Goal: Task Accomplishment & Management: Use online tool/utility

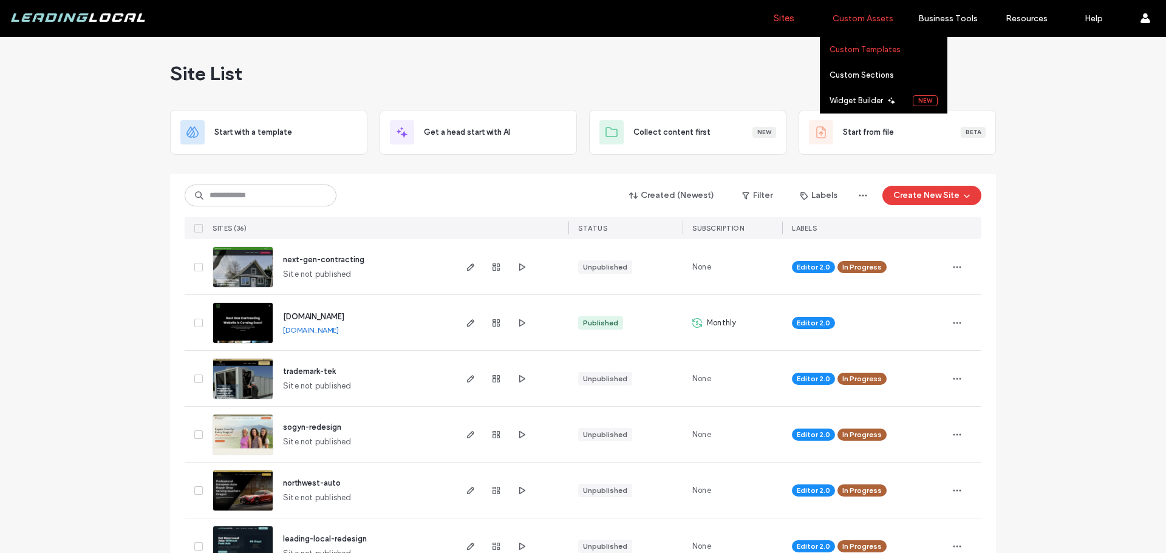
click at [876, 50] on label "Custom Templates" at bounding box center [864, 49] width 71 height 9
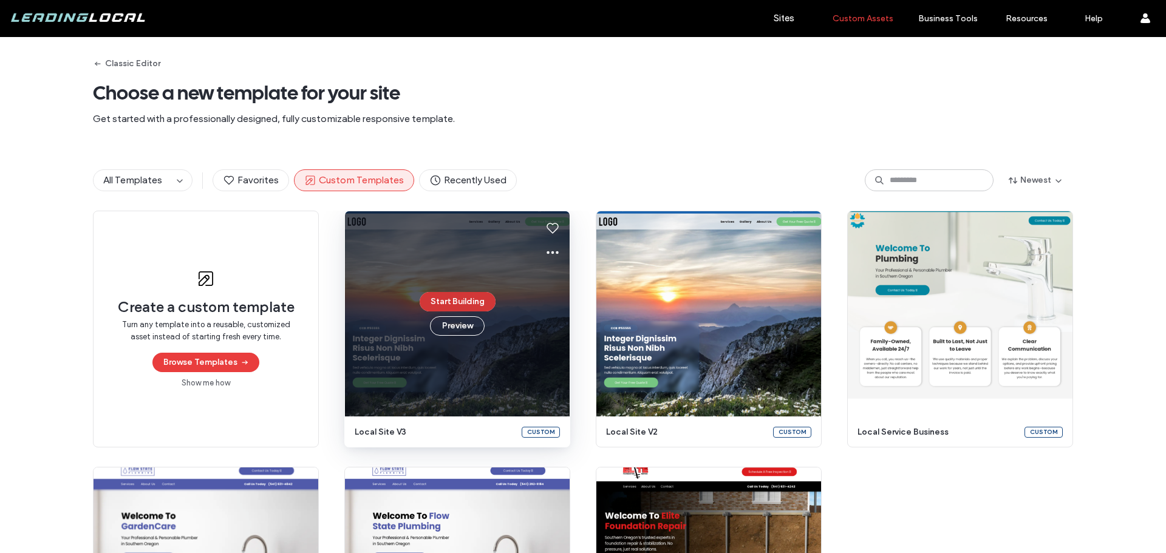
click at [469, 299] on button "Start Building" at bounding box center [458, 301] width 76 height 19
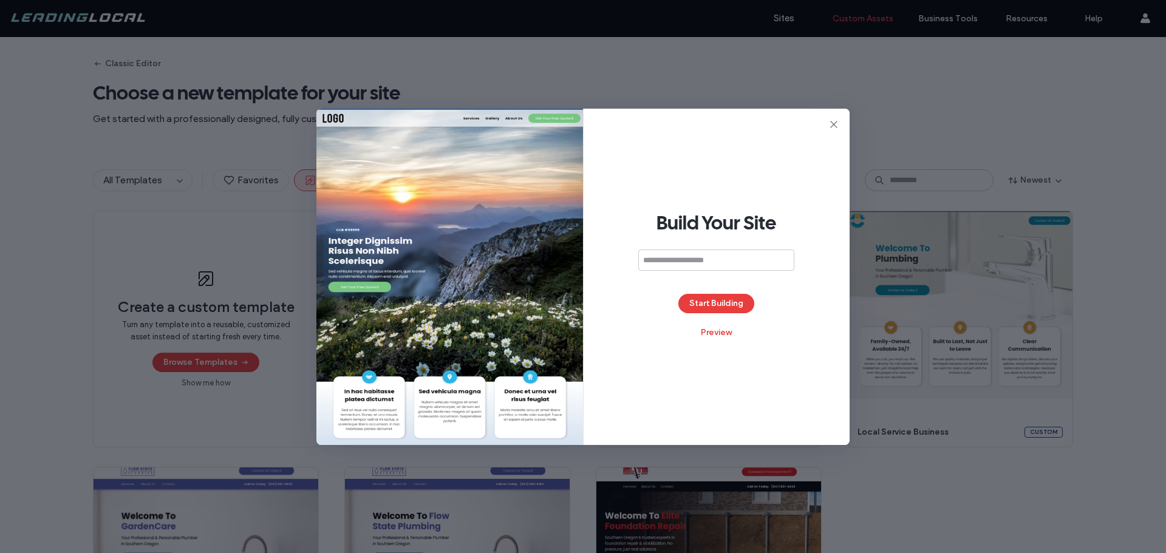
click at [887, 487] on div "Build Your Site Start Building Preview" at bounding box center [583, 276] width 1166 height 553
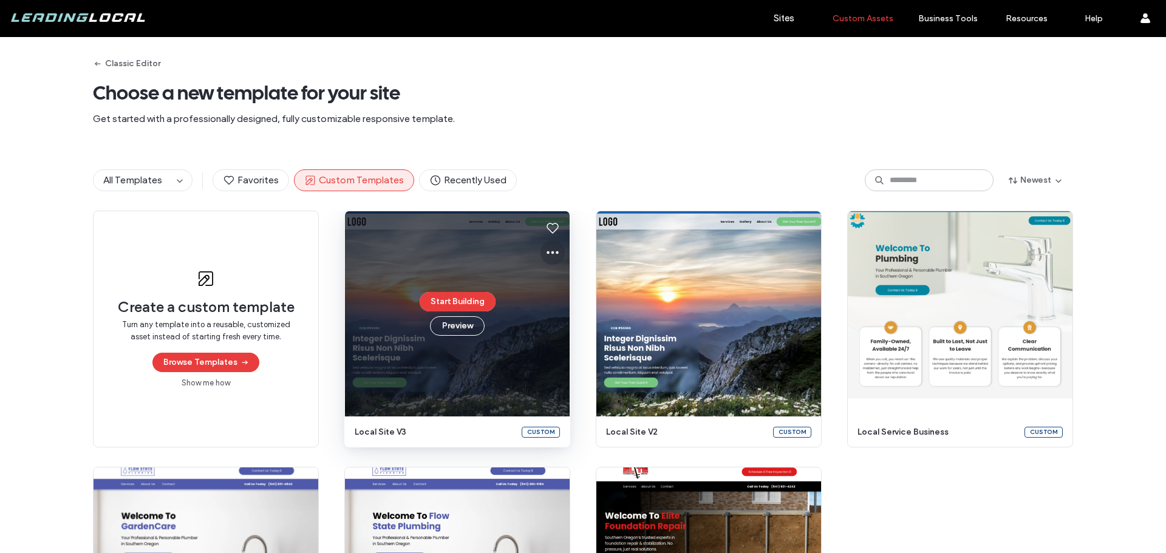
click at [545, 256] on icon at bounding box center [552, 252] width 15 height 15
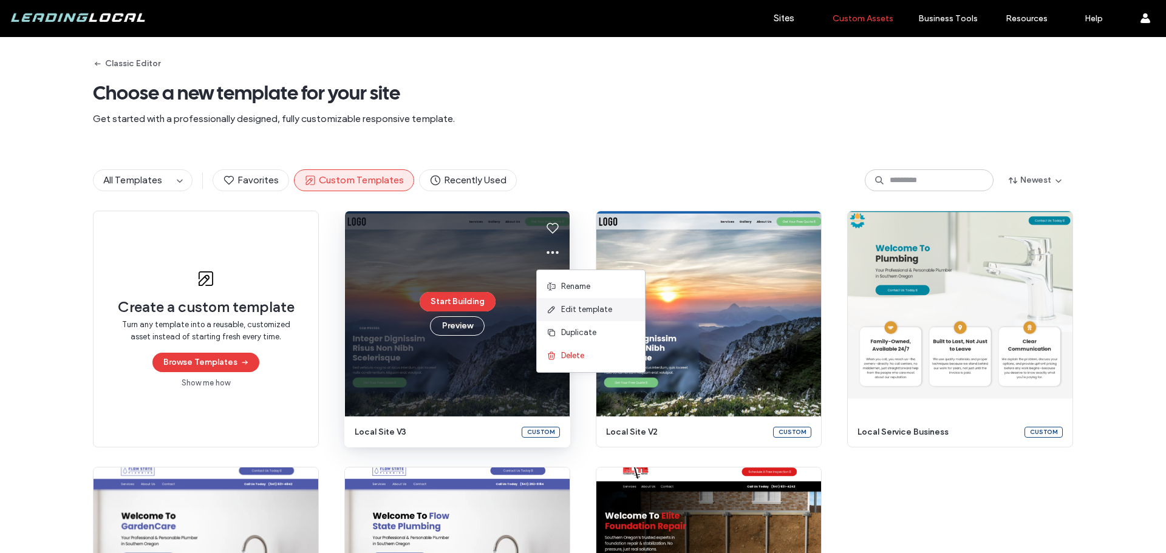
click at [571, 314] on span "Edit template" at bounding box center [586, 310] width 51 height 12
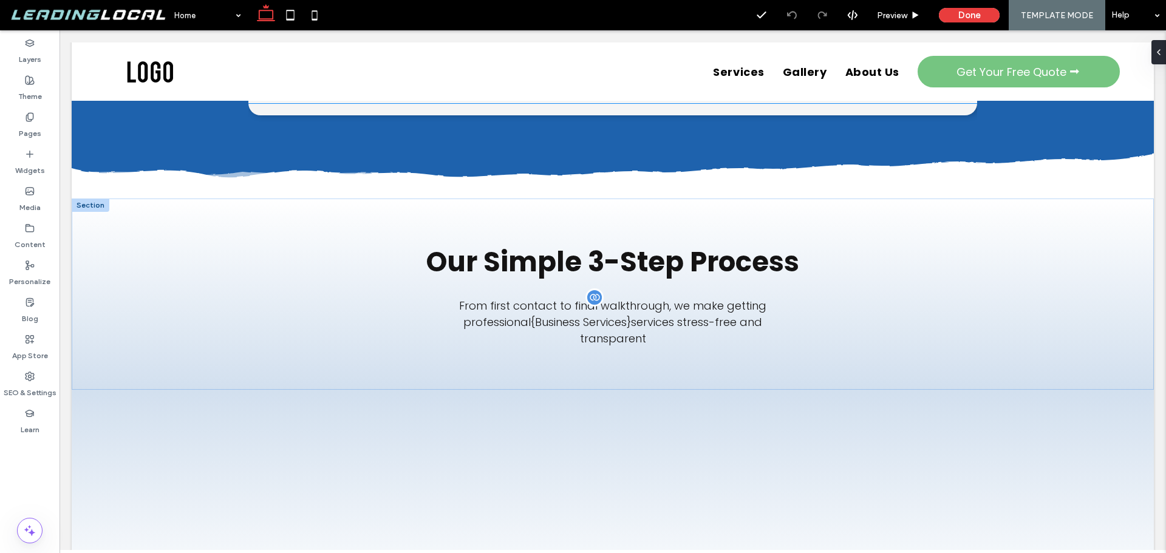
scroll to position [2550, 0]
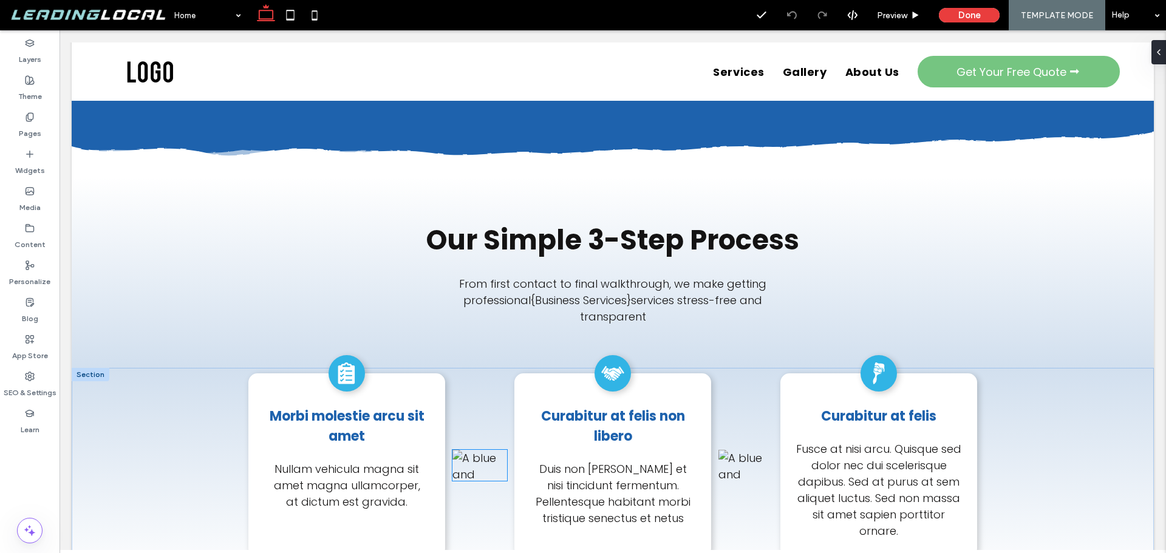
click at [473, 473] on img at bounding box center [479, 465] width 55 height 31
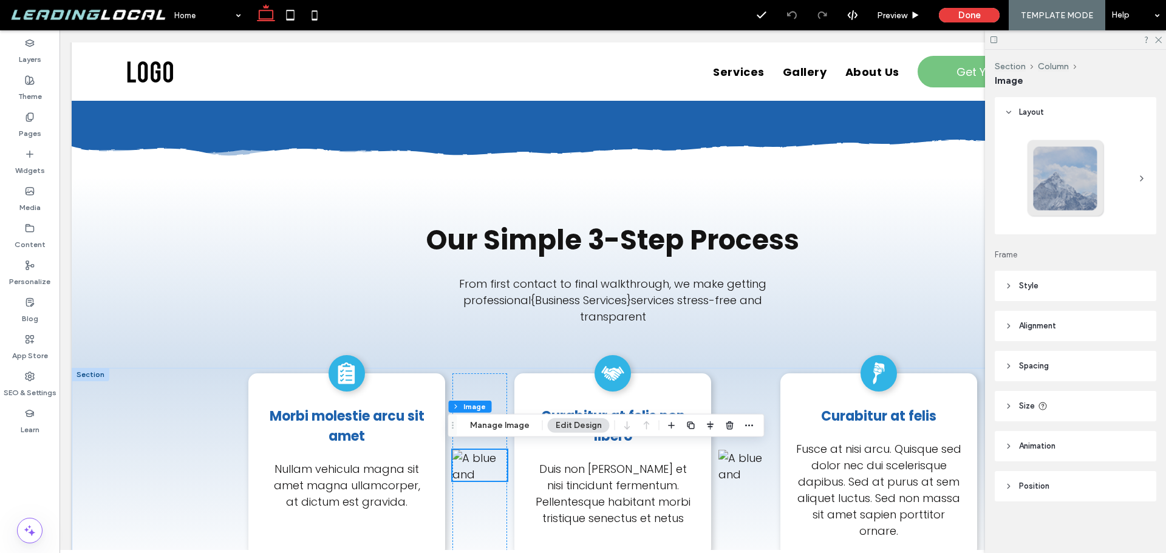
scroll to position [2545, 0]
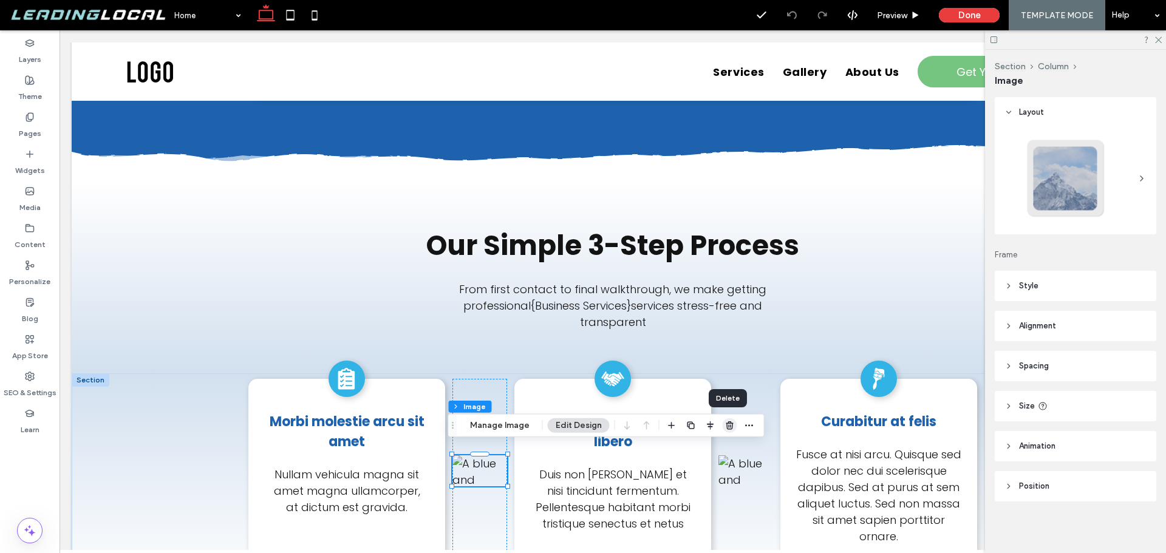
click at [726, 427] on use "button" at bounding box center [729, 425] width 7 height 8
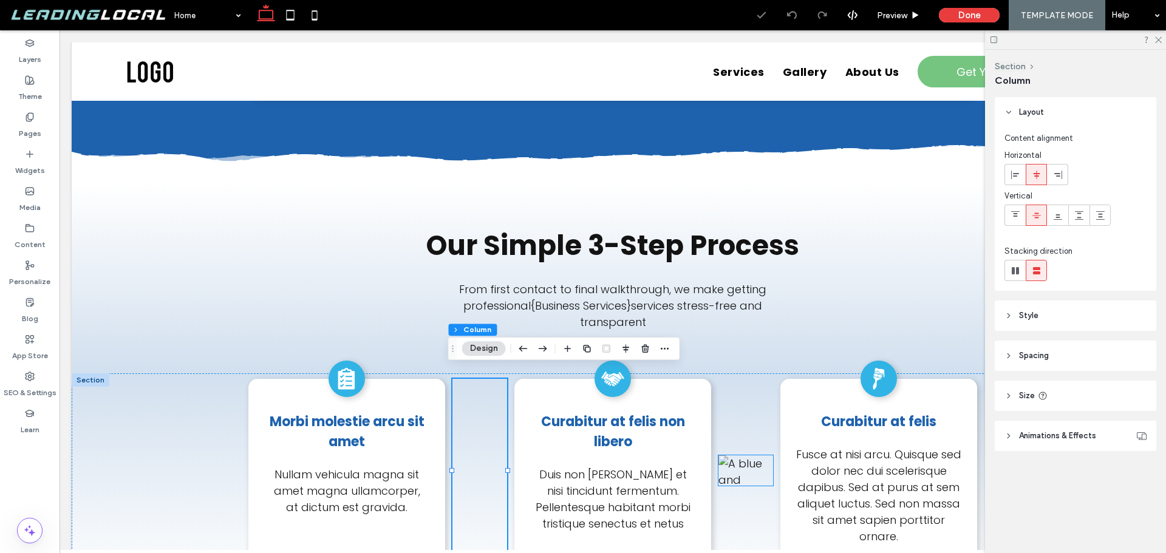
click at [732, 456] on img at bounding box center [745, 470] width 55 height 31
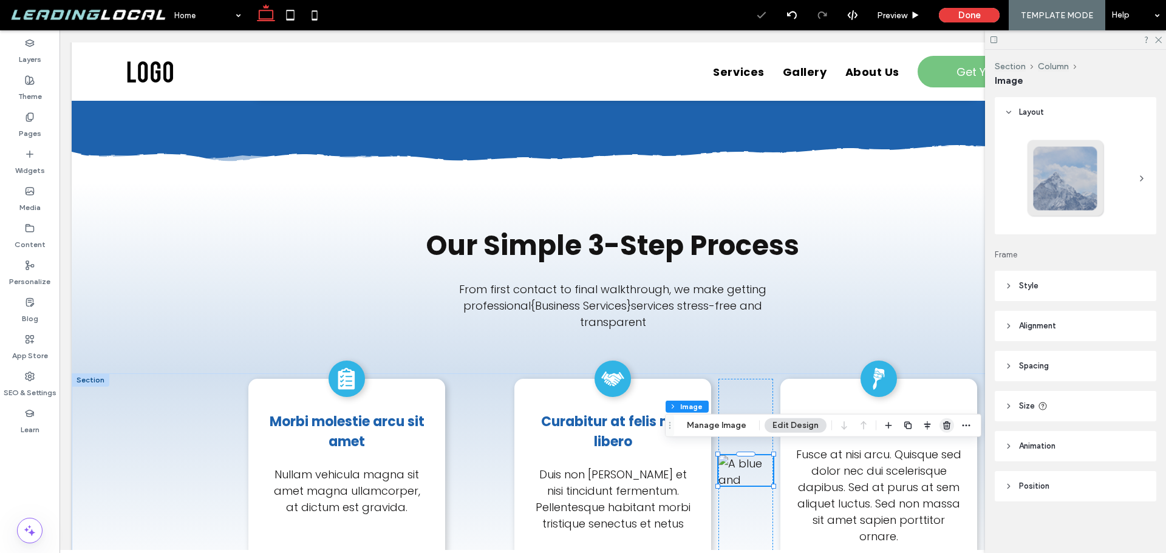
click at [948, 429] on icon "button" at bounding box center [947, 426] width 10 height 10
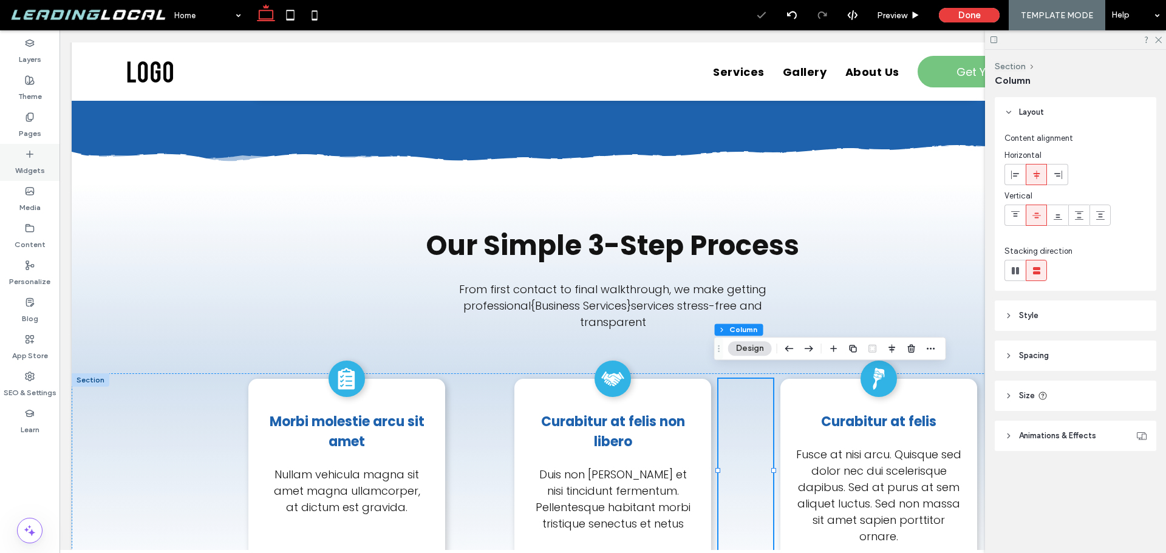
click at [35, 150] on div "Widgets" at bounding box center [30, 162] width 60 height 37
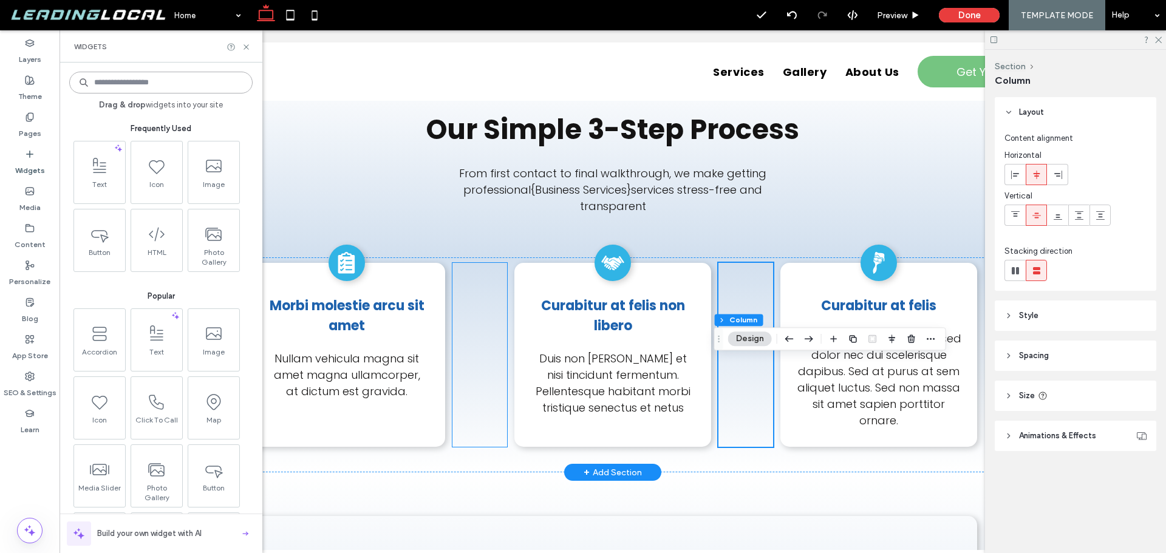
scroll to position [2666, 0]
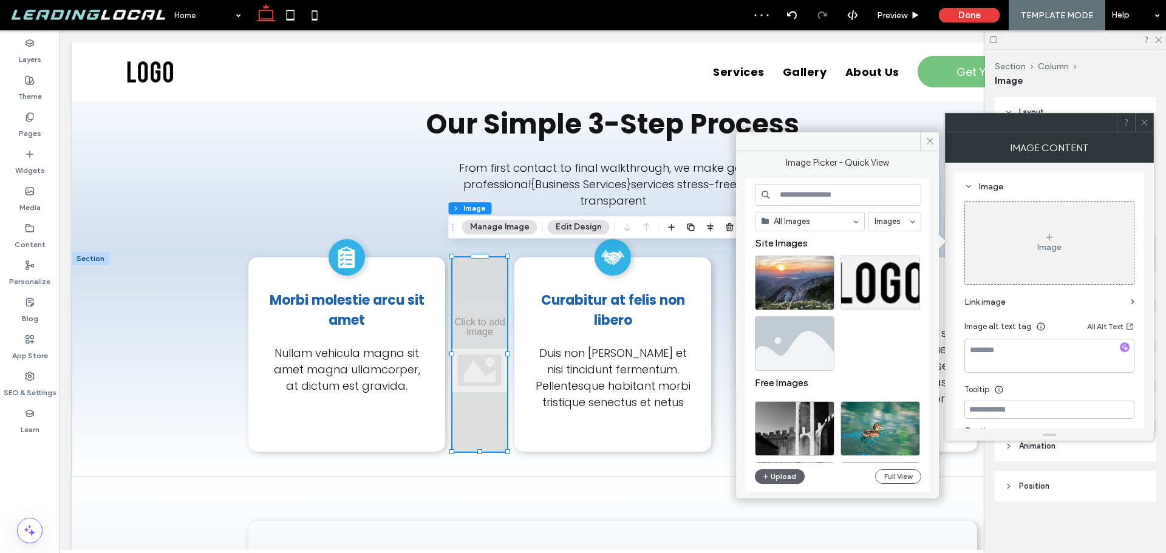
click at [779, 468] on div "All Images Images Site Images Free Images Upload Full View" at bounding box center [838, 335] width 166 height 303
click at [780, 479] on button "Upload" at bounding box center [780, 476] width 50 height 15
click at [786, 476] on button "Upload" at bounding box center [780, 476] width 50 height 15
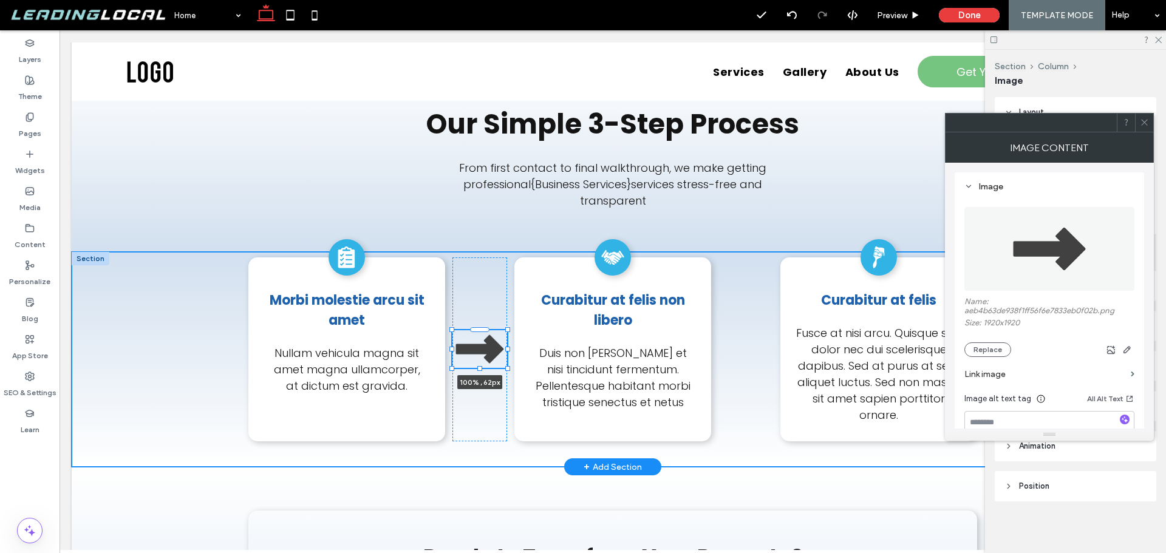
drag, startPoint x: 475, startPoint y: 442, endPoint x: 478, endPoint y: 363, distance: 79.0
click at [478, 363] on div "A black and white icon of a clipboard with check marks on it. Morbi molestie ar…" at bounding box center [612, 359] width 729 height 215
type input "**"
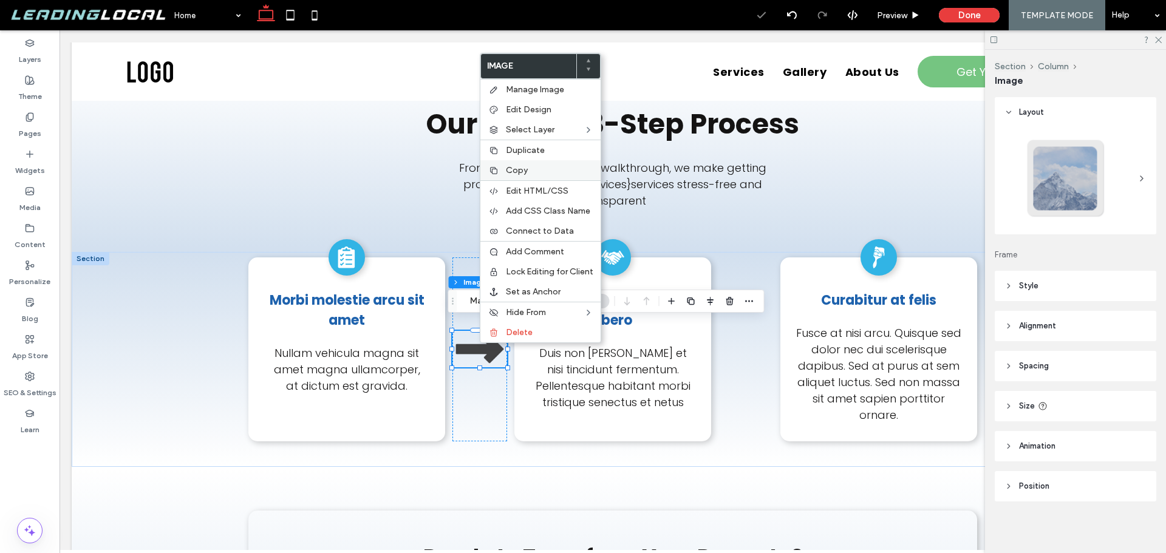
click at [516, 168] on span "Copy" at bounding box center [517, 170] width 22 height 10
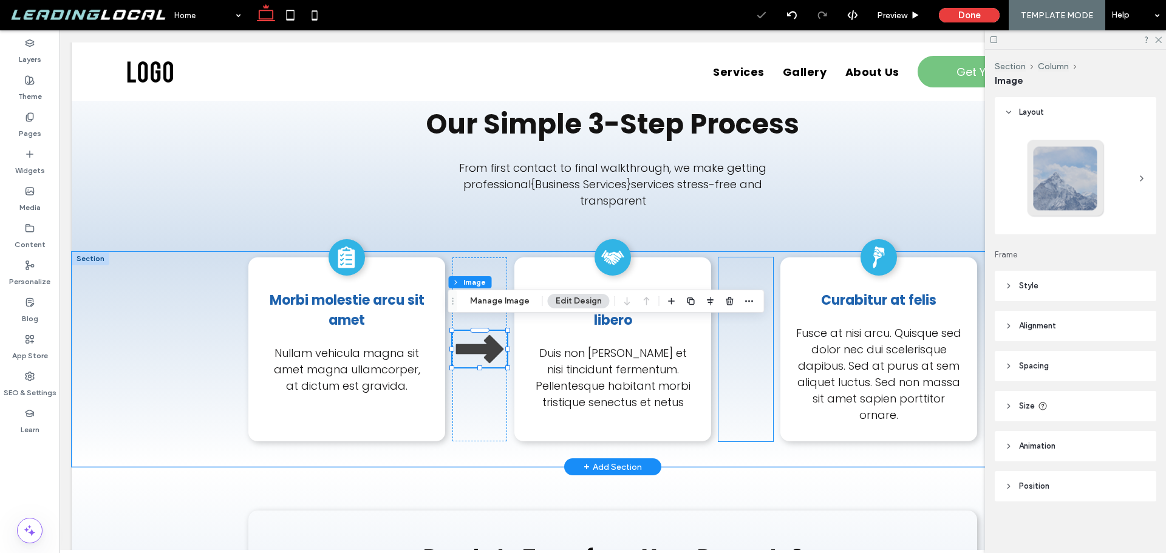
click at [744, 335] on div at bounding box center [745, 349] width 55 height 184
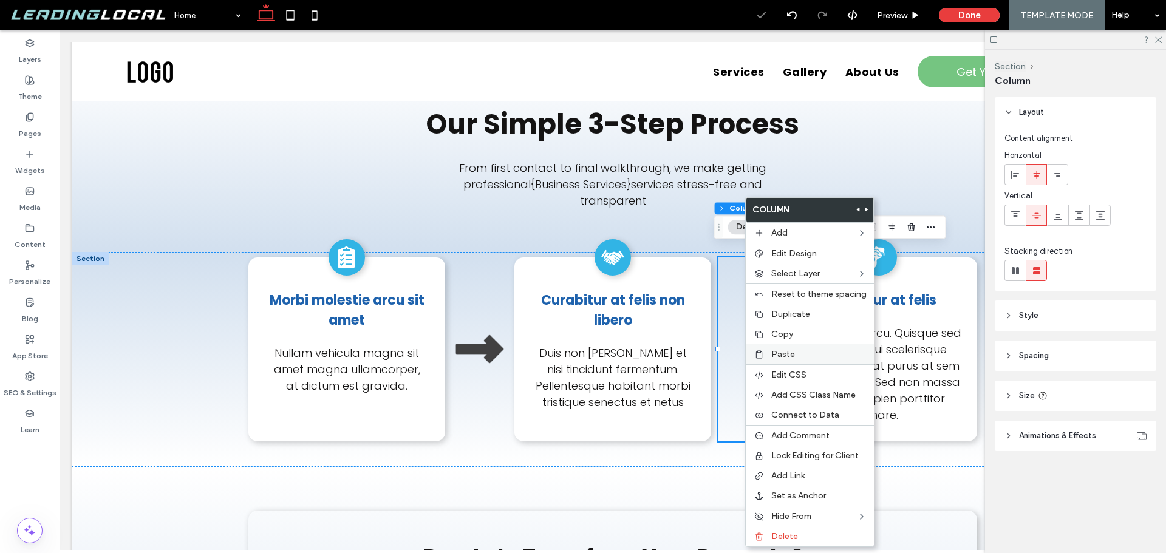
click at [796, 355] on label "Paste" at bounding box center [818, 354] width 95 height 10
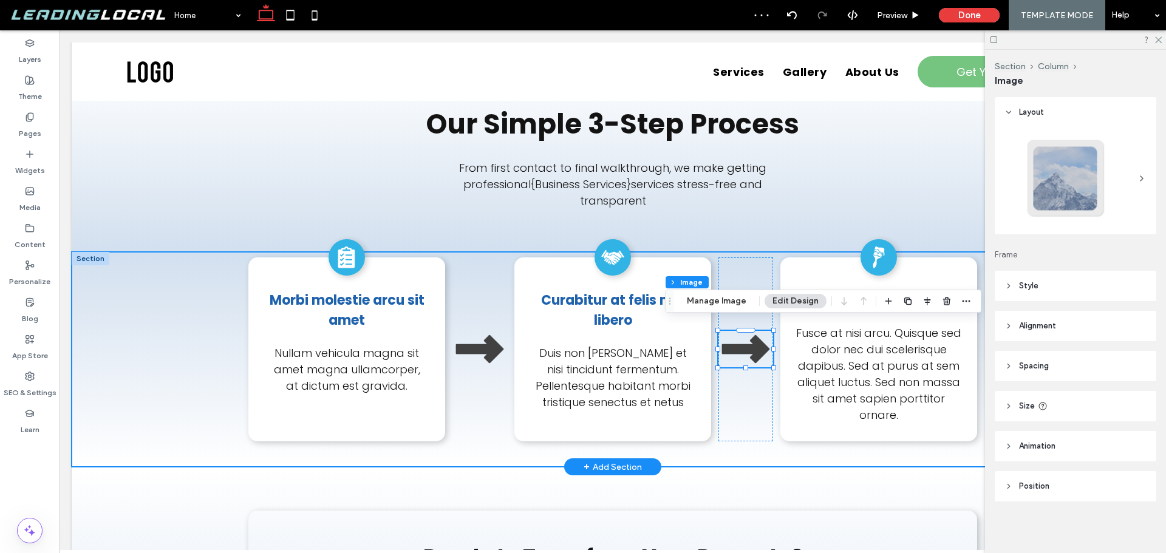
click at [169, 305] on div "A black and white icon of a clipboard with check marks on it. Morbi molestie ar…" at bounding box center [613, 359] width 1082 height 215
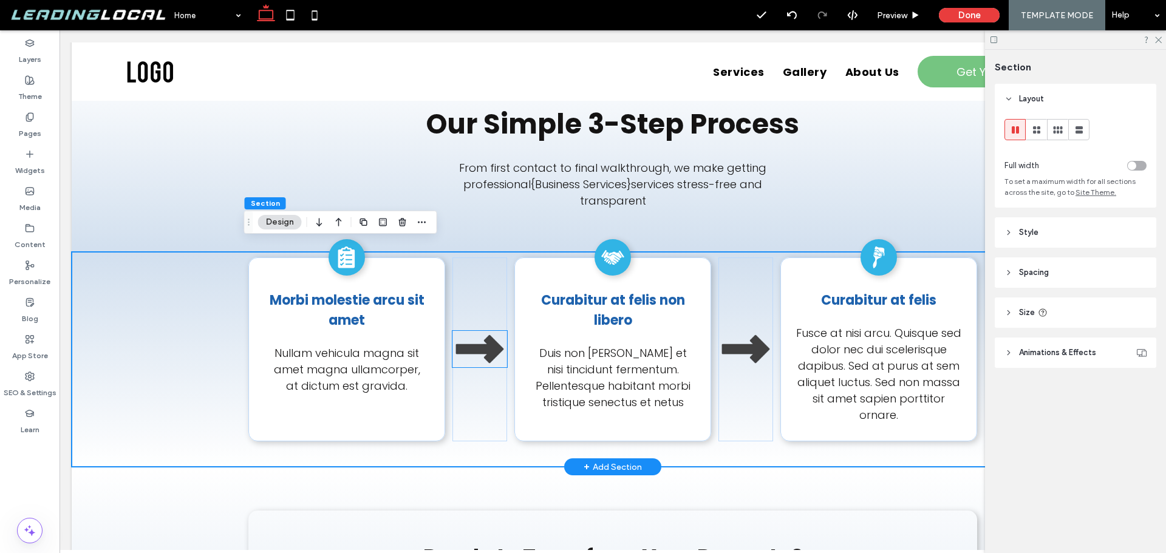
click at [478, 344] on img at bounding box center [479, 349] width 55 height 36
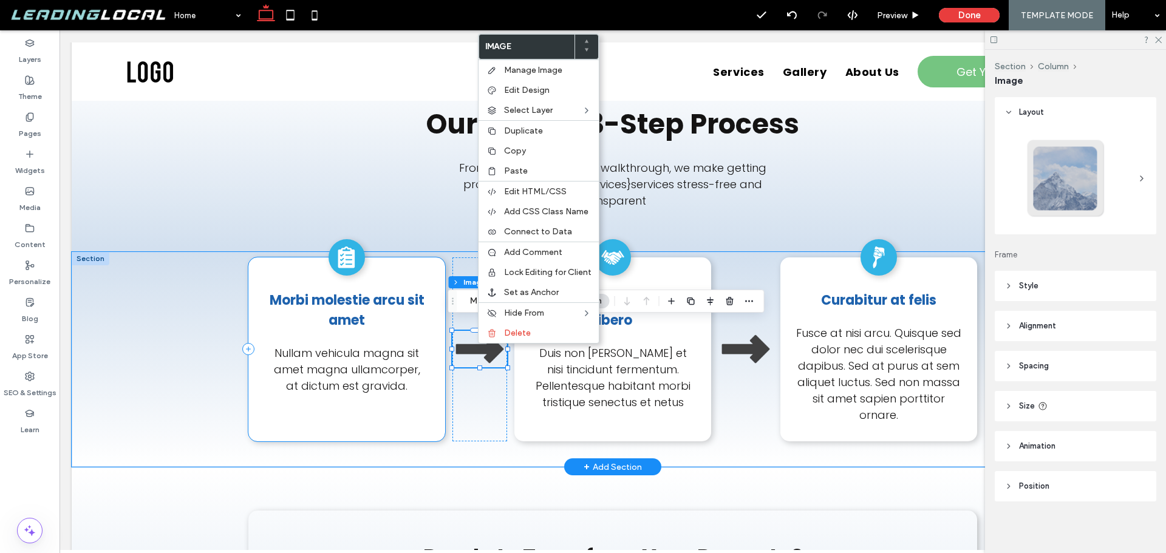
click at [193, 265] on div "A black and white icon of a clipboard with check marks on it. Morbi molestie ar…" at bounding box center [613, 359] width 1082 height 215
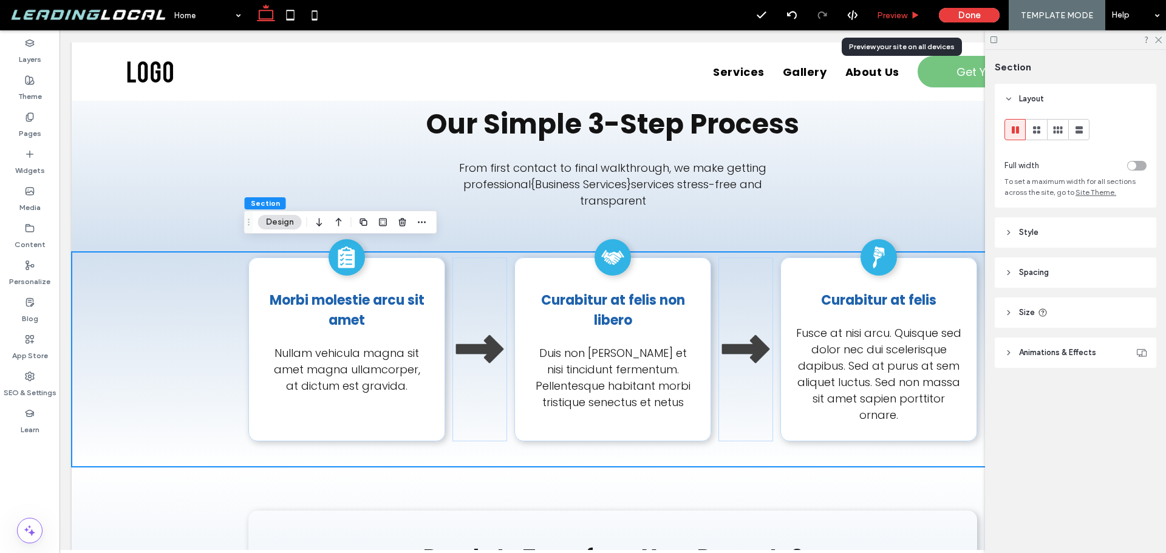
click at [910, 15] on div "Preview" at bounding box center [898, 15] width 61 height 10
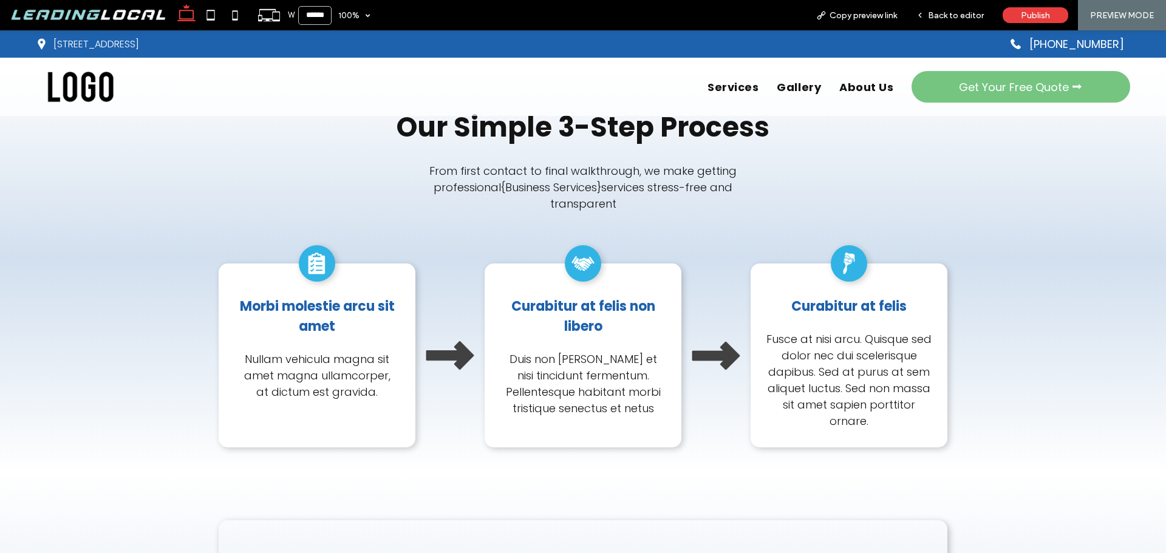
scroll to position [2674, 0]
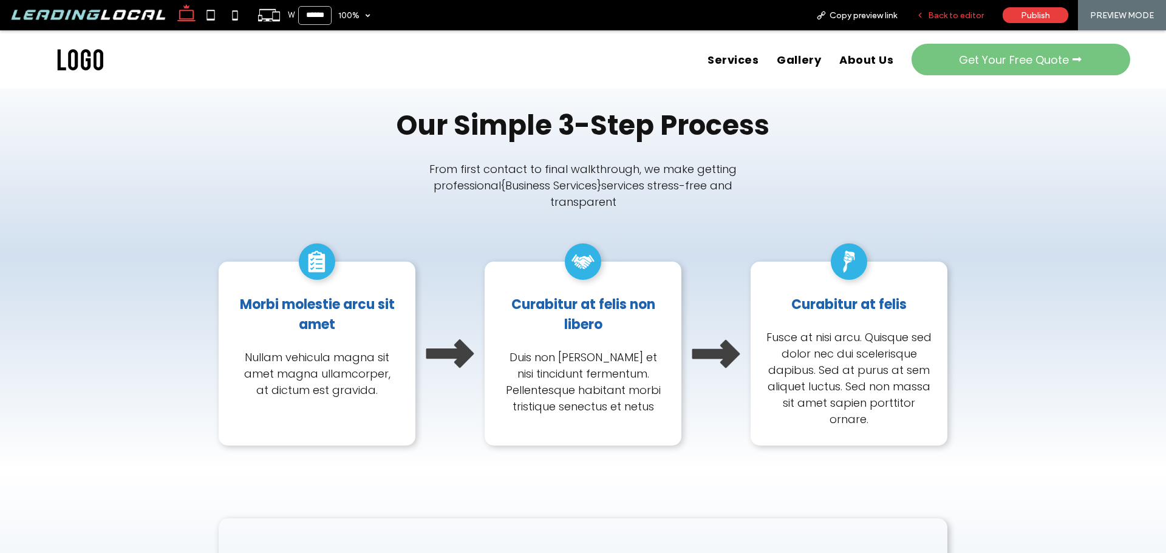
click at [947, 11] on span "Back to editor" at bounding box center [956, 15] width 56 height 10
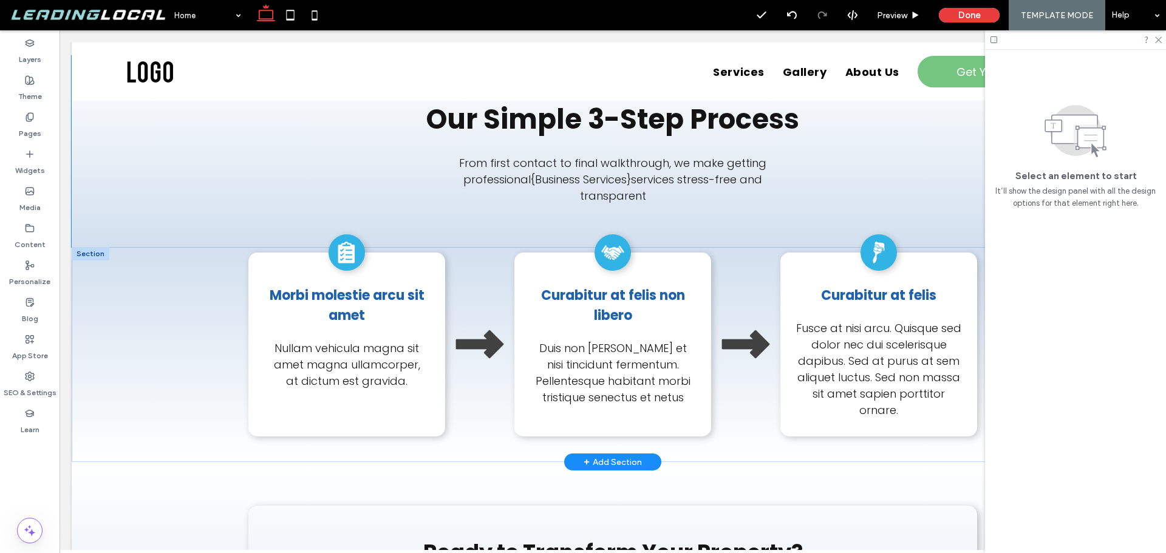
scroll to position [2663, 0]
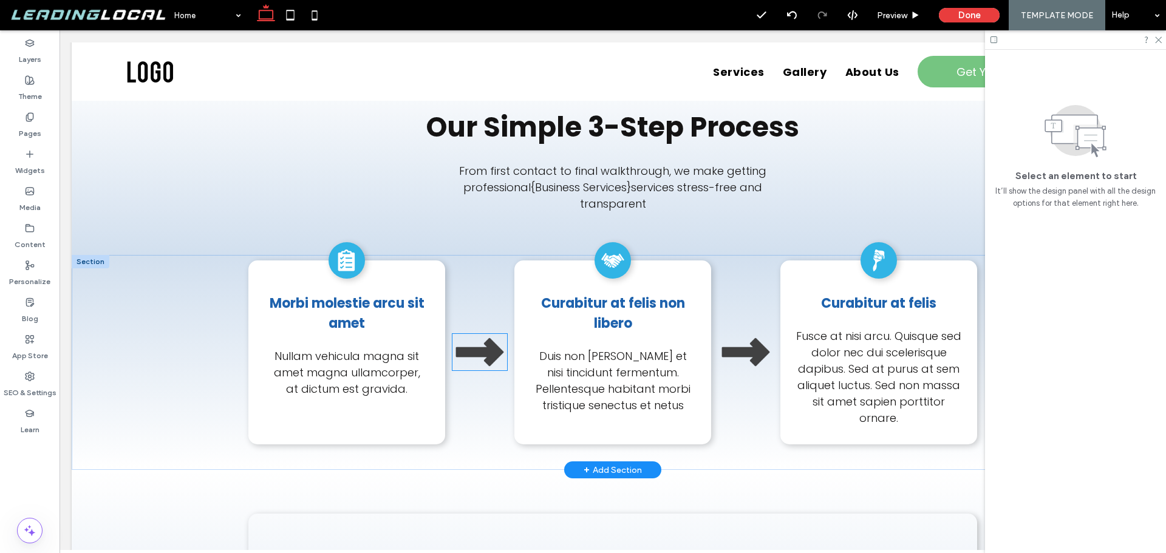
click at [475, 344] on img at bounding box center [479, 352] width 55 height 36
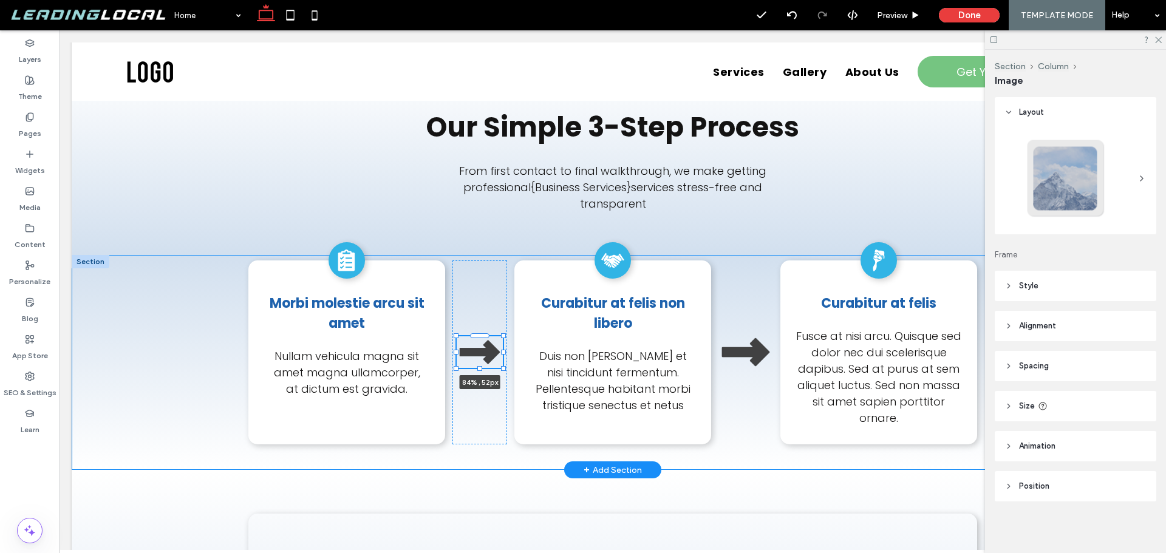
click at [501, 366] on div at bounding box center [503, 368] width 5 height 5
type input "**"
type input "****"
type input "**"
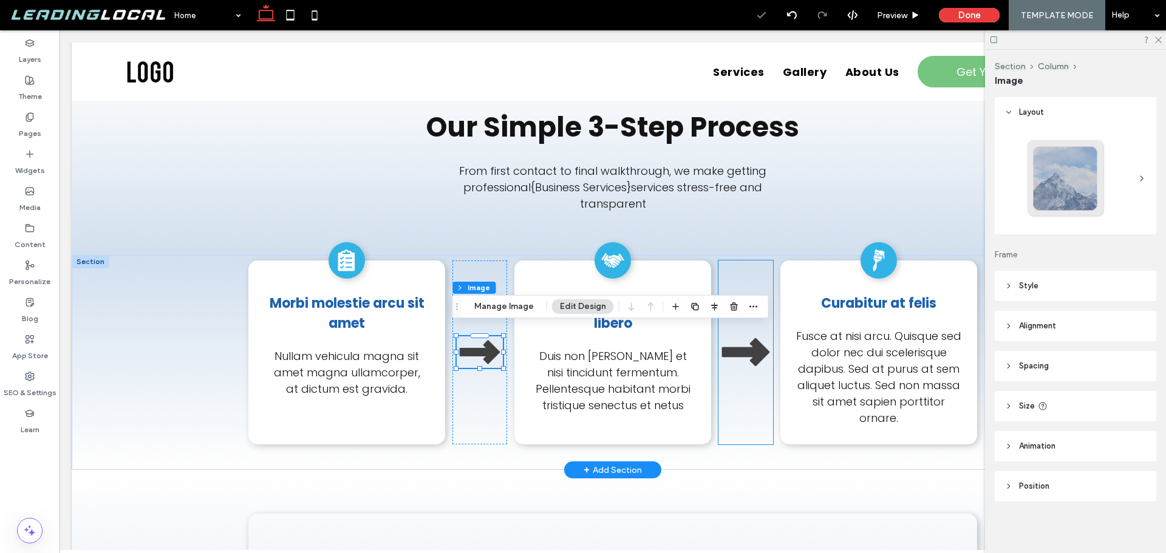
click at [757, 397] on div at bounding box center [745, 352] width 55 height 184
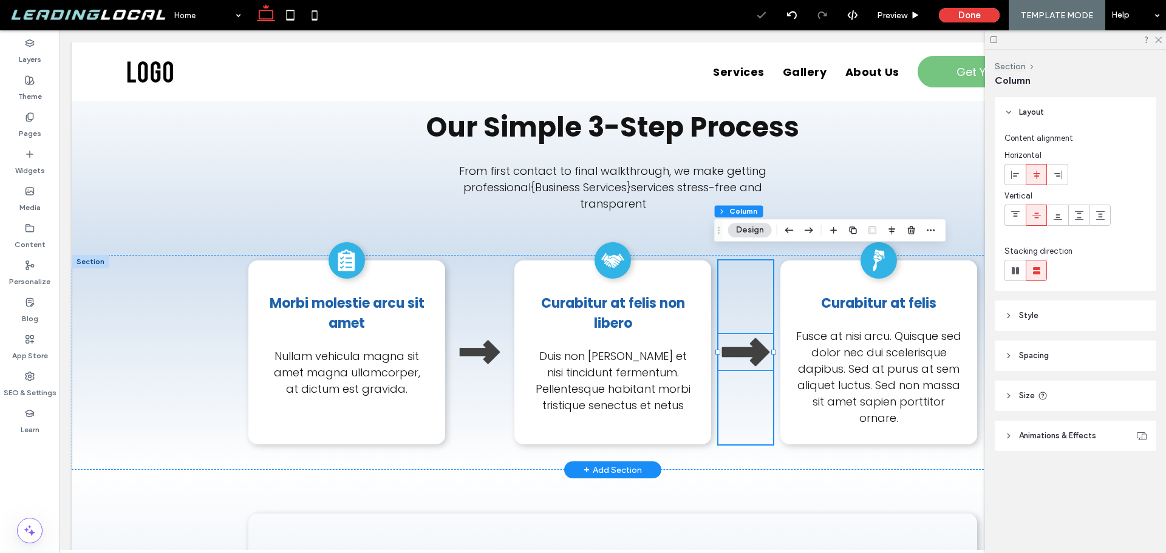
click at [744, 350] on img at bounding box center [745, 352] width 55 height 36
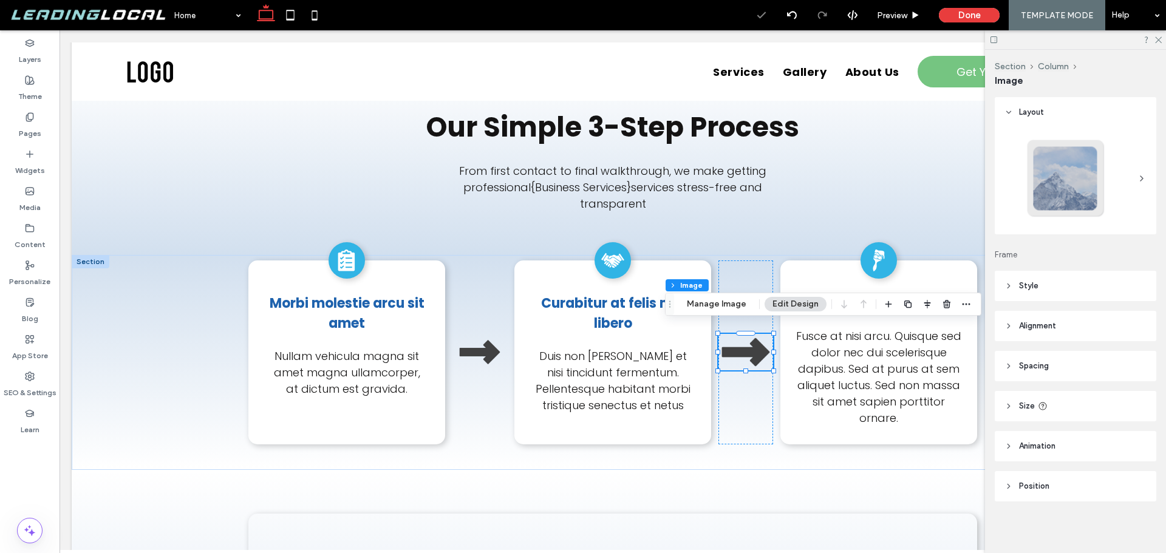
click at [934, 304] on div at bounding box center [927, 304] width 92 height 22
click at [942, 306] on icon "button" at bounding box center [947, 304] width 10 height 10
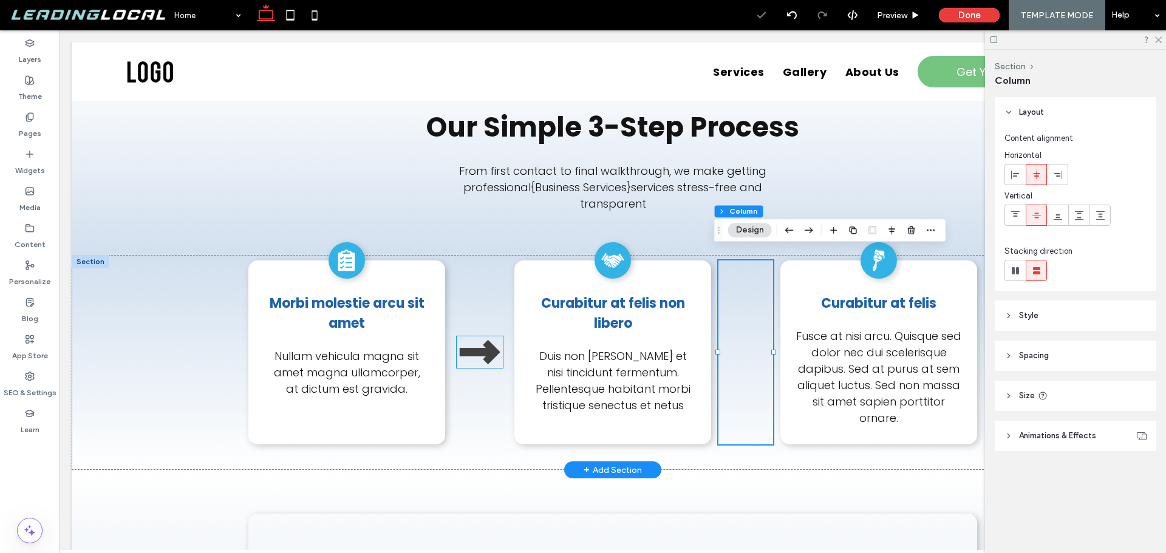
click at [470, 341] on img at bounding box center [480, 352] width 46 height 32
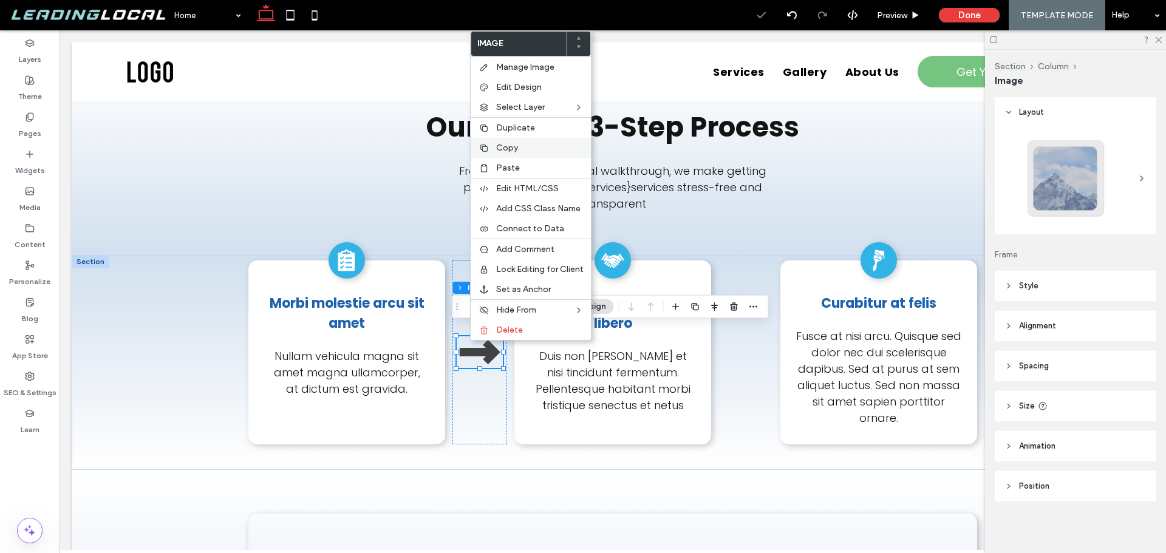
click at [523, 148] on label "Copy" at bounding box center [539, 148] width 87 height 10
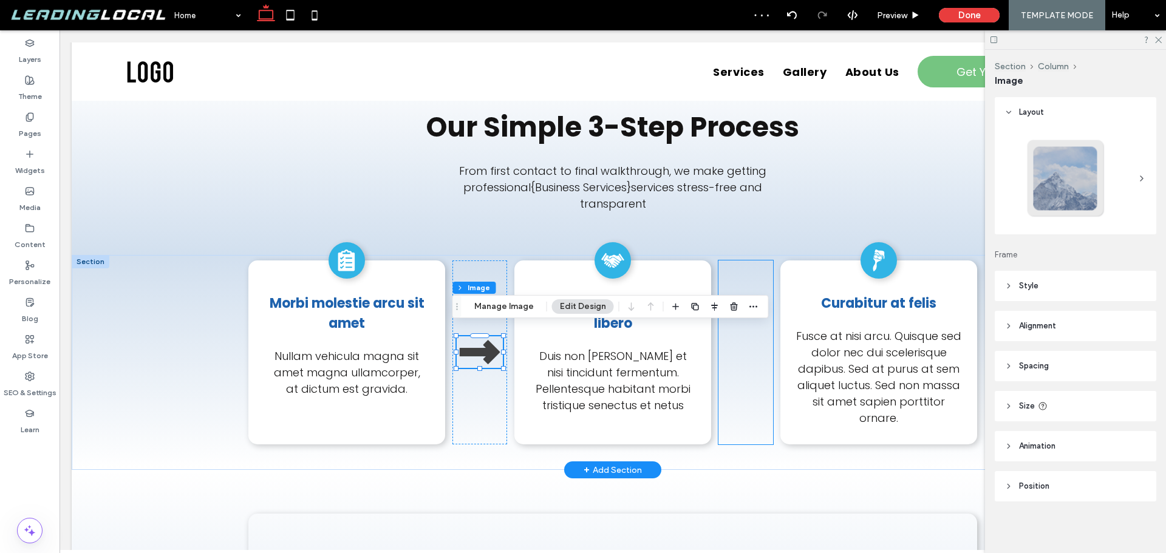
click at [740, 336] on div at bounding box center [745, 352] width 55 height 184
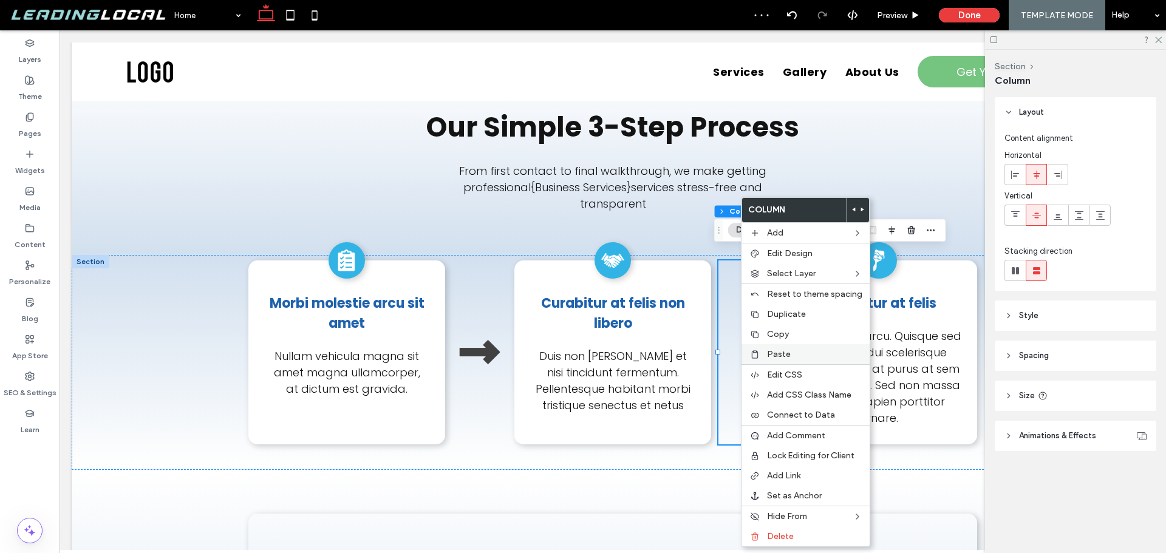
click at [791, 353] on label "Paste" at bounding box center [814, 354] width 95 height 10
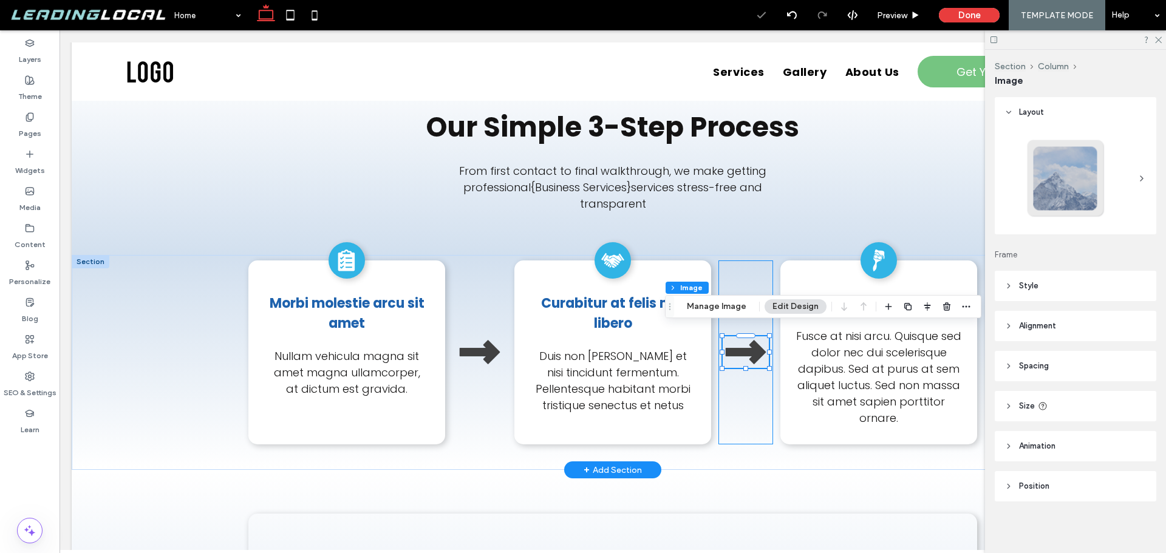
click at [736, 435] on div "A black and white icon of a clipboard with check marks on it. Morbi molestie ar…" at bounding box center [612, 362] width 729 height 215
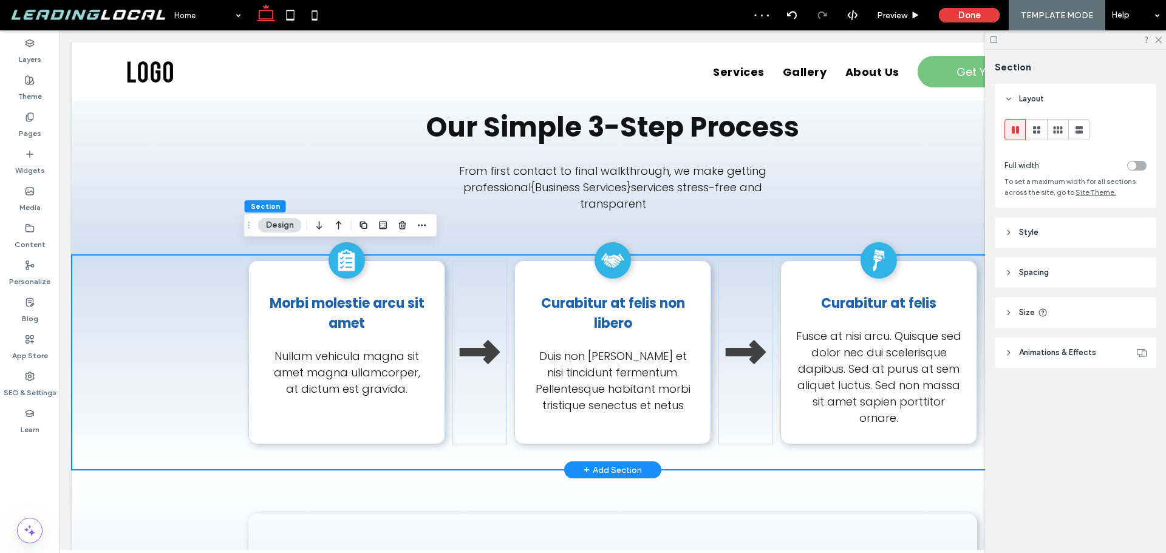
click at [182, 331] on div "A black and white icon of a clipboard with check marks on it. Morbi molestie ar…" at bounding box center [613, 362] width 1082 height 215
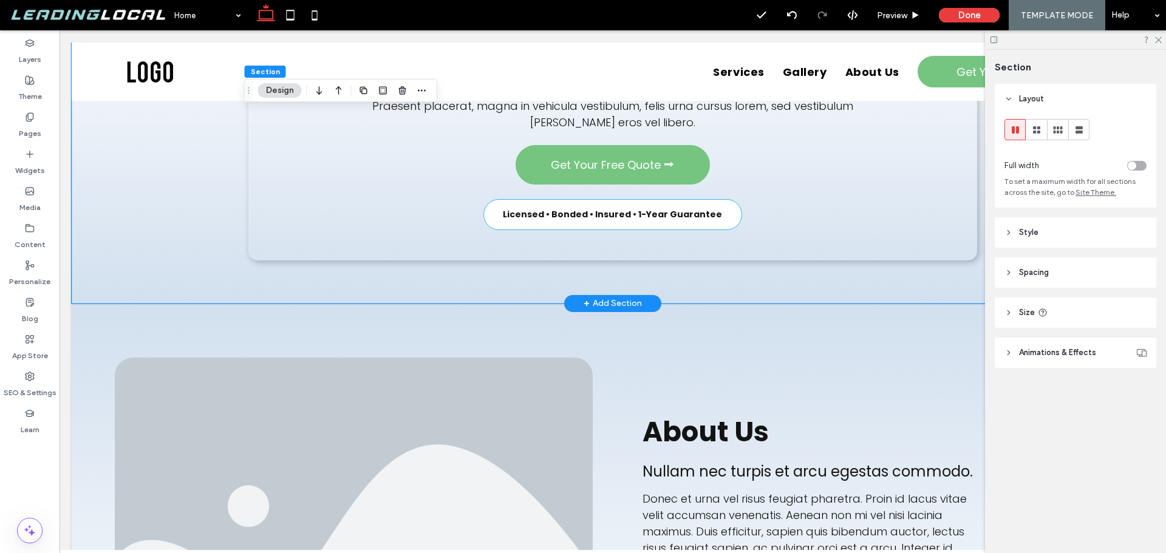
scroll to position [3149, 0]
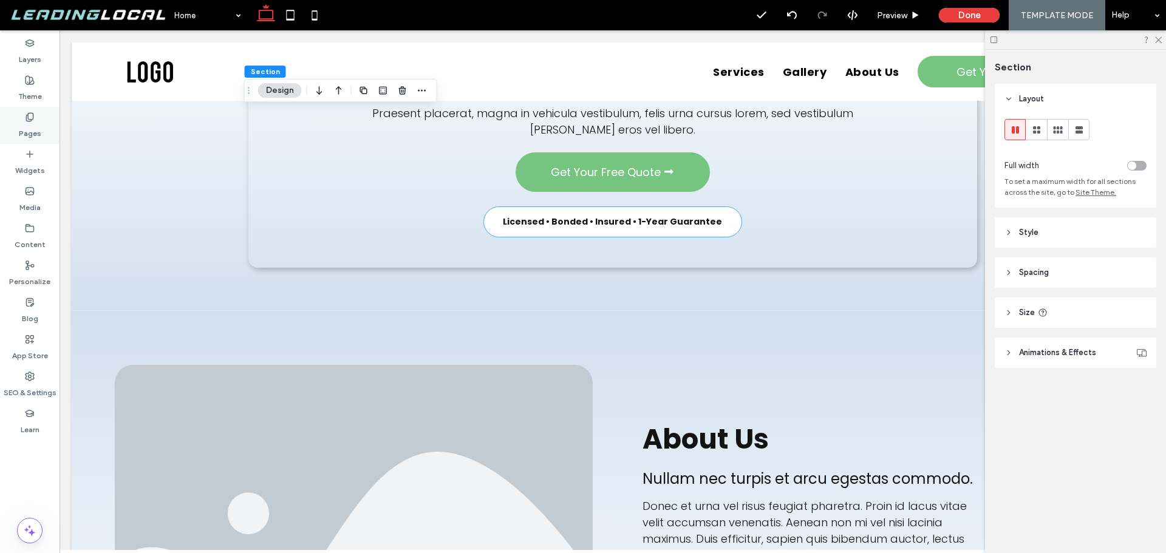
click at [43, 123] on div "Pages" at bounding box center [30, 125] width 60 height 37
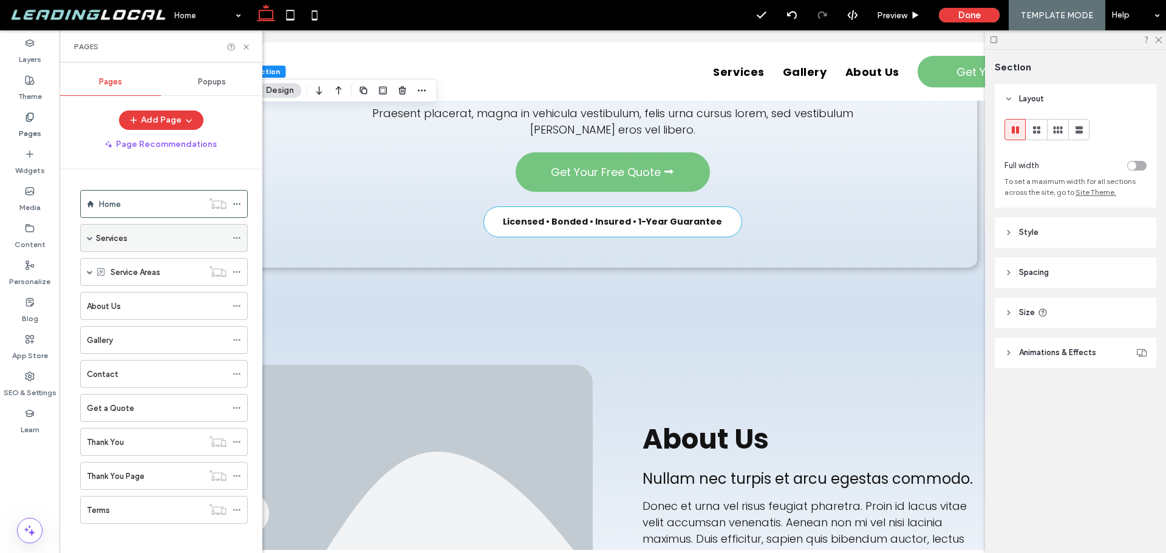
click at [134, 234] on div "Services" at bounding box center [161, 238] width 131 height 13
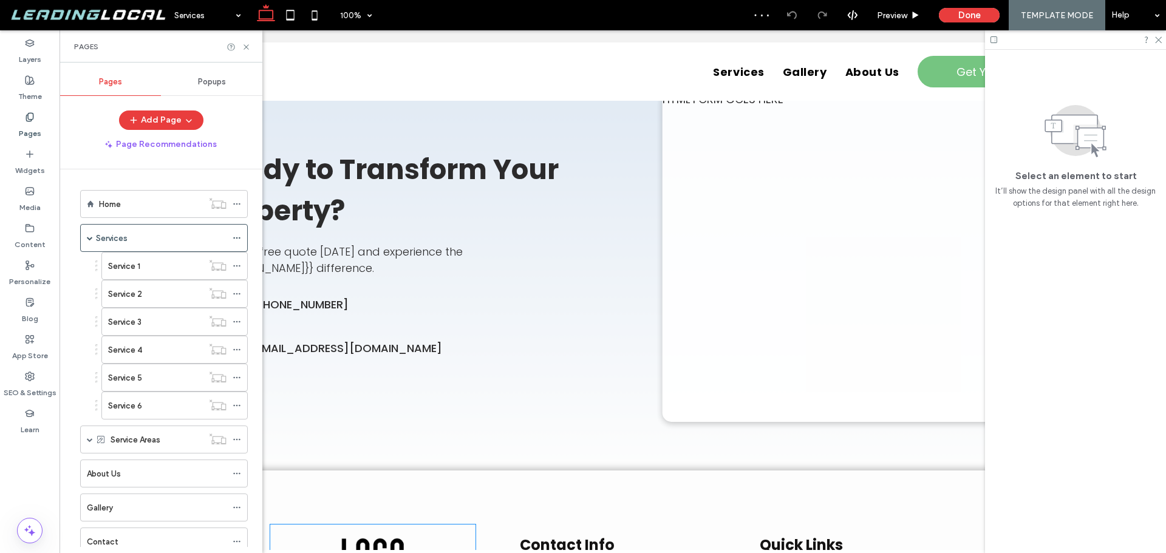
scroll to position [3765, 0]
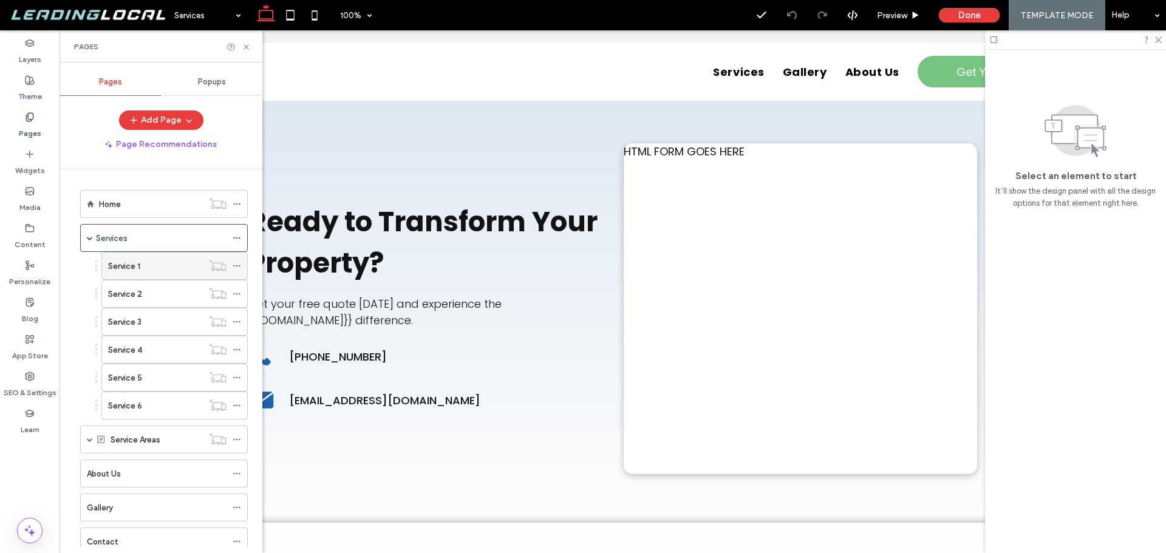
click at [162, 265] on div "Service 1" at bounding box center [155, 266] width 95 height 13
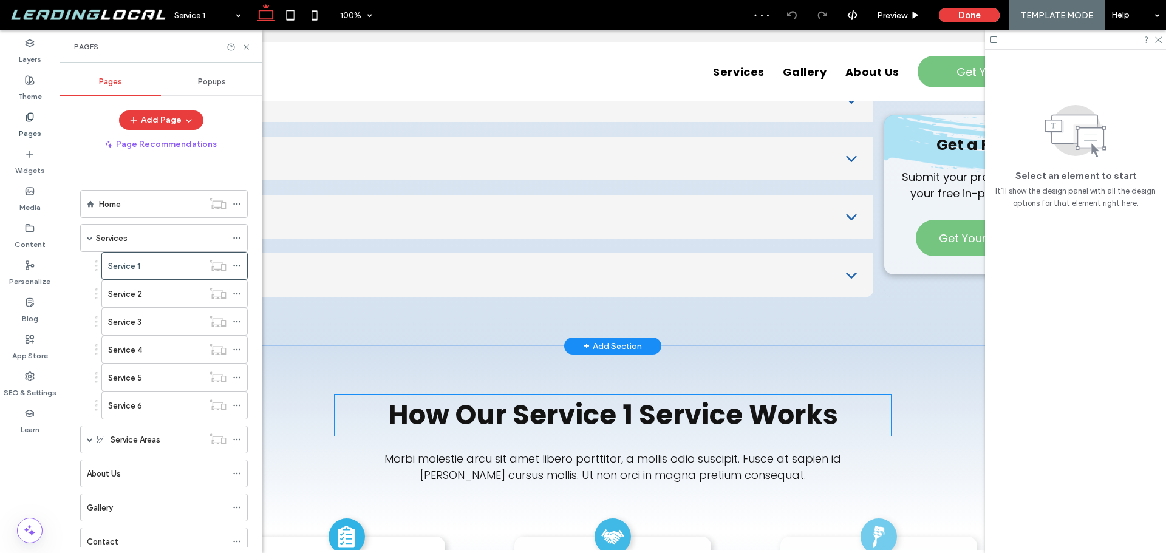
scroll to position [2065, 0]
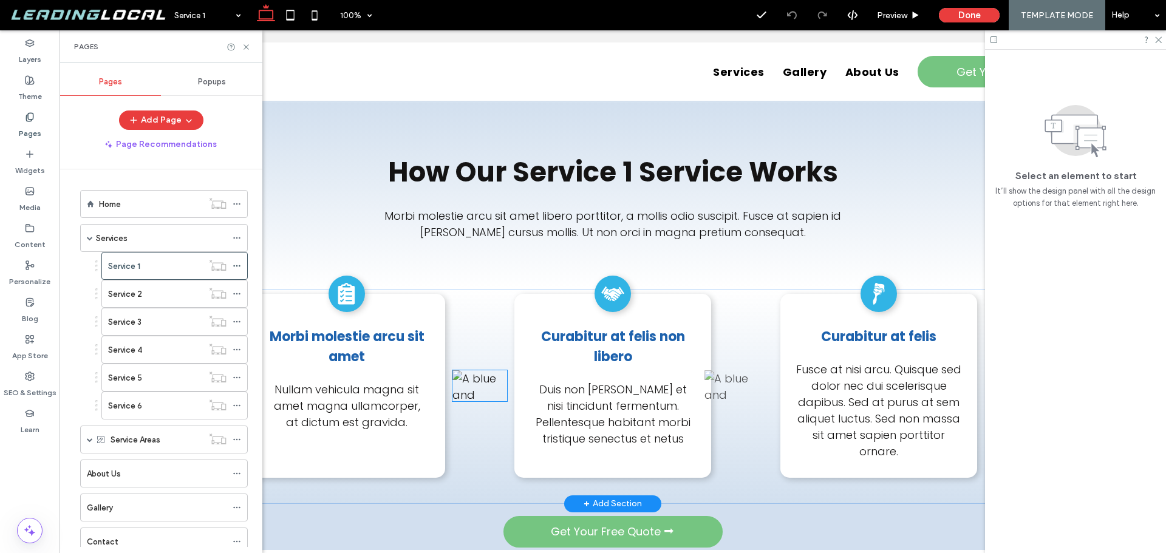
click at [477, 397] on img at bounding box center [479, 385] width 55 height 31
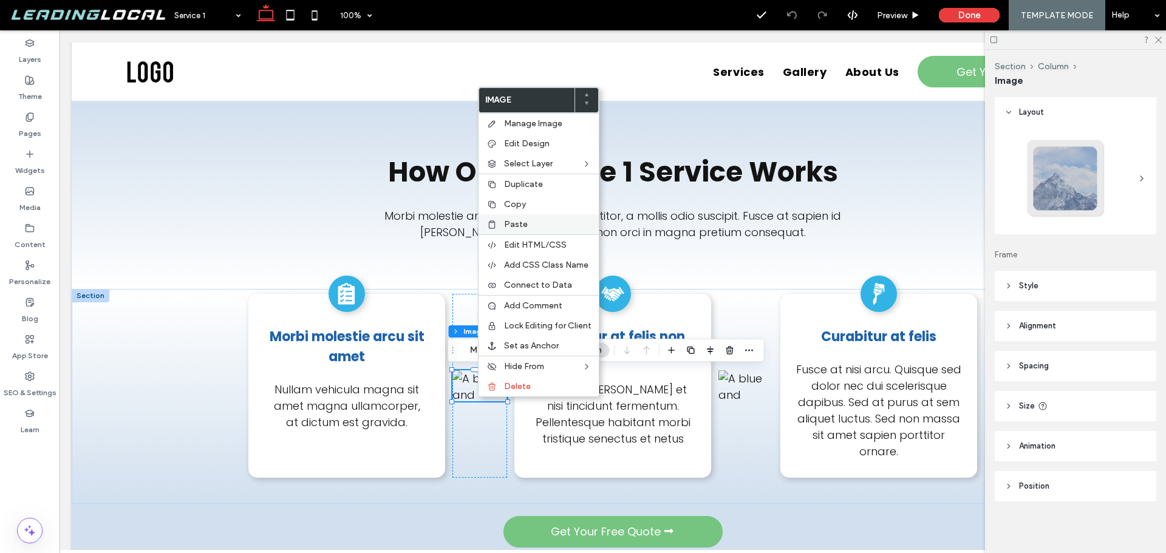
click at [519, 223] on span "Paste" at bounding box center [516, 224] width 24 height 10
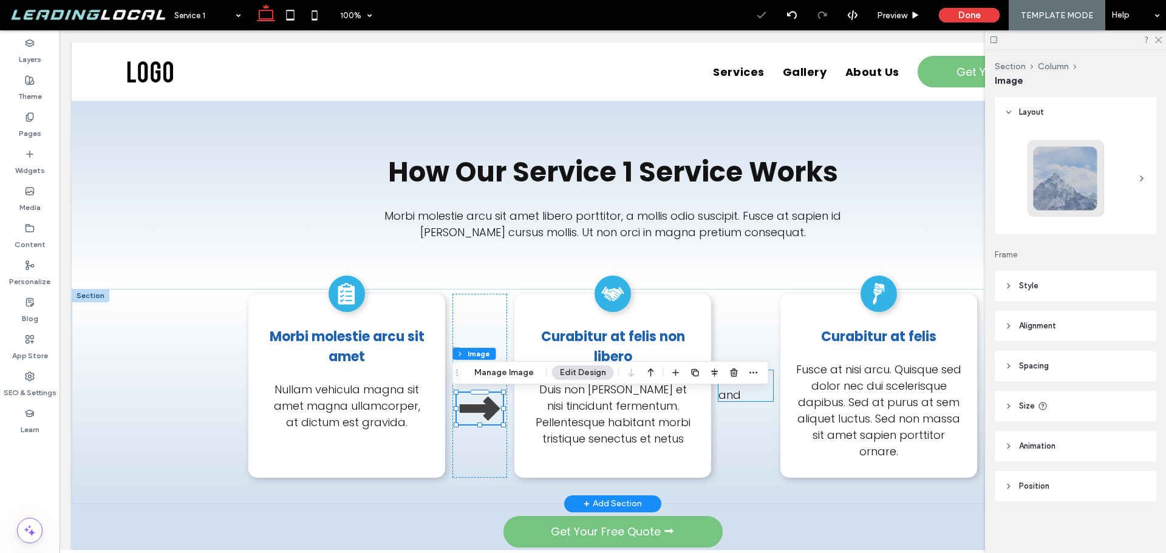
click at [735, 386] on img at bounding box center [745, 385] width 55 height 31
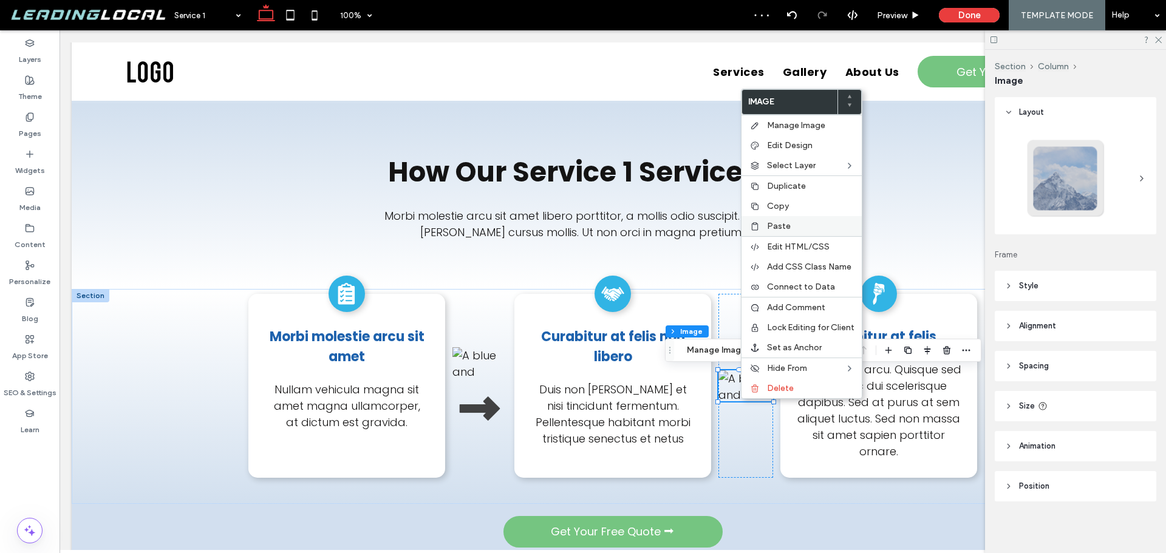
click at [794, 233] on div "Paste" at bounding box center [801, 226] width 120 height 20
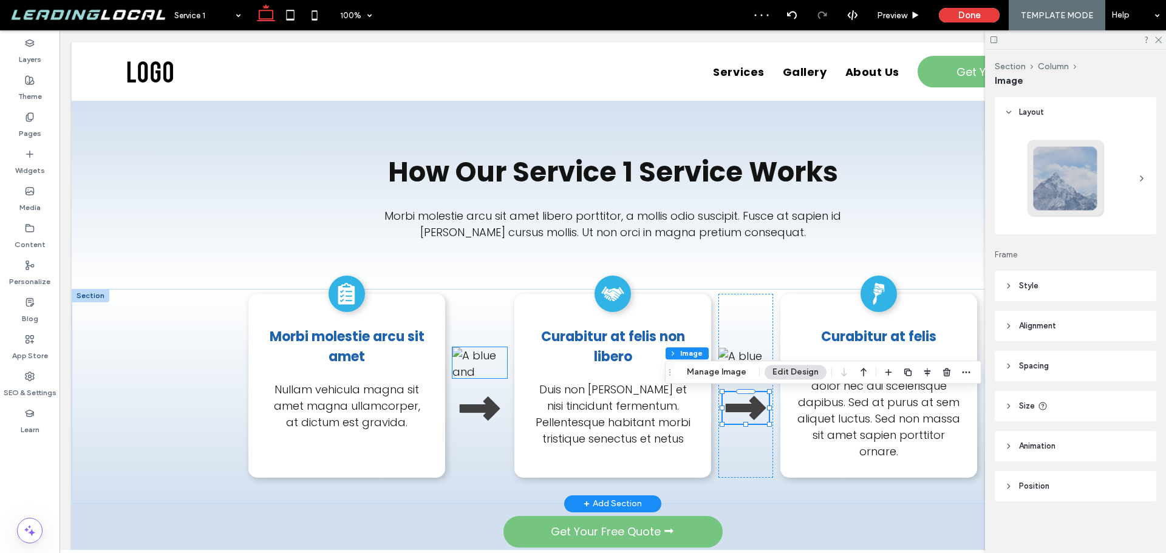
click at [483, 368] on img at bounding box center [479, 362] width 55 height 31
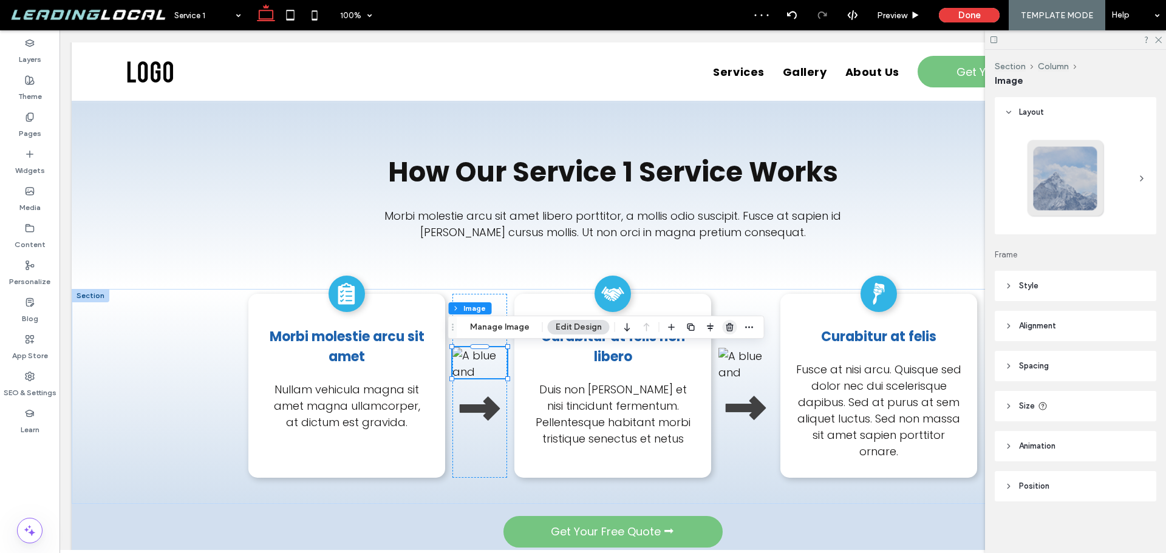
click at [729, 328] on icon "button" at bounding box center [730, 327] width 10 height 10
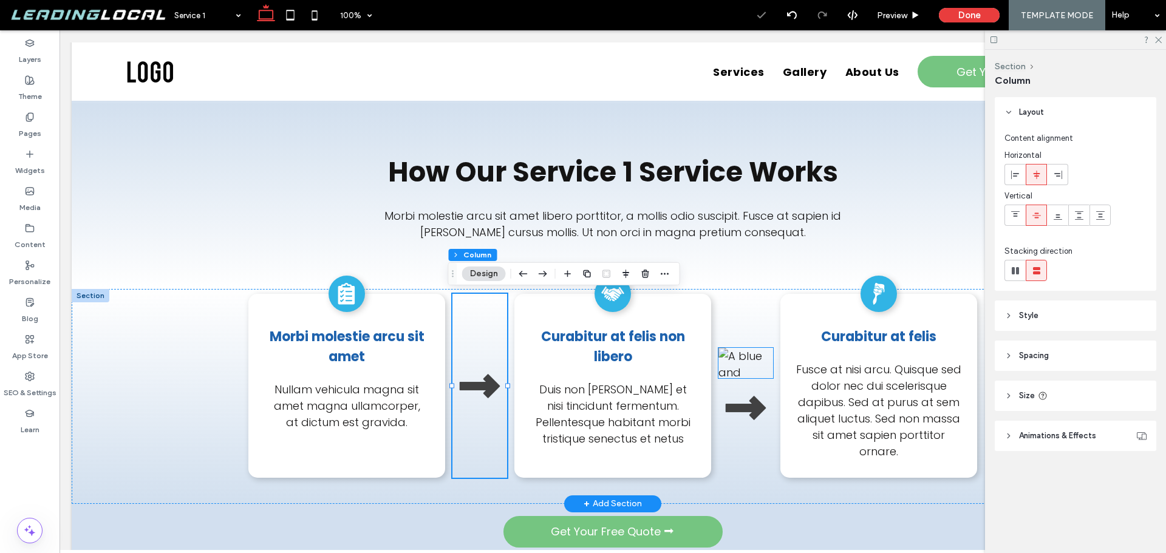
click at [740, 364] on img at bounding box center [745, 363] width 55 height 31
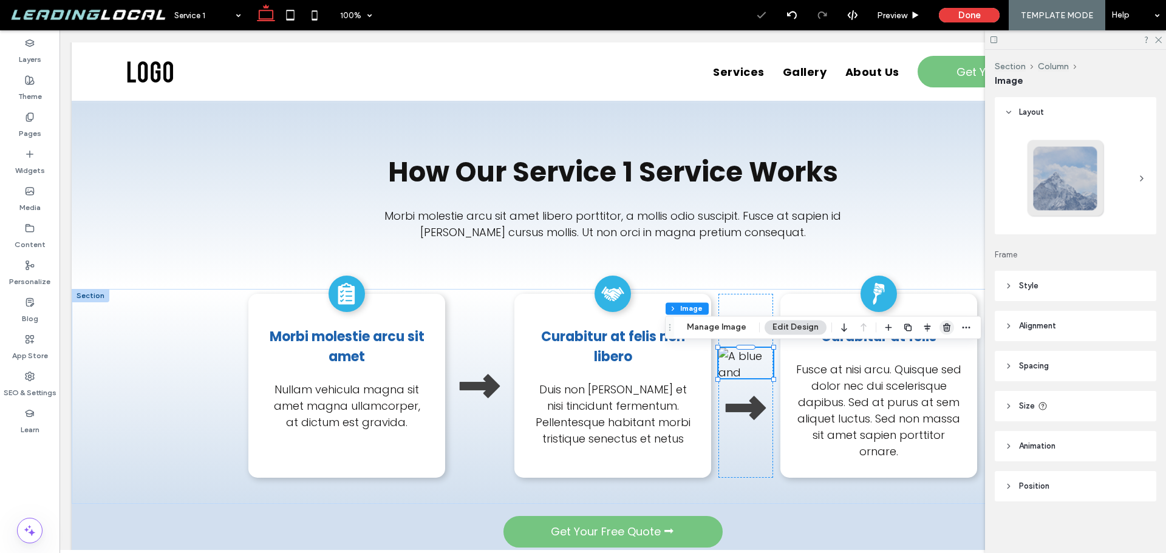
click at [948, 325] on icon "button" at bounding box center [947, 327] width 10 height 10
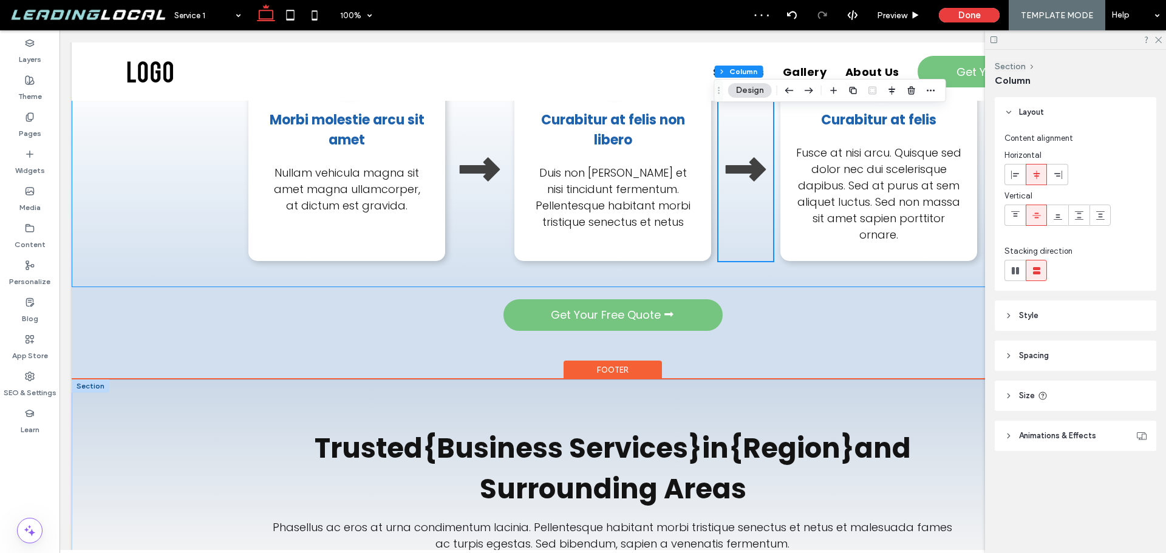
scroll to position [2550, 0]
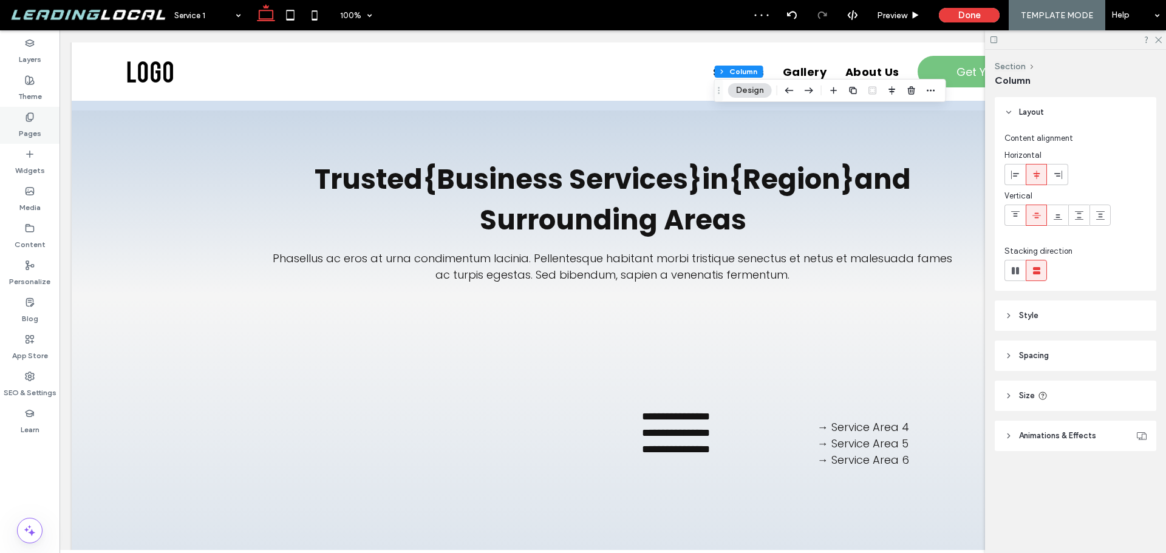
click at [41, 119] on div "Pages" at bounding box center [30, 125] width 60 height 37
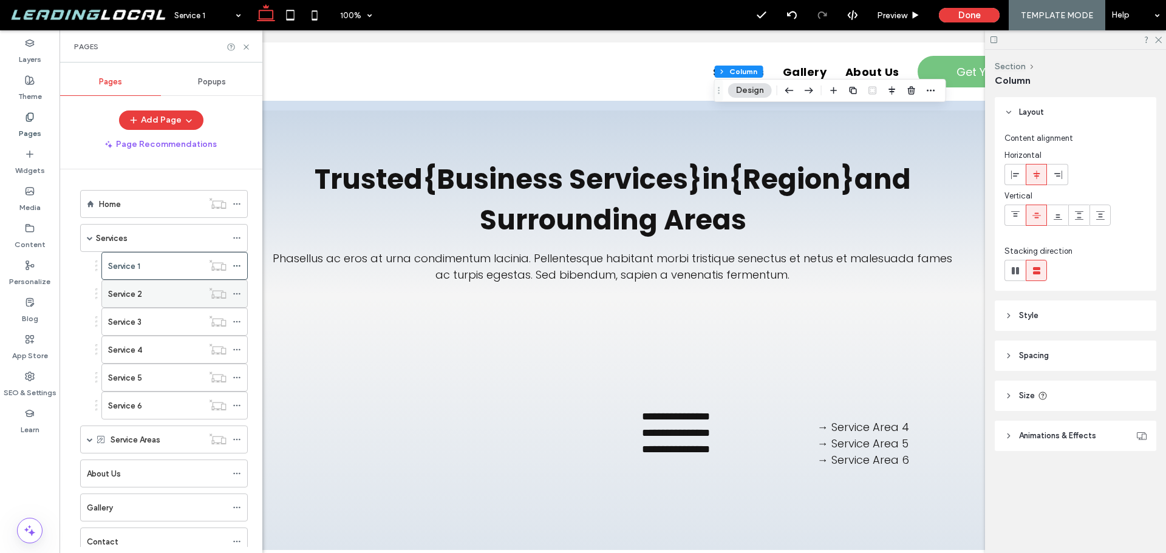
click at [170, 291] on div "Service 2" at bounding box center [155, 294] width 95 height 13
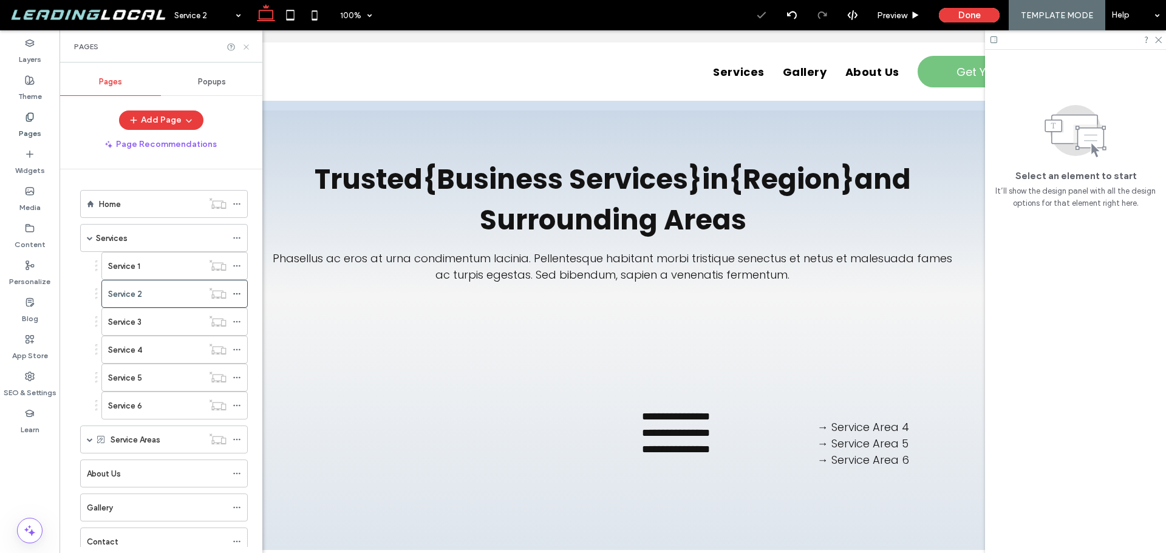
click at [245, 47] on icon at bounding box center [246, 47] width 9 height 9
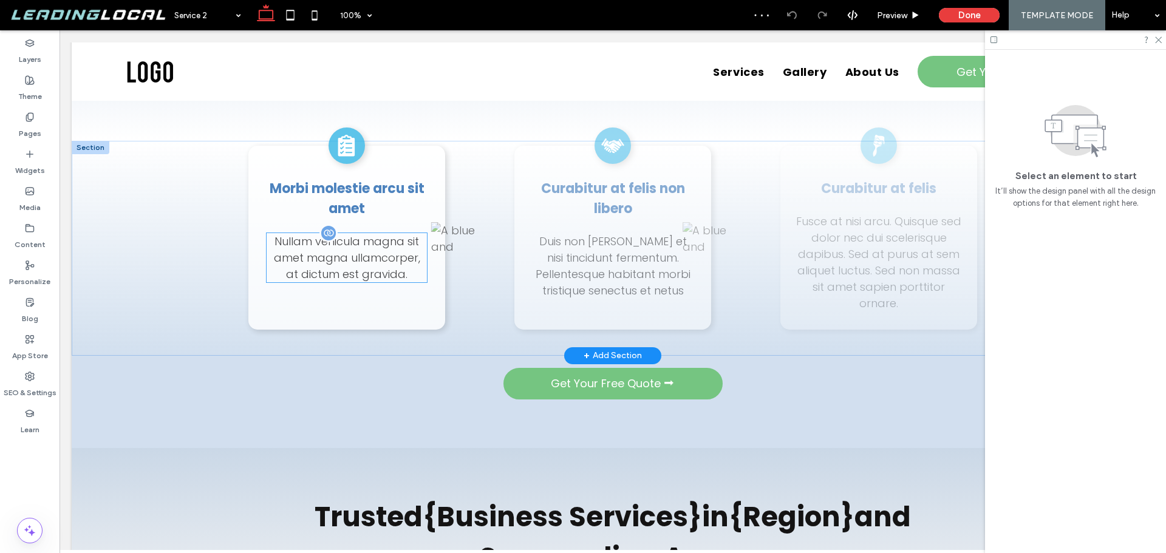
scroll to position [2672, 0]
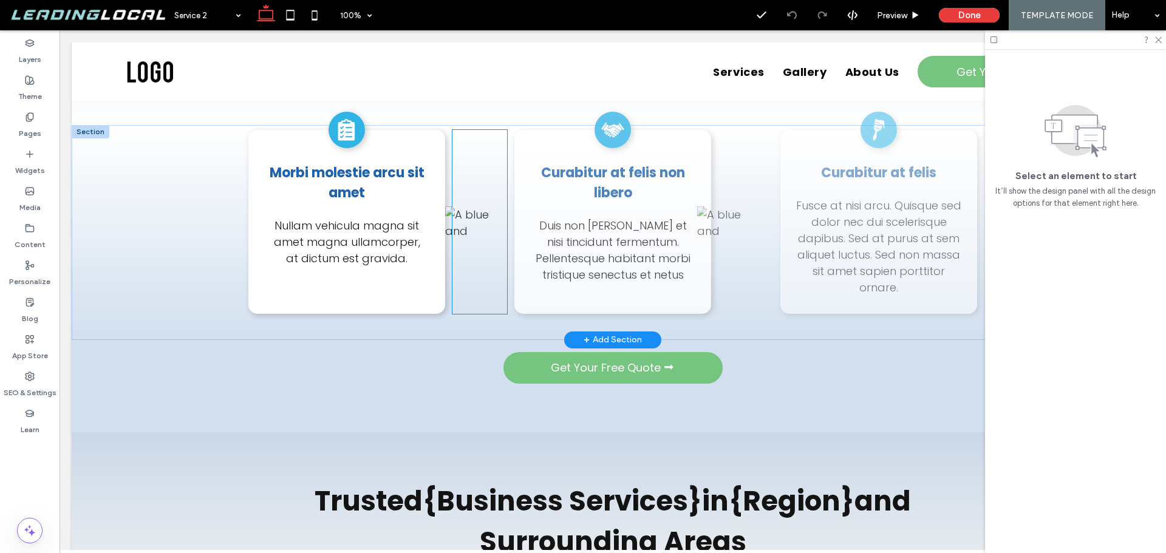
click at [463, 223] on img at bounding box center [472, 221] width 55 height 31
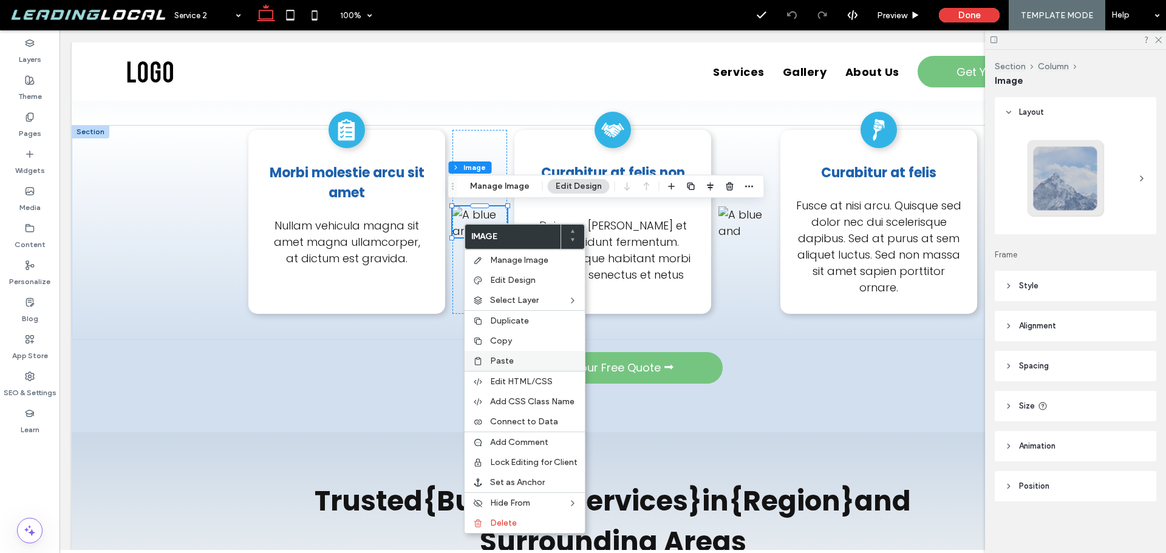
click at [511, 351] on div "Paste" at bounding box center [525, 361] width 120 height 20
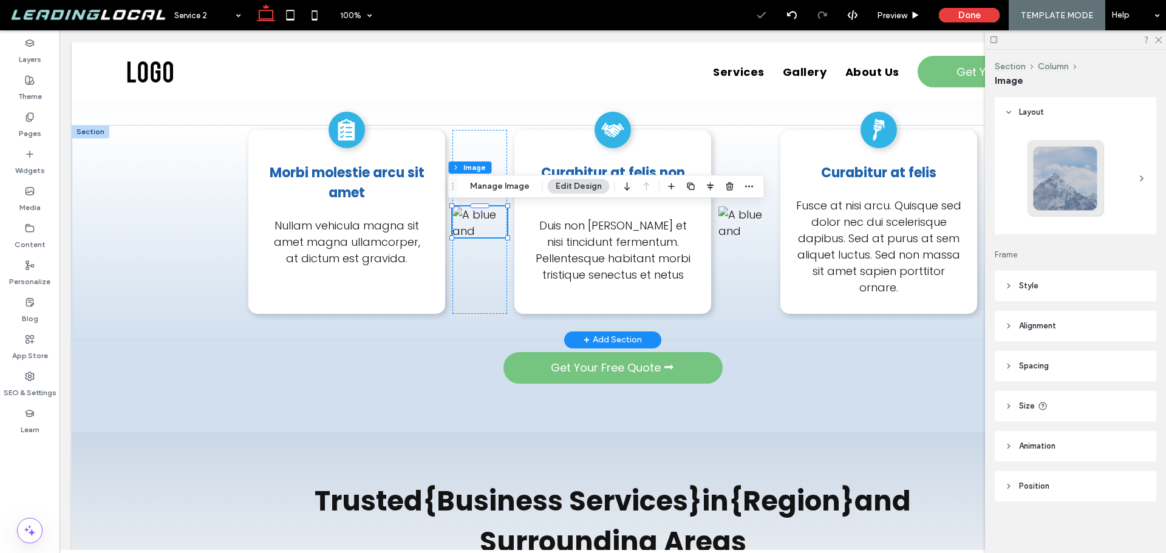
click at [741, 232] on img at bounding box center [745, 221] width 55 height 31
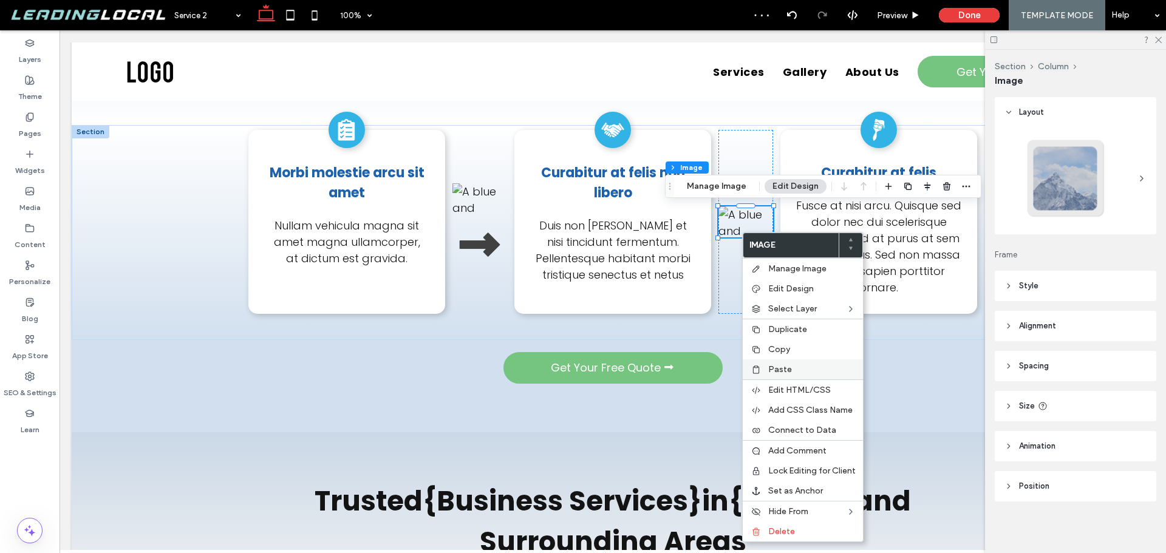
click at [785, 370] on span "Paste" at bounding box center [780, 369] width 24 height 10
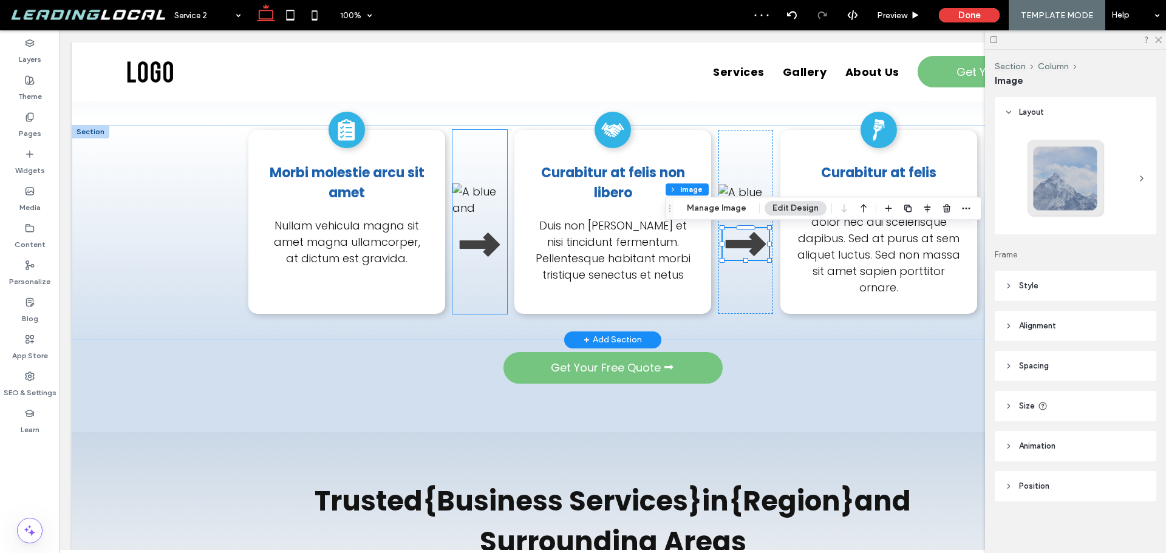
click at [468, 202] on img at bounding box center [479, 198] width 55 height 31
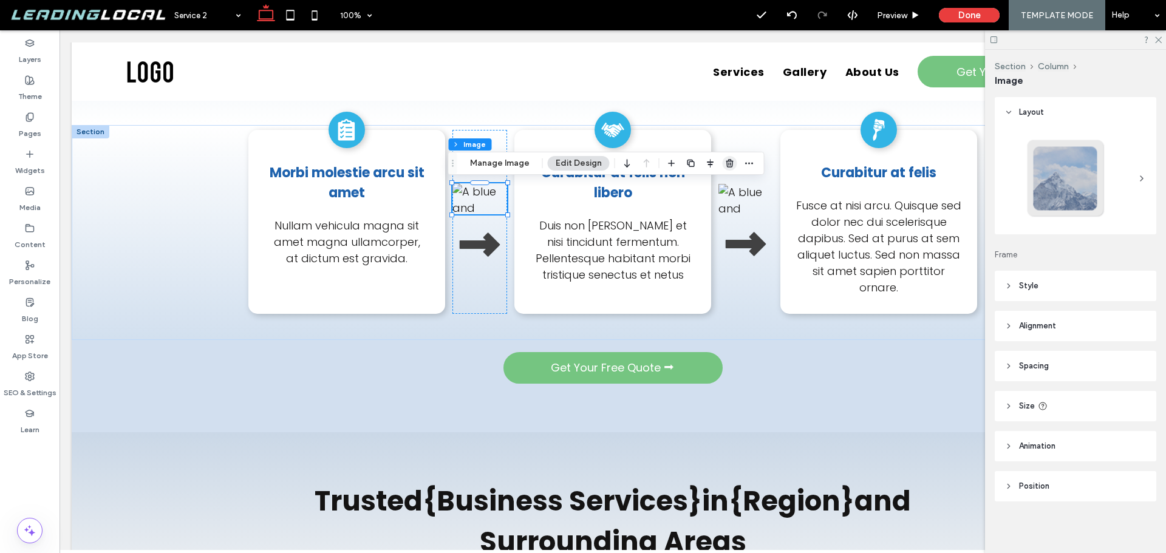
drag, startPoint x: 722, startPoint y: 162, endPoint x: 671, endPoint y: 141, distance: 55.0
click at [725, 162] on icon "button" at bounding box center [730, 163] width 10 height 10
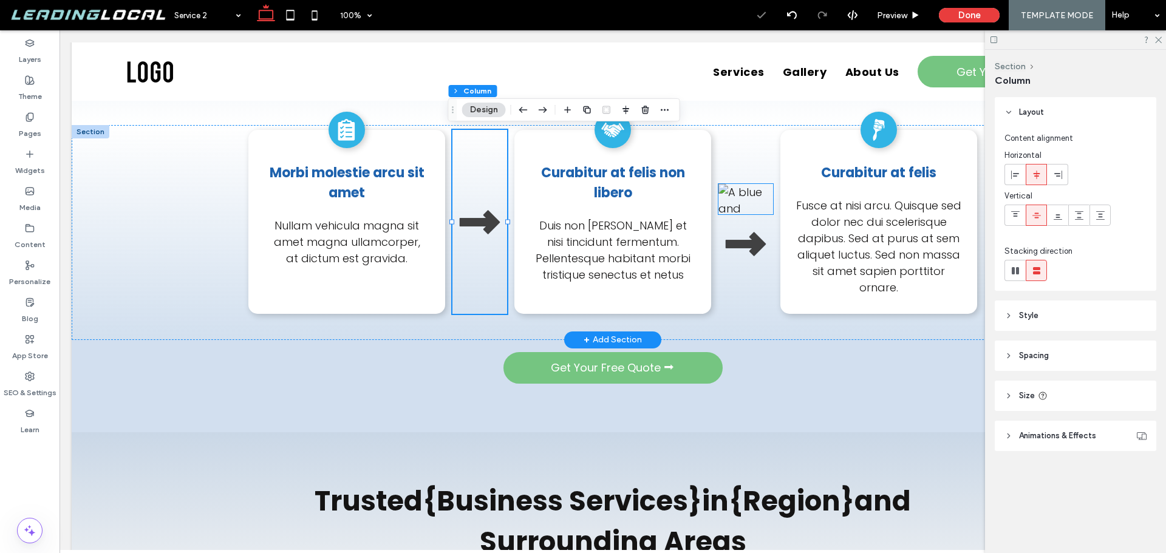
click at [742, 195] on img at bounding box center [745, 199] width 55 height 31
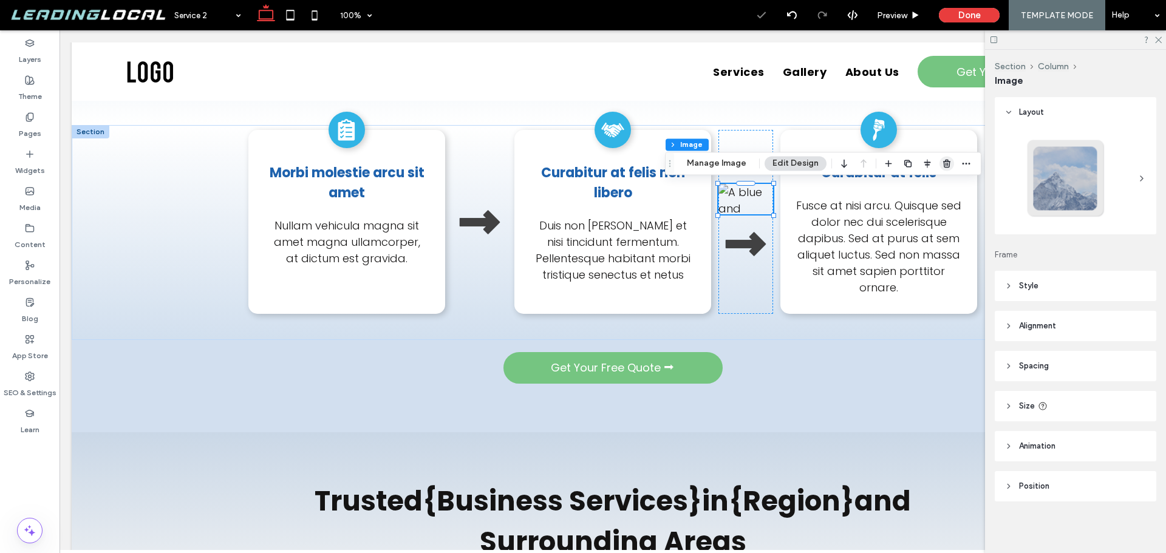
drag, startPoint x: 943, startPoint y: 165, endPoint x: 800, endPoint y: 142, distance: 145.1
click at [943, 165] on use "button" at bounding box center [946, 164] width 7 height 8
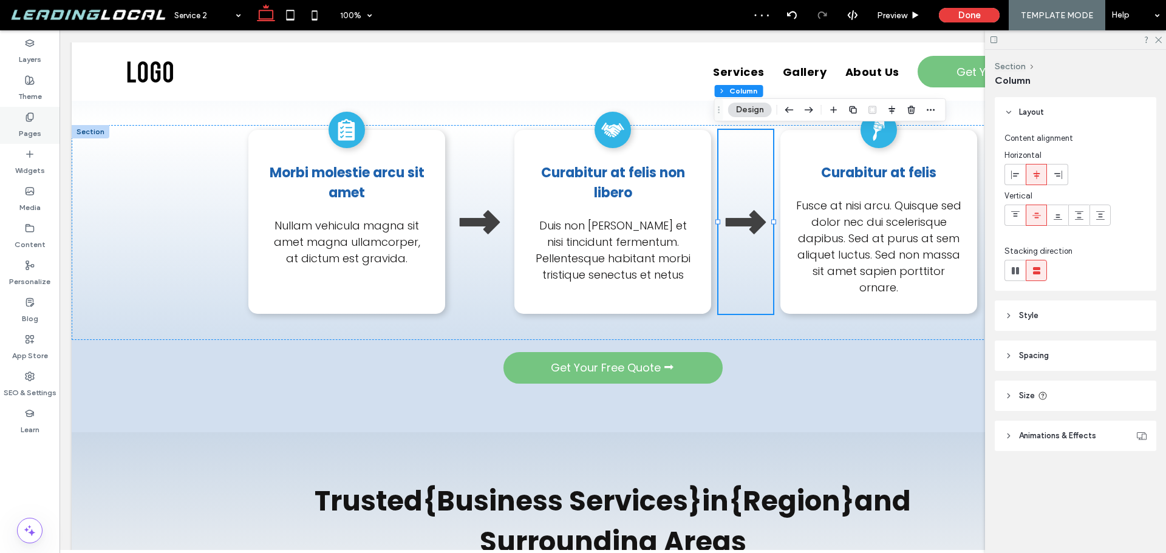
click at [44, 128] on div "Pages" at bounding box center [30, 125] width 60 height 37
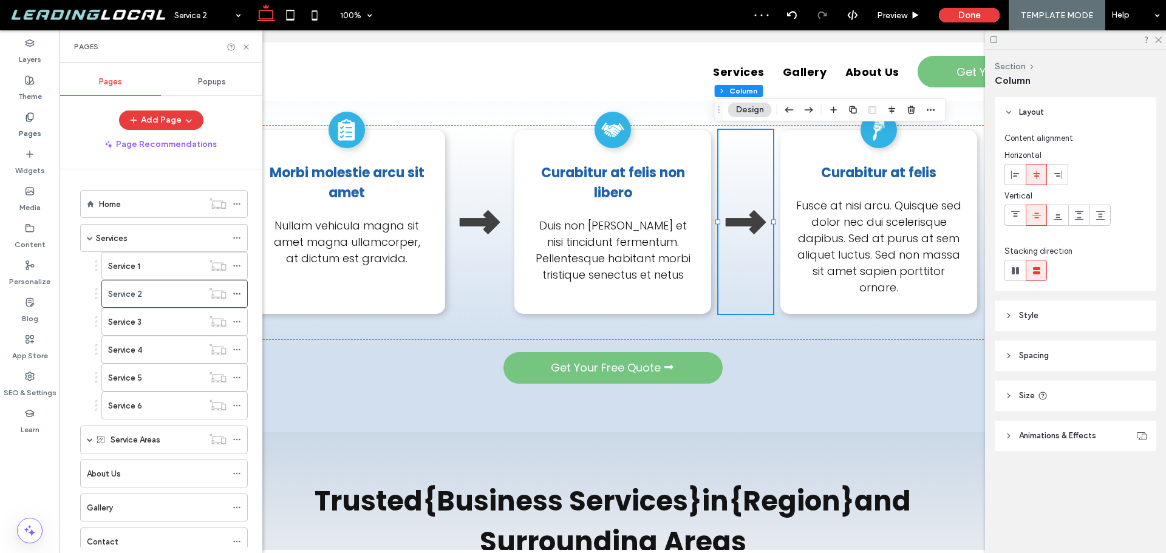
click at [155, 262] on div "Service 1" at bounding box center [155, 266] width 95 height 13
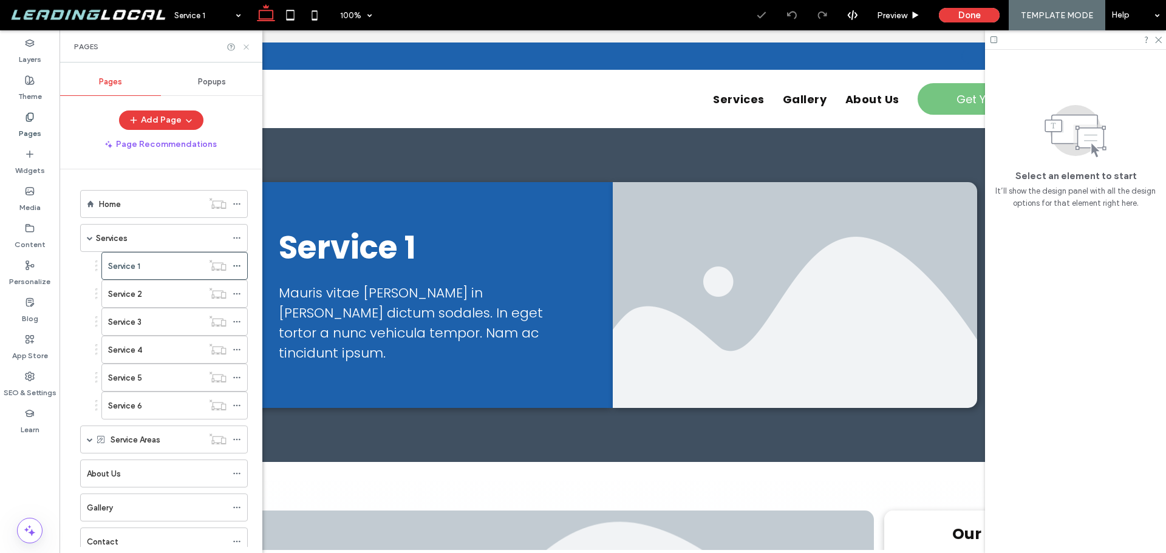
click at [247, 44] on icon at bounding box center [246, 47] width 9 height 9
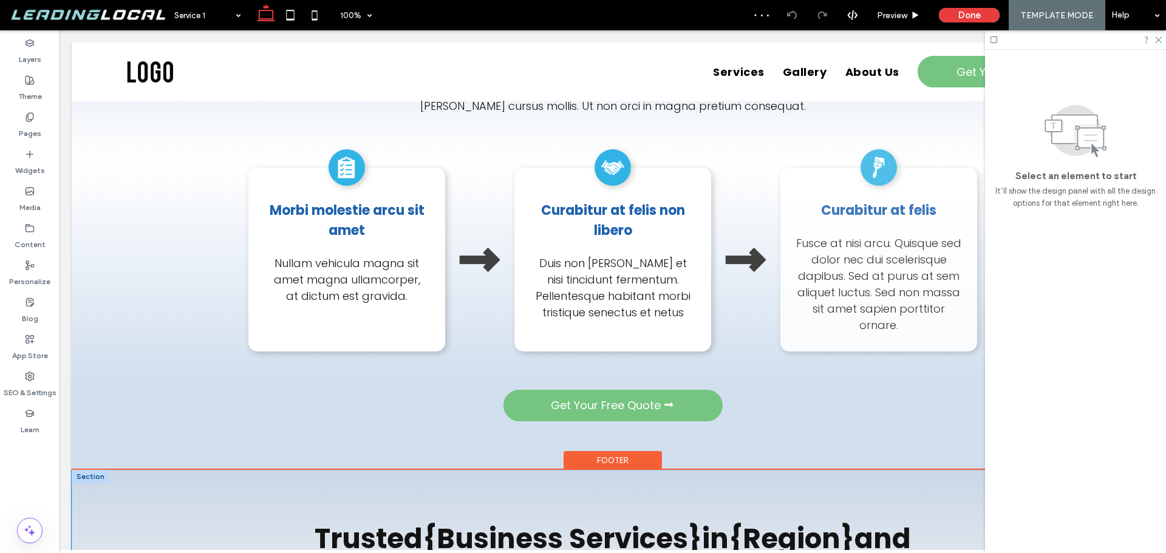
scroll to position [2186, 0]
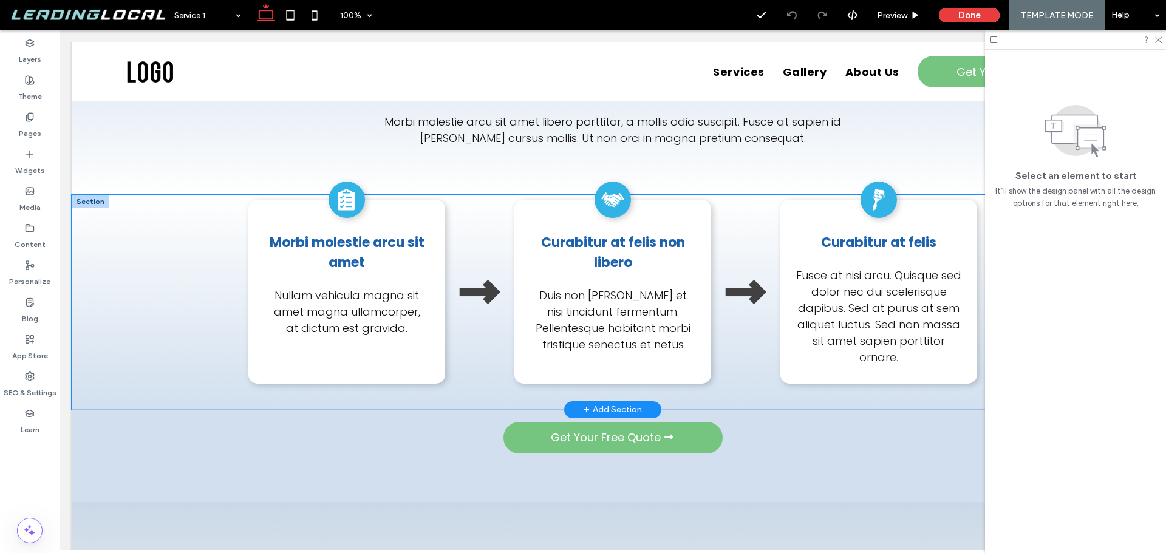
click at [196, 248] on div "A black and white icon of a clipboard with check marks on it. Morbi molestie ar…" at bounding box center [613, 302] width 1082 height 215
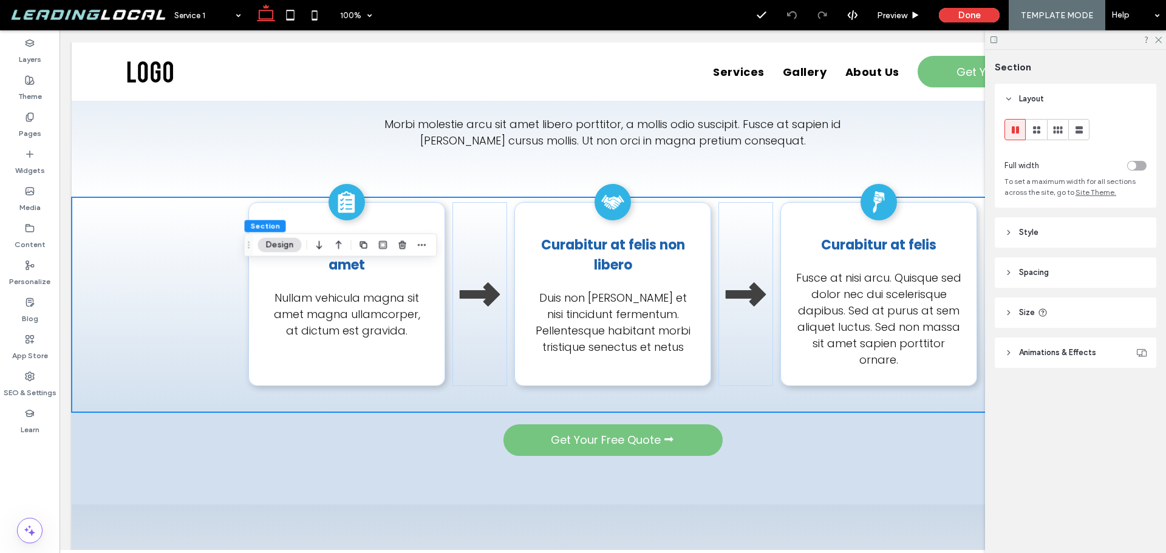
scroll to position [2186, 0]
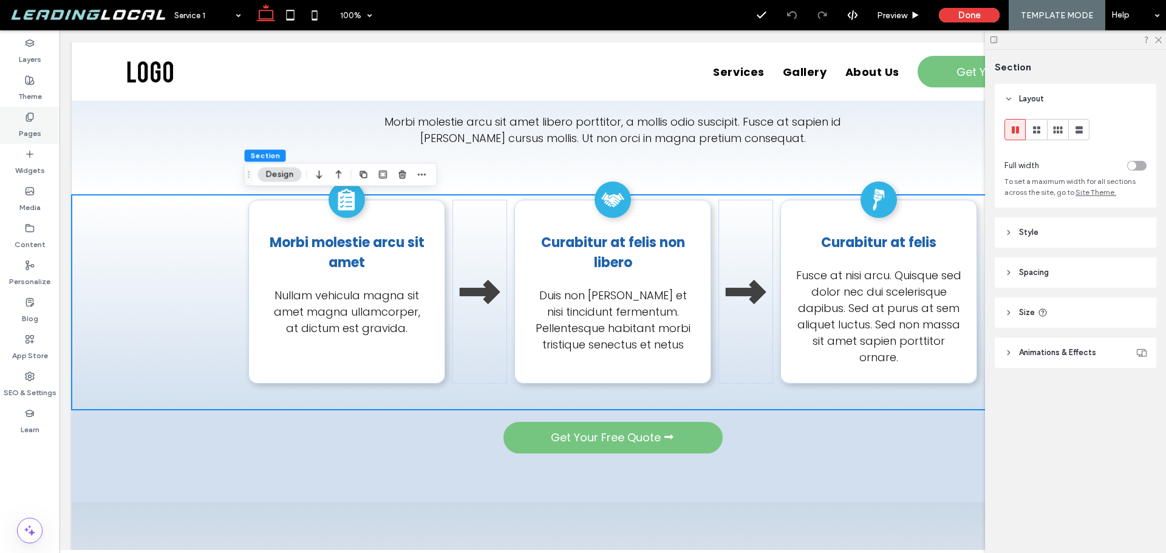
click at [16, 126] on div "Pages" at bounding box center [30, 125] width 60 height 37
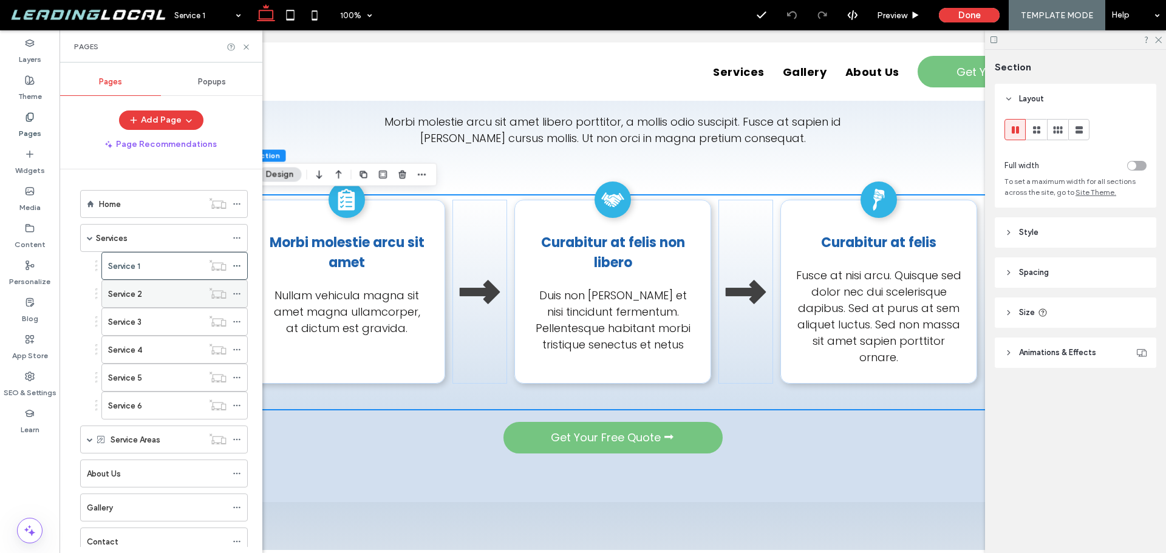
click at [147, 295] on div "Service 2" at bounding box center [155, 294] width 95 height 13
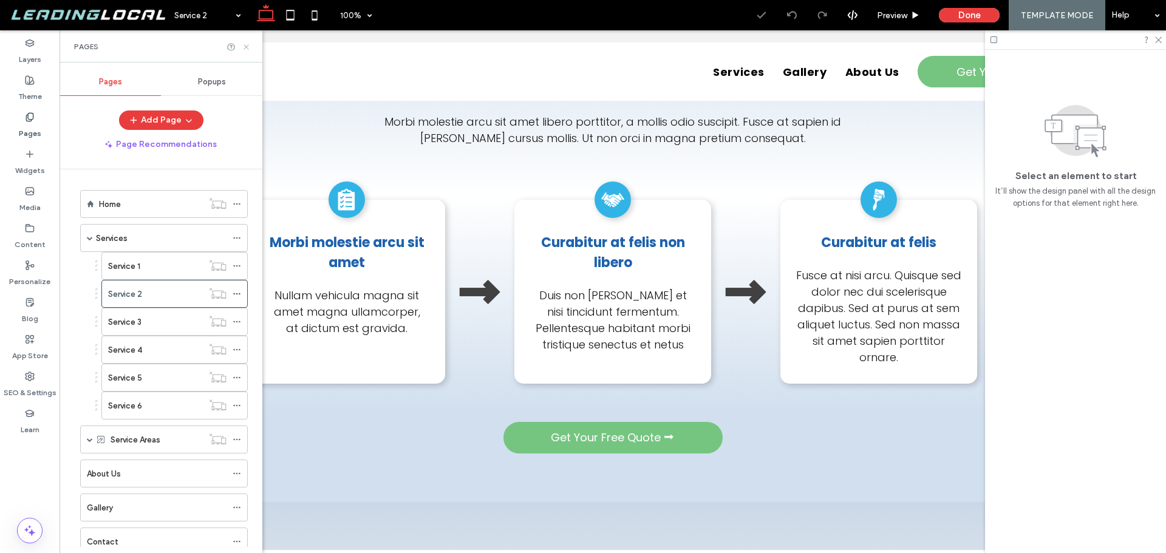
click at [243, 45] on icon at bounding box center [246, 47] width 9 height 9
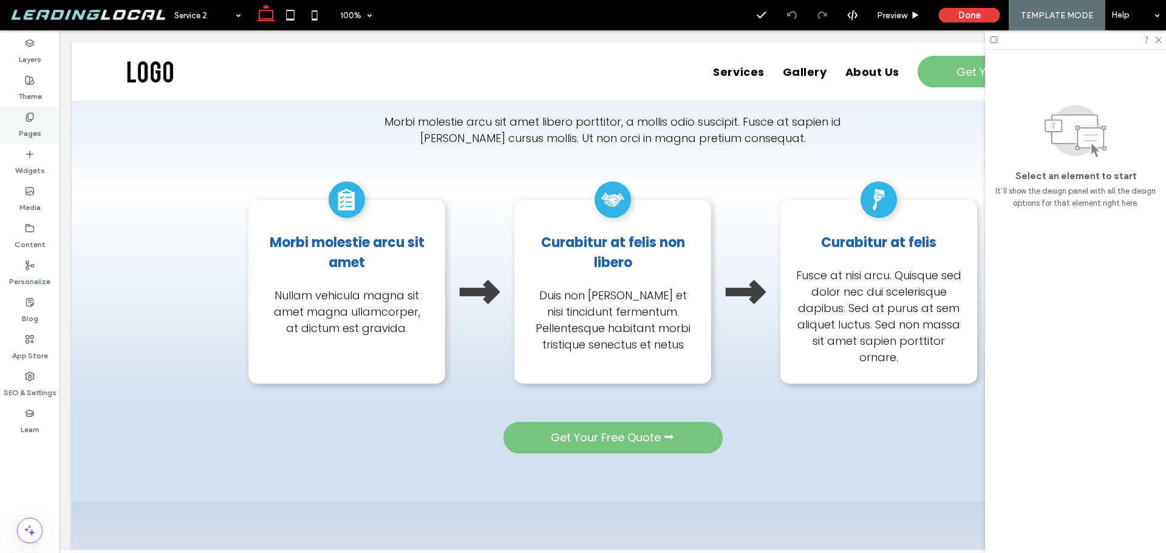
click at [31, 121] on icon at bounding box center [30, 117] width 10 height 10
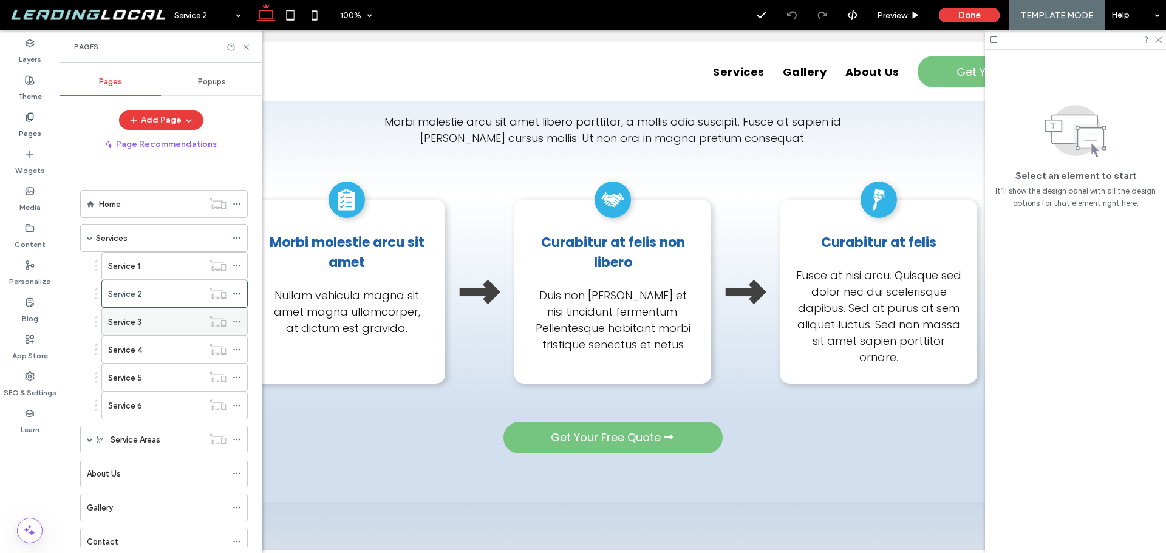
click at [160, 330] on div "Service 3" at bounding box center [155, 321] width 95 height 27
click at [246, 46] on icon at bounding box center [246, 47] width 9 height 9
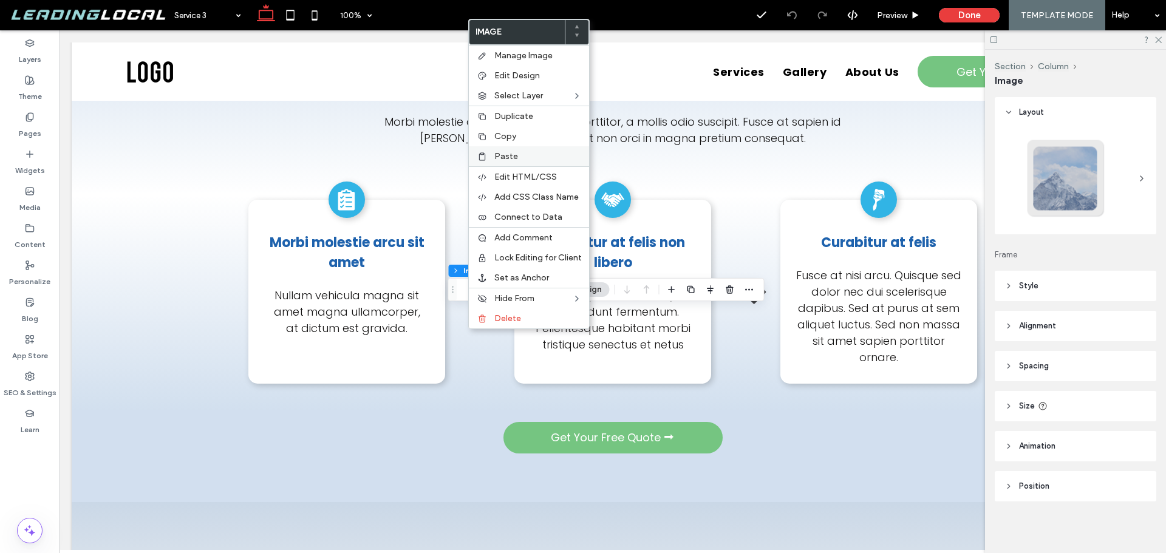
click at [512, 163] on div "Paste" at bounding box center [529, 156] width 120 height 20
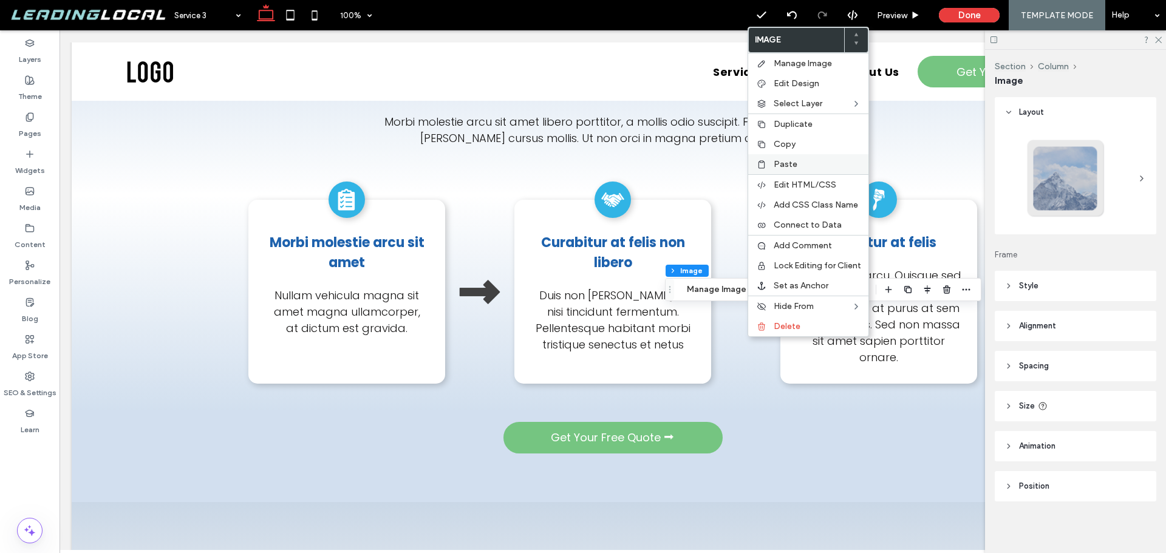
click at [798, 166] on label "Paste" at bounding box center [817, 164] width 87 height 10
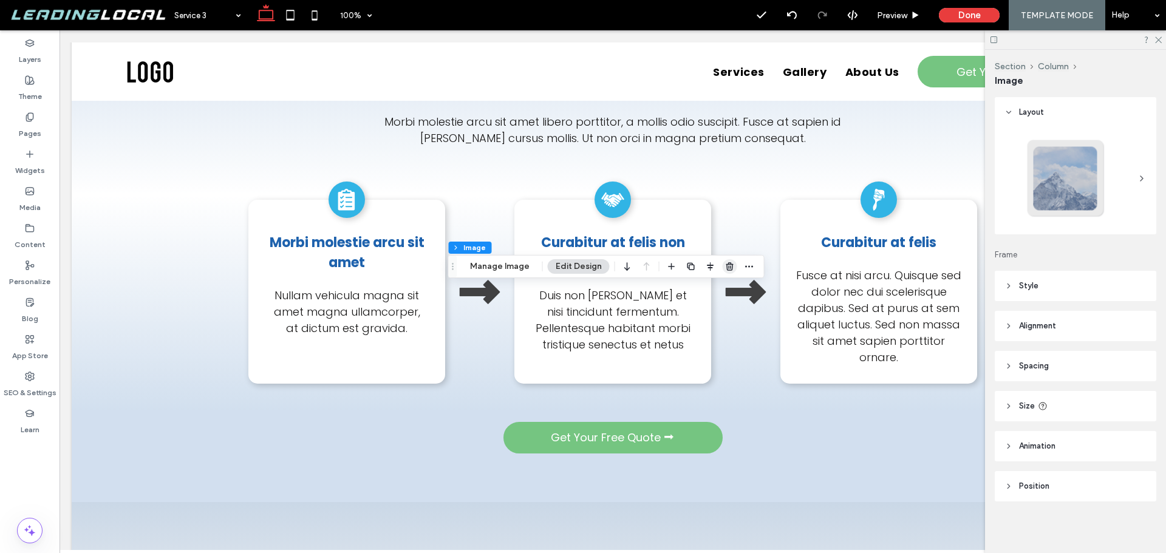
click at [723, 265] on span "button" at bounding box center [730, 266] width 15 height 15
click at [948, 264] on icon "button" at bounding box center [947, 267] width 10 height 10
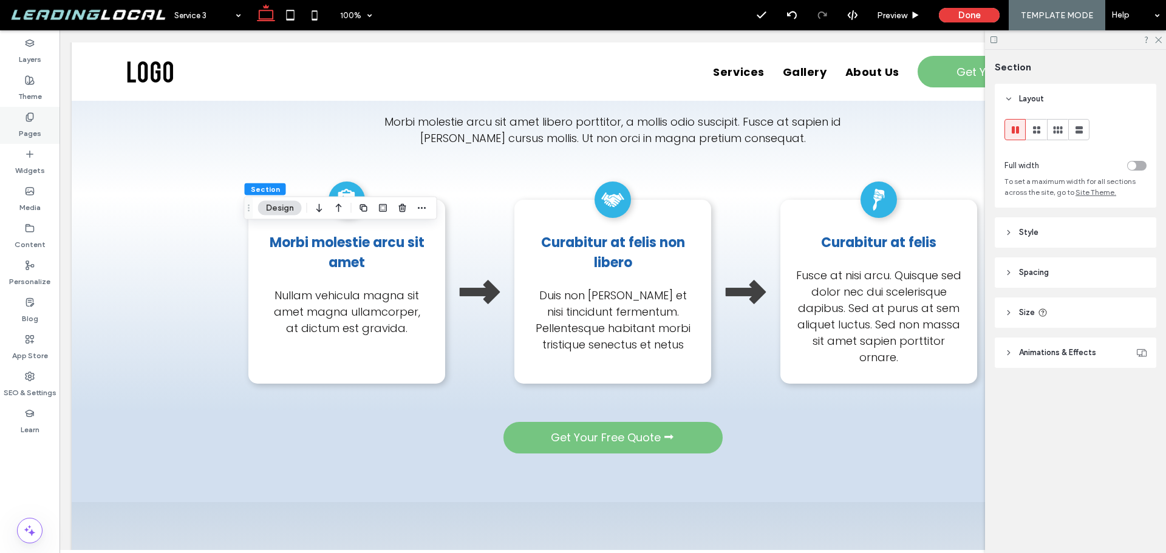
click at [36, 129] on label "Pages" at bounding box center [30, 130] width 22 height 17
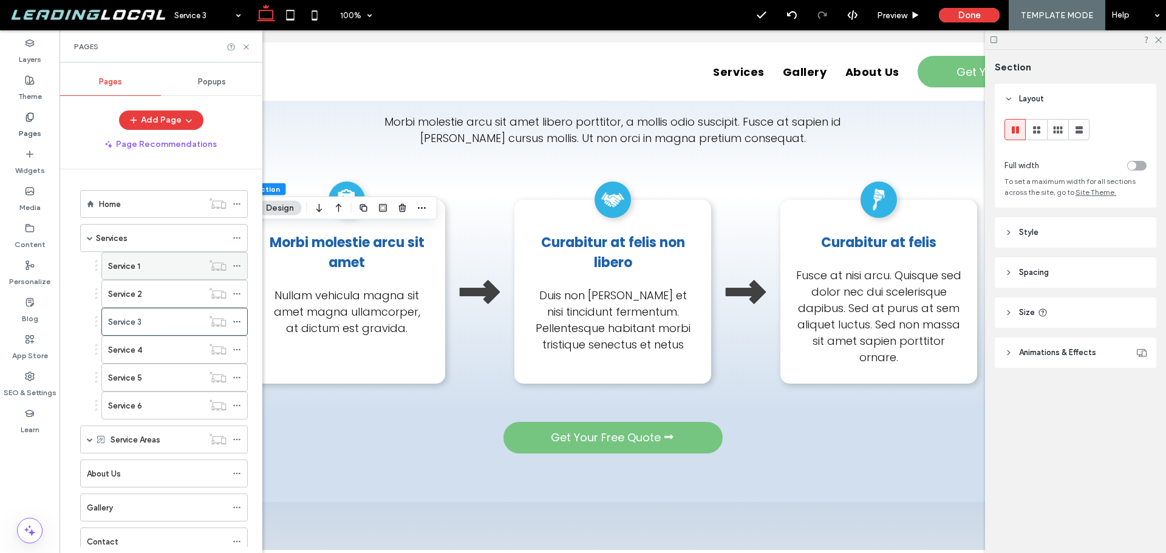
click at [155, 260] on div "Service 1" at bounding box center [155, 266] width 95 height 13
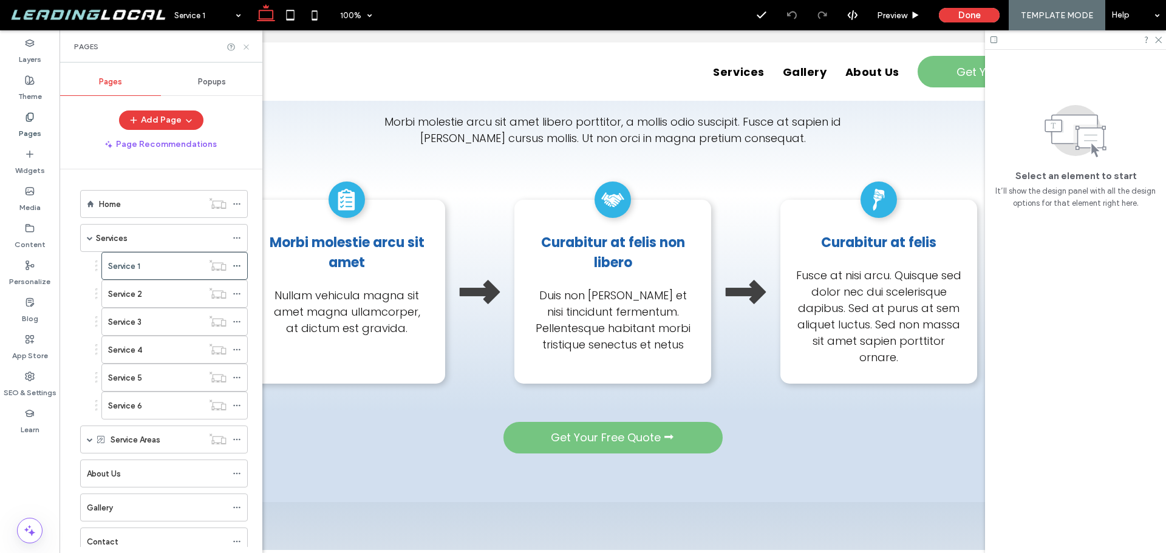
click at [250, 47] on icon at bounding box center [246, 47] width 9 height 9
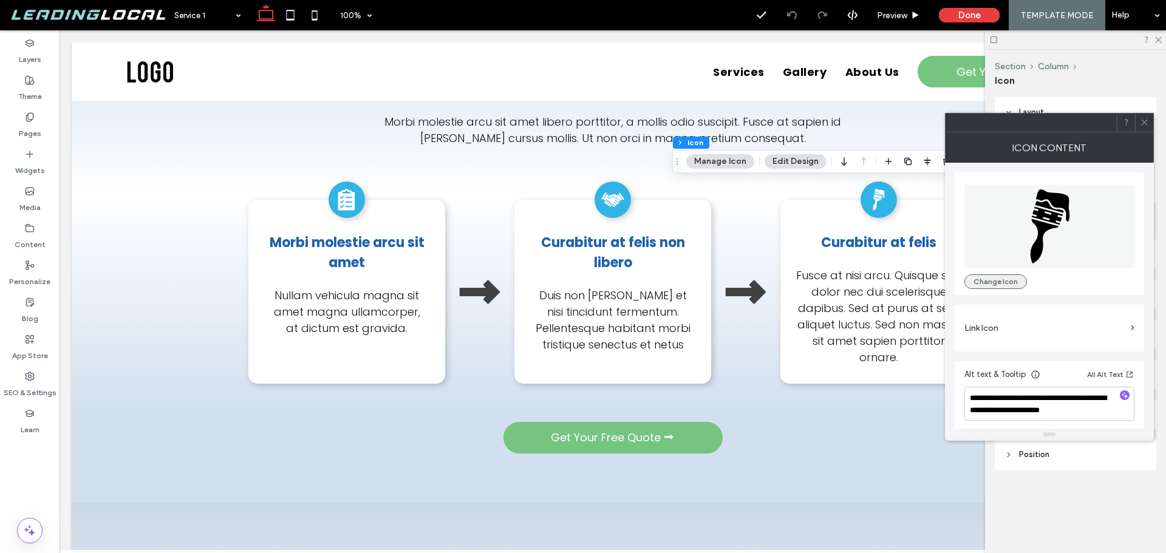
click at [992, 278] on button "Change Icon" at bounding box center [995, 281] width 63 height 15
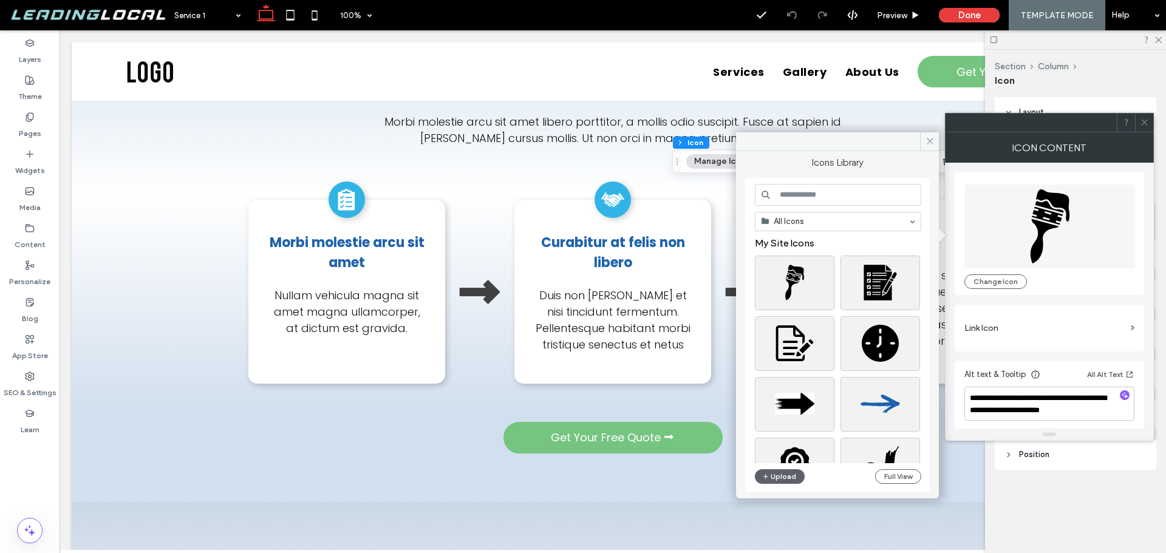
click at [833, 192] on input at bounding box center [838, 195] width 166 height 22
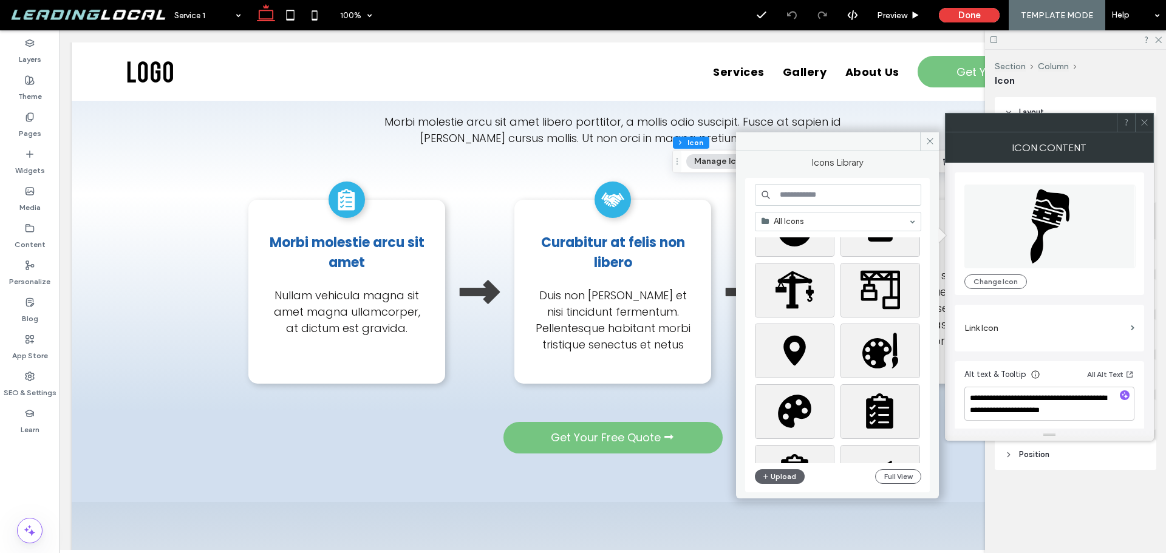
scroll to position [486, 0]
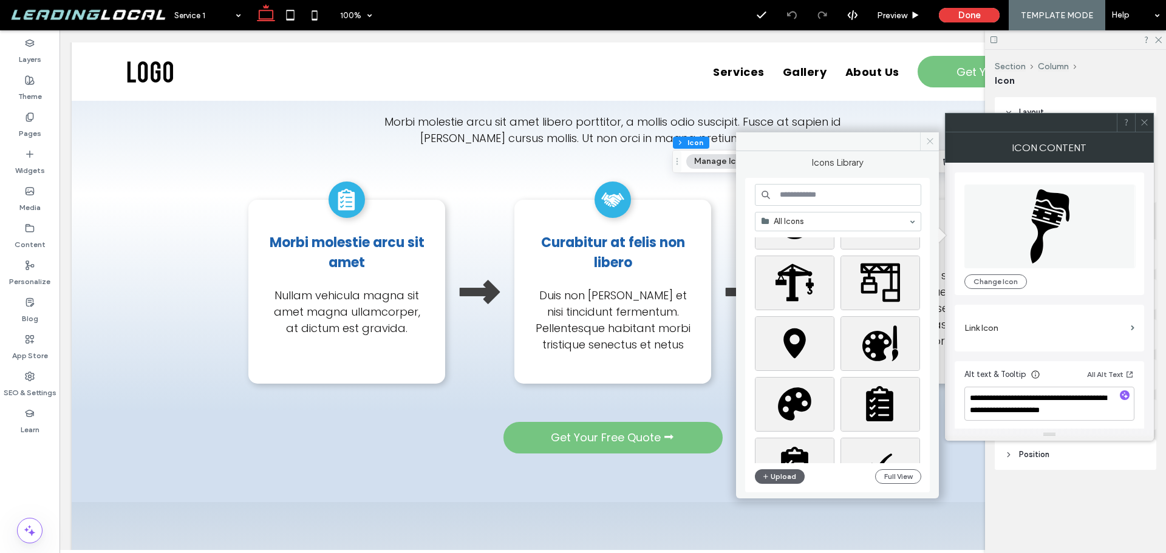
click at [927, 142] on icon at bounding box center [929, 141] width 9 height 9
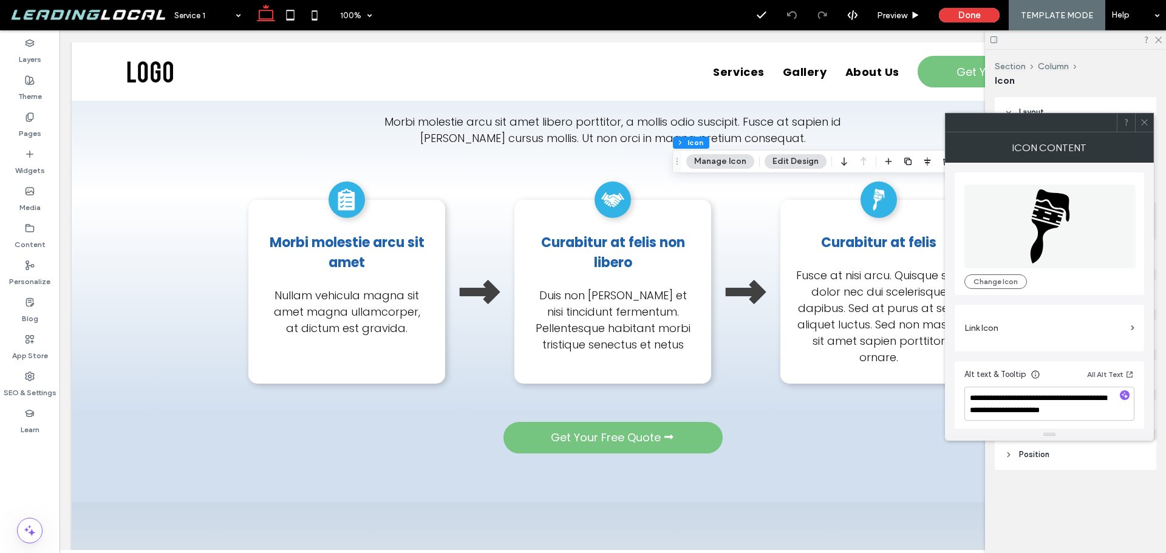
click at [1149, 125] on div at bounding box center [1144, 123] width 18 height 18
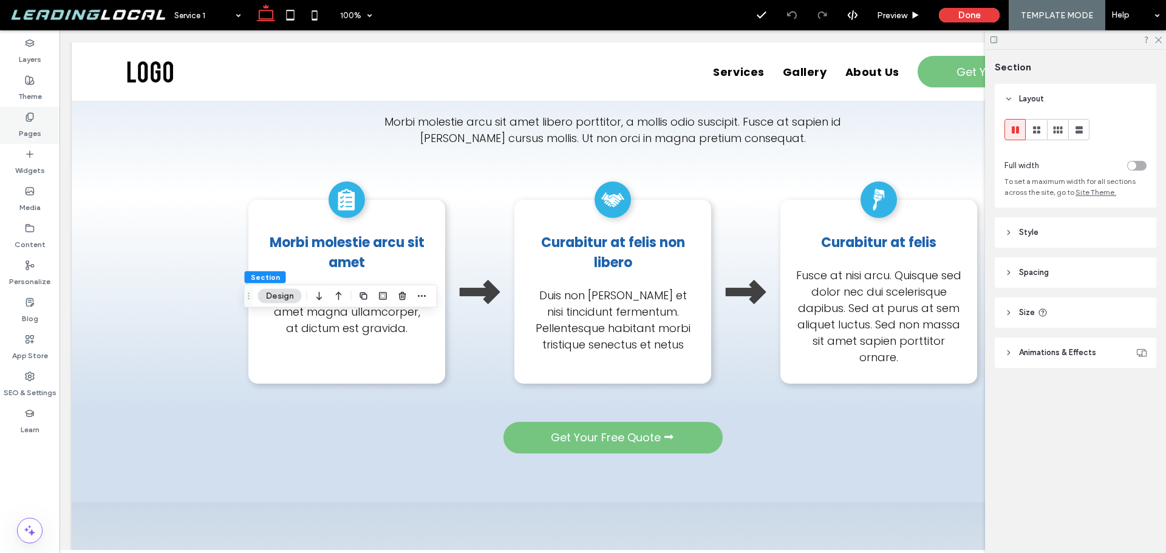
click at [40, 129] on label "Pages" at bounding box center [30, 130] width 22 height 17
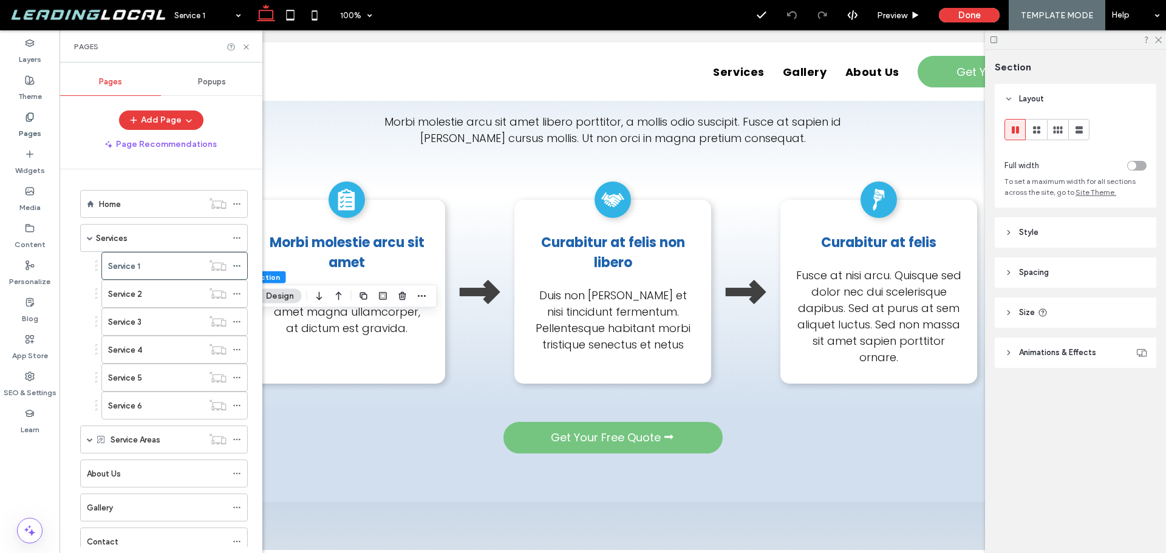
click at [154, 293] on div "Service 2" at bounding box center [155, 294] width 95 height 13
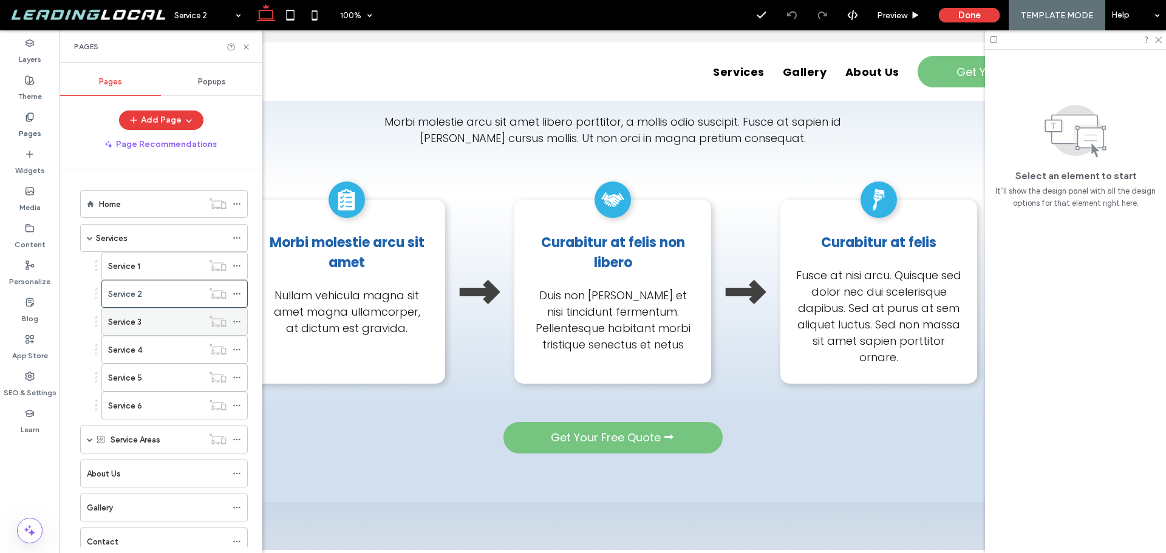
click at [157, 314] on div "Service 3" at bounding box center [155, 321] width 95 height 27
click at [250, 44] on icon at bounding box center [246, 47] width 9 height 9
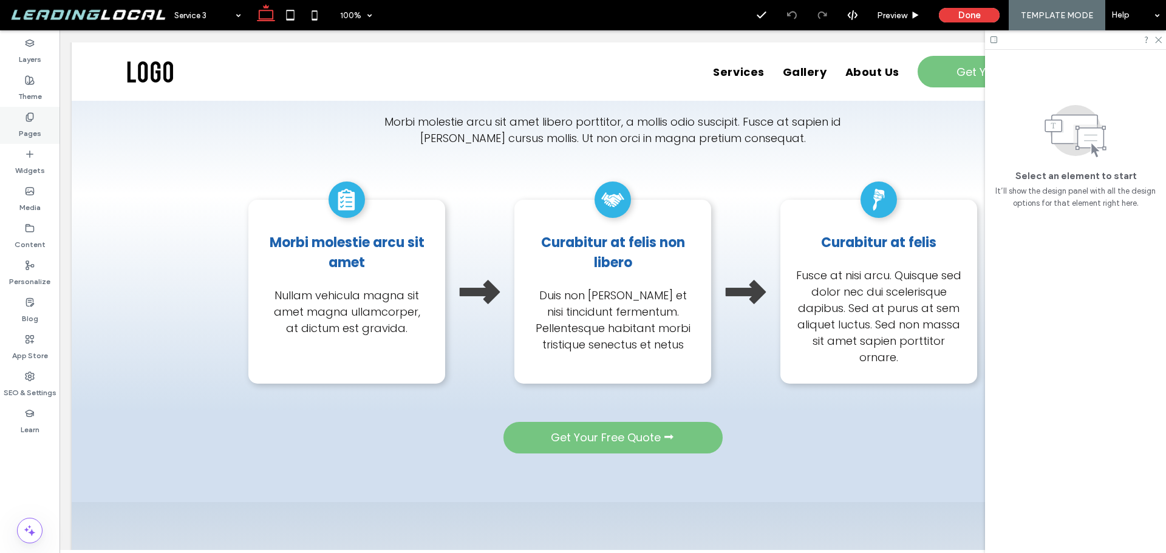
click at [29, 129] on label "Pages" at bounding box center [30, 130] width 22 height 17
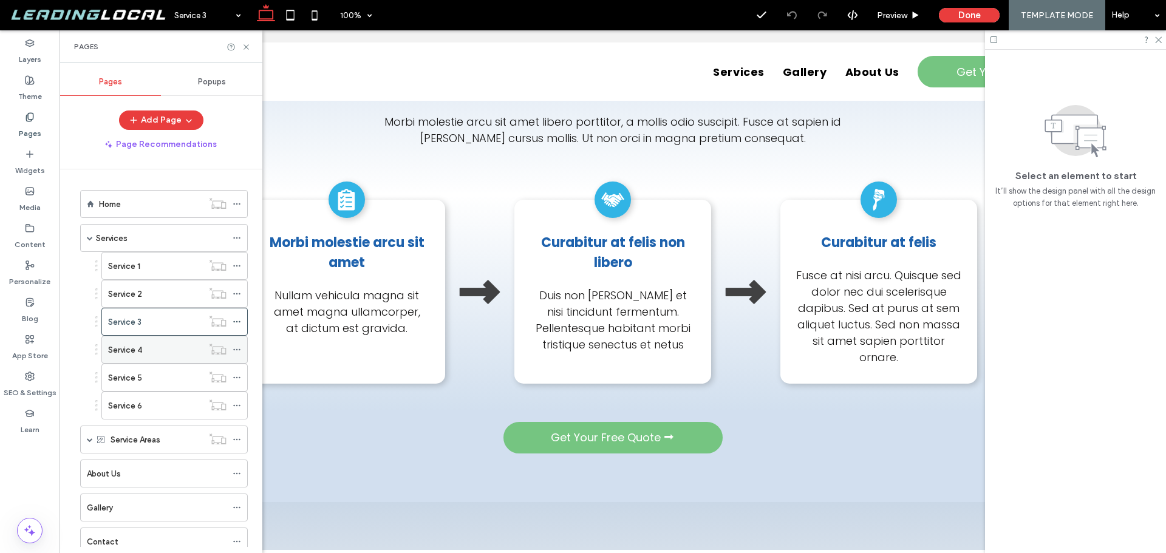
click at [169, 353] on div "Service 4" at bounding box center [155, 350] width 95 height 13
click at [250, 47] on icon at bounding box center [246, 47] width 9 height 9
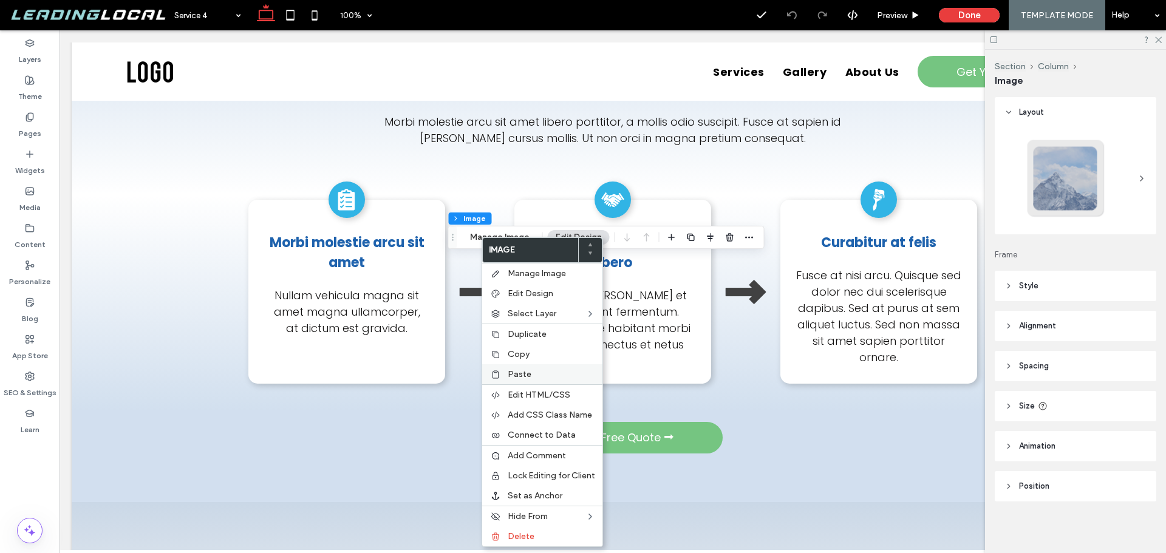
click at [551, 371] on label "Paste" at bounding box center [551, 374] width 87 height 10
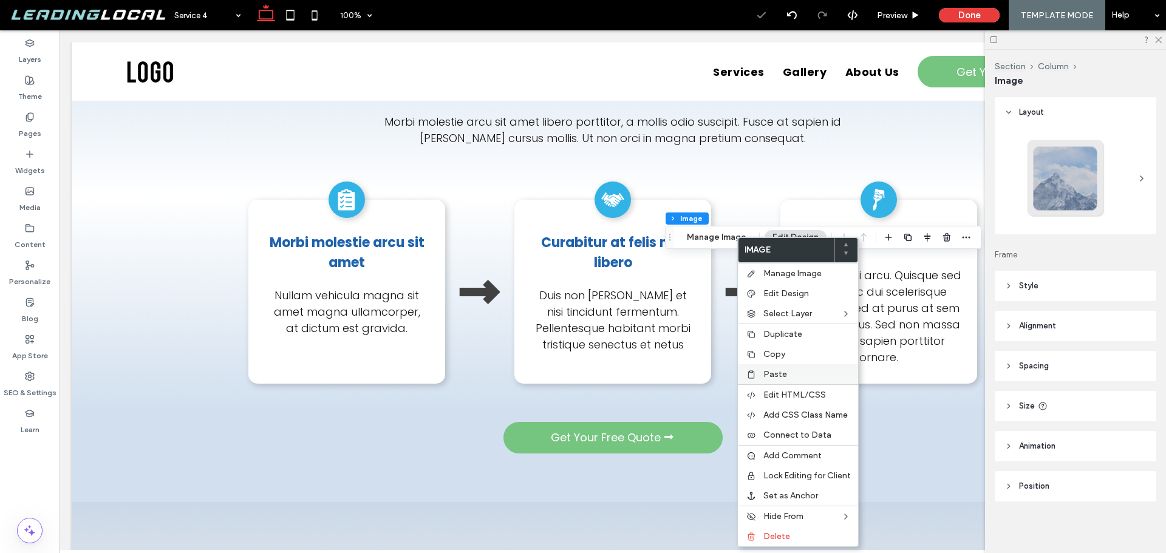
click at [789, 379] on label "Paste" at bounding box center [806, 374] width 87 height 10
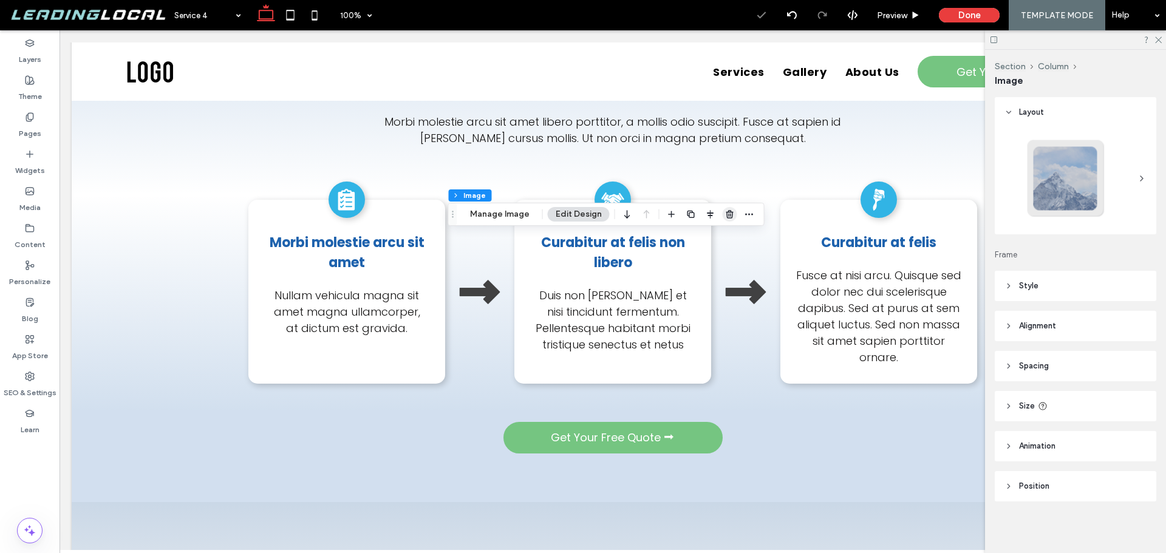
click at [726, 212] on use "button" at bounding box center [729, 214] width 7 height 8
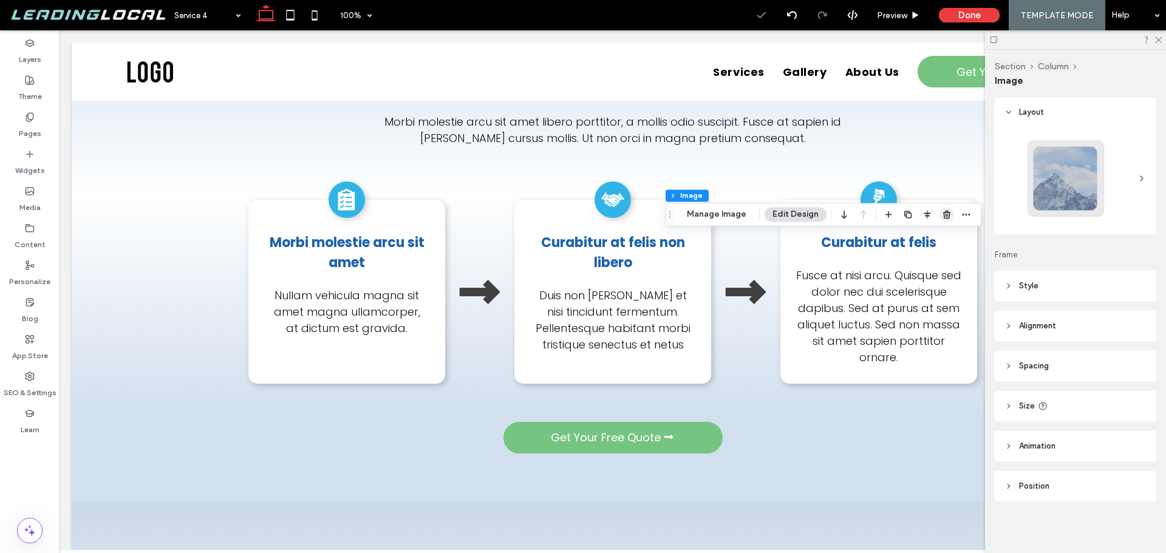
click at [944, 214] on icon "button" at bounding box center [947, 214] width 10 height 10
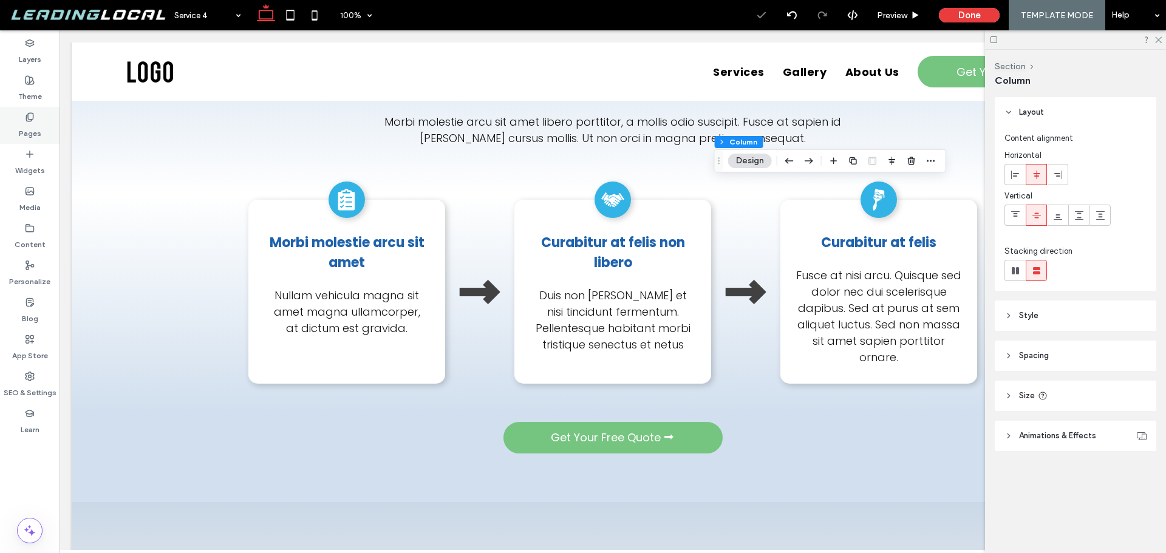
drag, startPoint x: 37, startPoint y: 120, endPoint x: 45, endPoint y: 129, distance: 12.5
click at [37, 120] on div "Pages" at bounding box center [30, 125] width 60 height 37
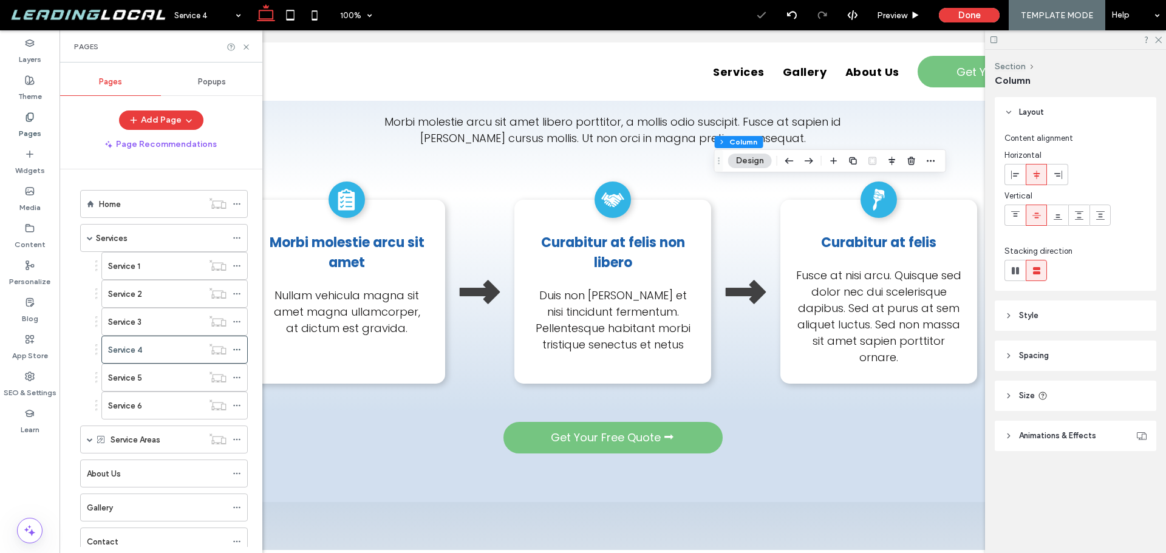
click at [170, 376] on div "Service 5" at bounding box center [155, 378] width 95 height 13
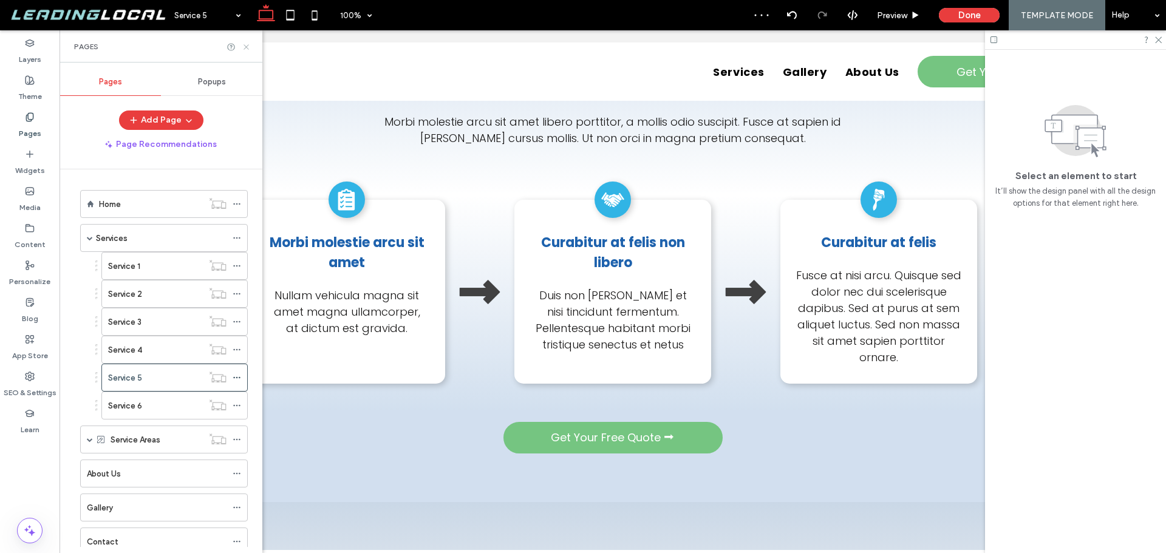
click at [247, 46] on use at bounding box center [245, 46] width 5 height 5
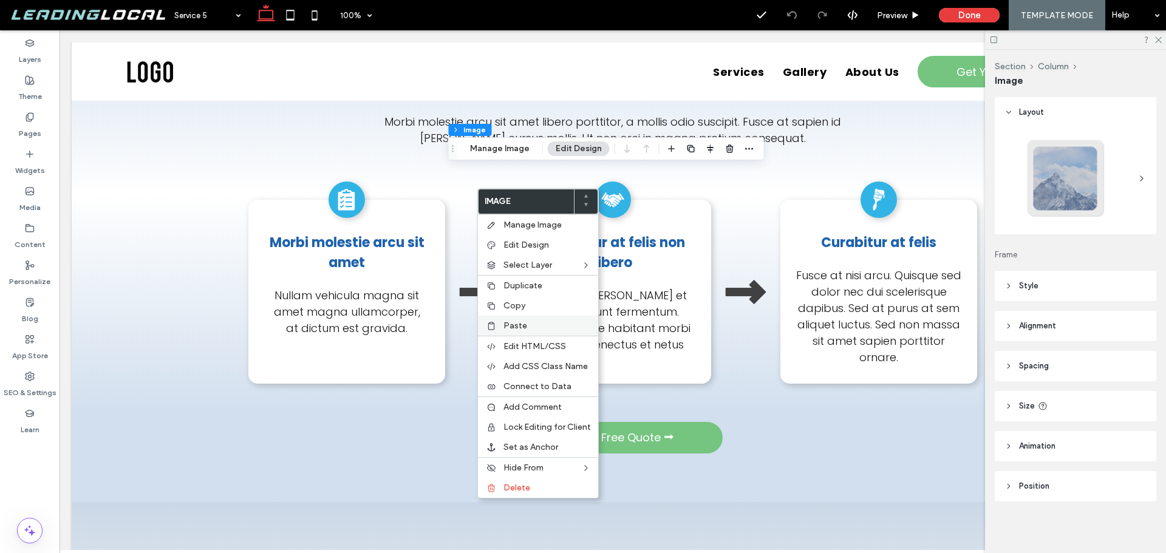
click at [521, 322] on span "Paste" at bounding box center [515, 326] width 24 height 10
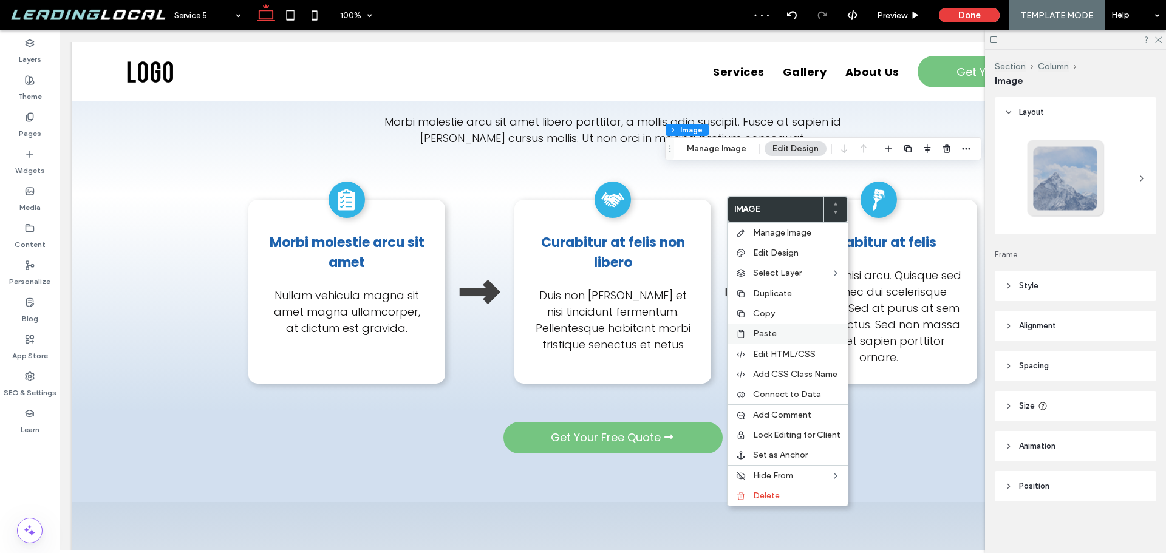
click at [781, 334] on label "Paste" at bounding box center [796, 333] width 87 height 10
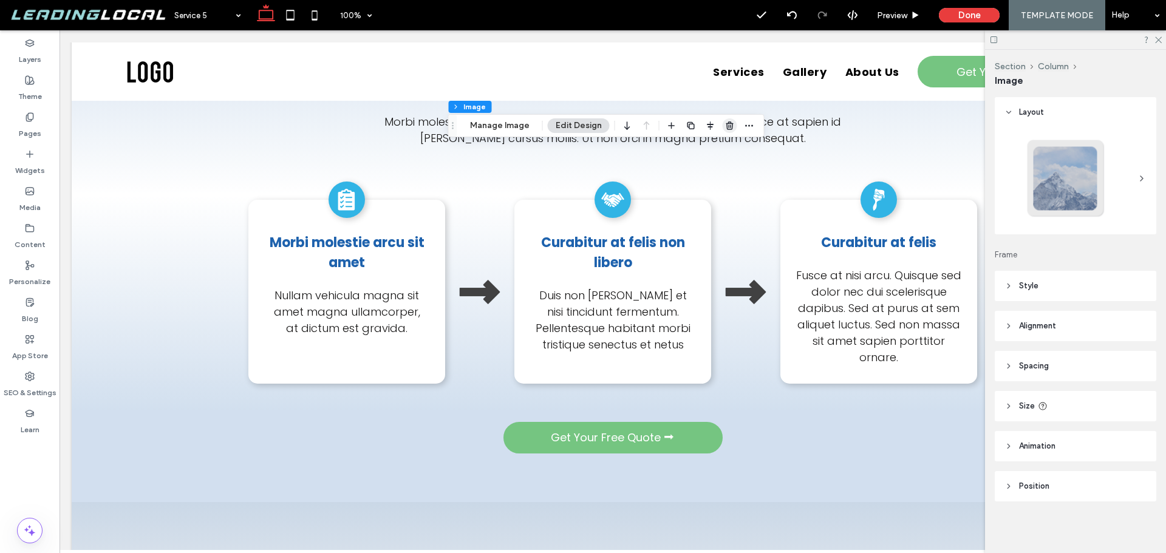
click at [730, 127] on icon "button" at bounding box center [730, 126] width 10 height 10
click at [948, 130] on icon "button" at bounding box center [947, 126] width 10 height 10
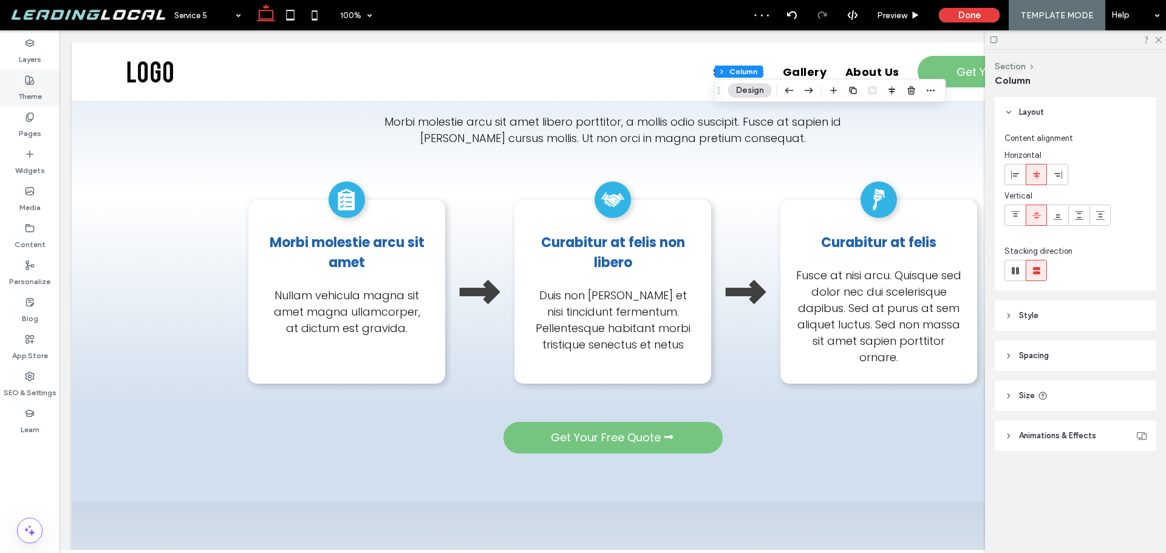
click at [29, 98] on label "Theme" at bounding box center [30, 93] width 24 height 17
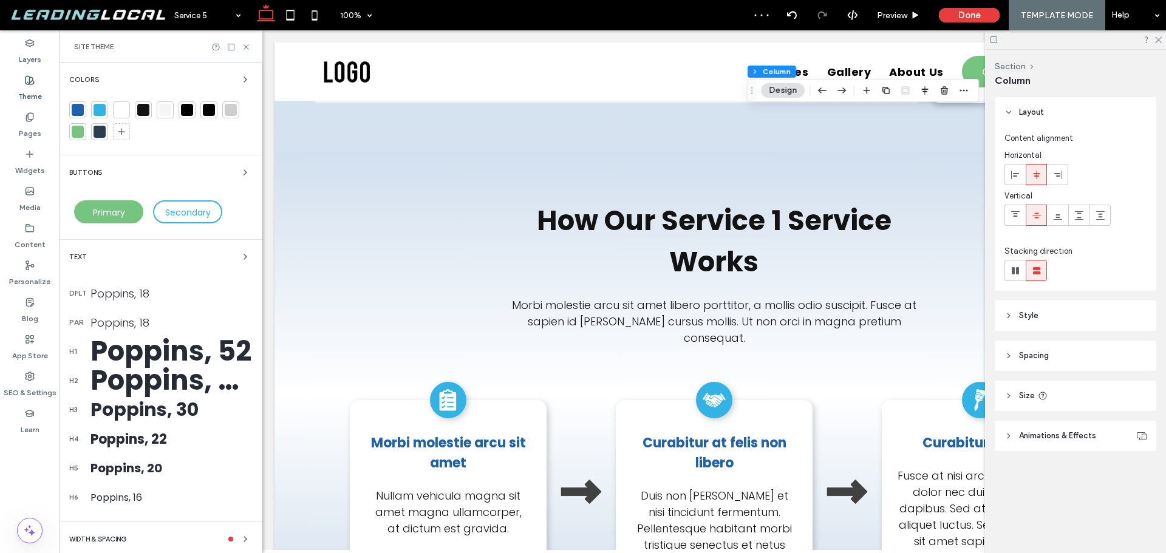
click at [30, 128] on label "Pages" at bounding box center [30, 130] width 22 height 17
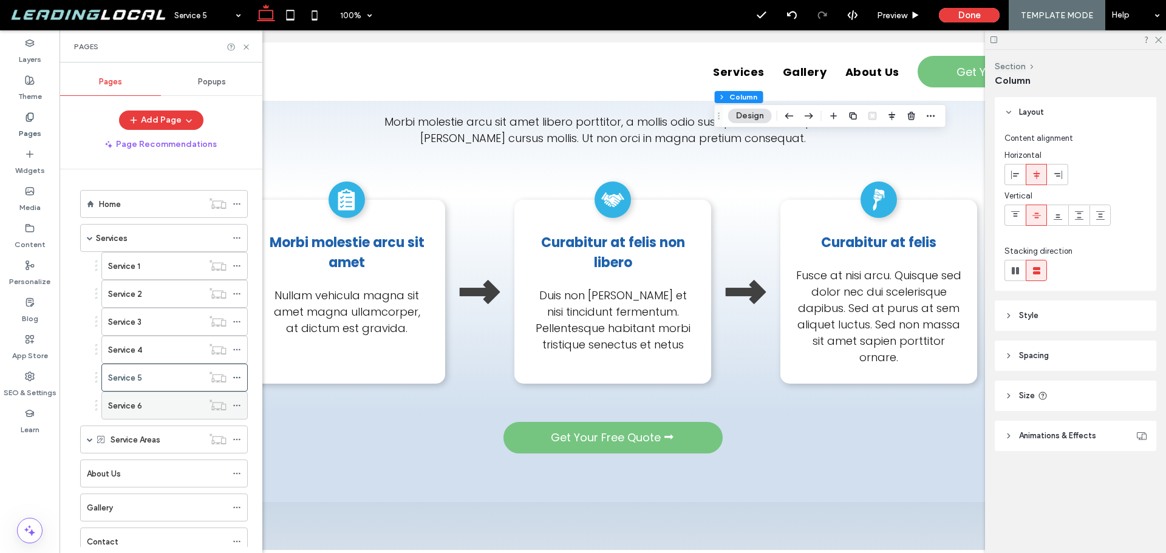
click at [175, 405] on div "Service 6" at bounding box center [155, 406] width 95 height 13
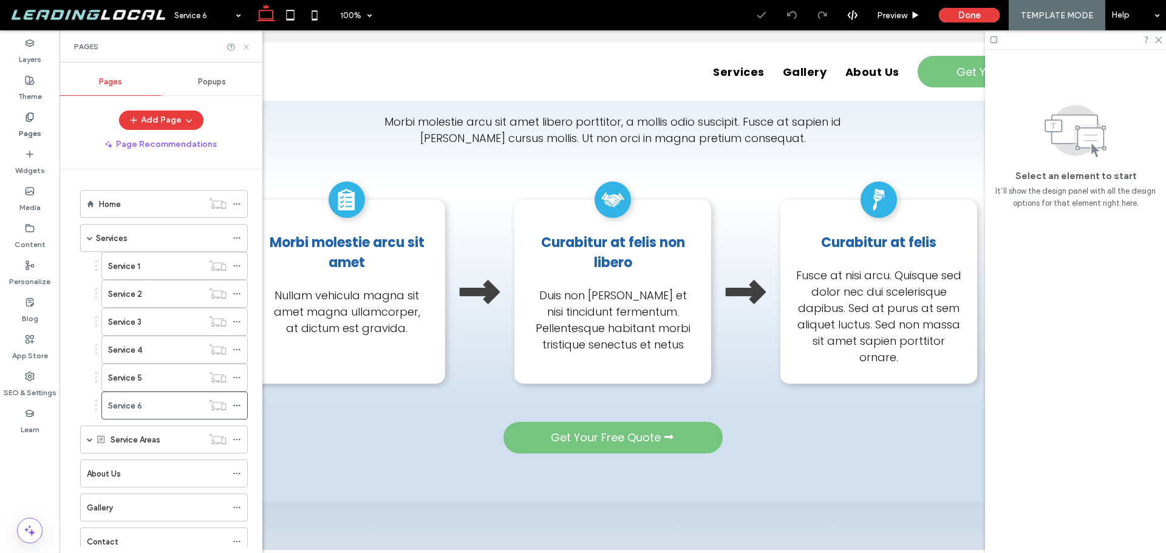
click at [246, 44] on icon at bounding box center [246, 47] width 9 height 9
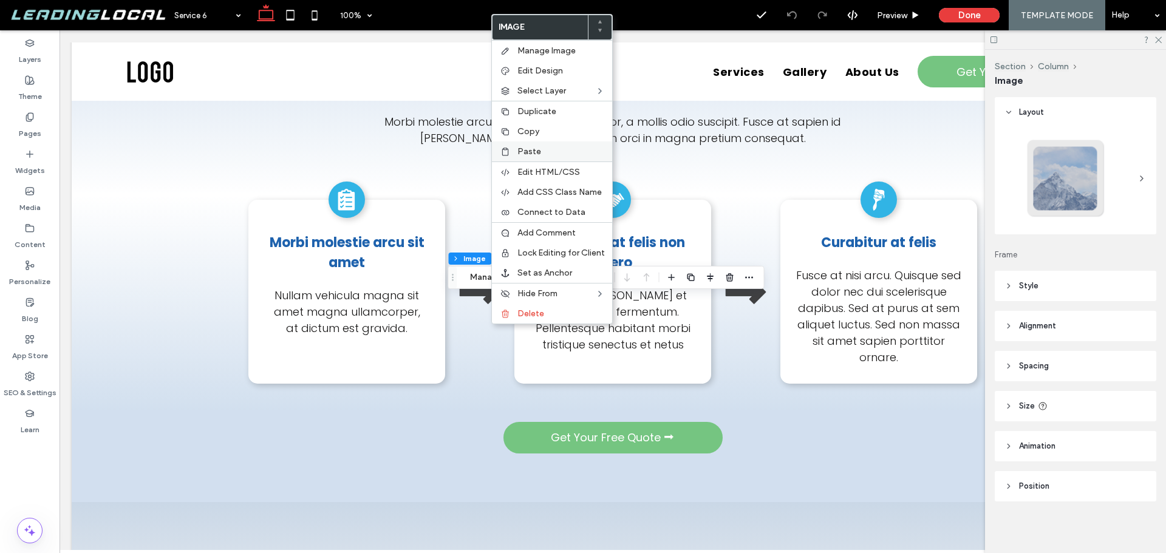
click at [537, 156] on span "Paste" at bounding box center [529, 151] width 24 height 10
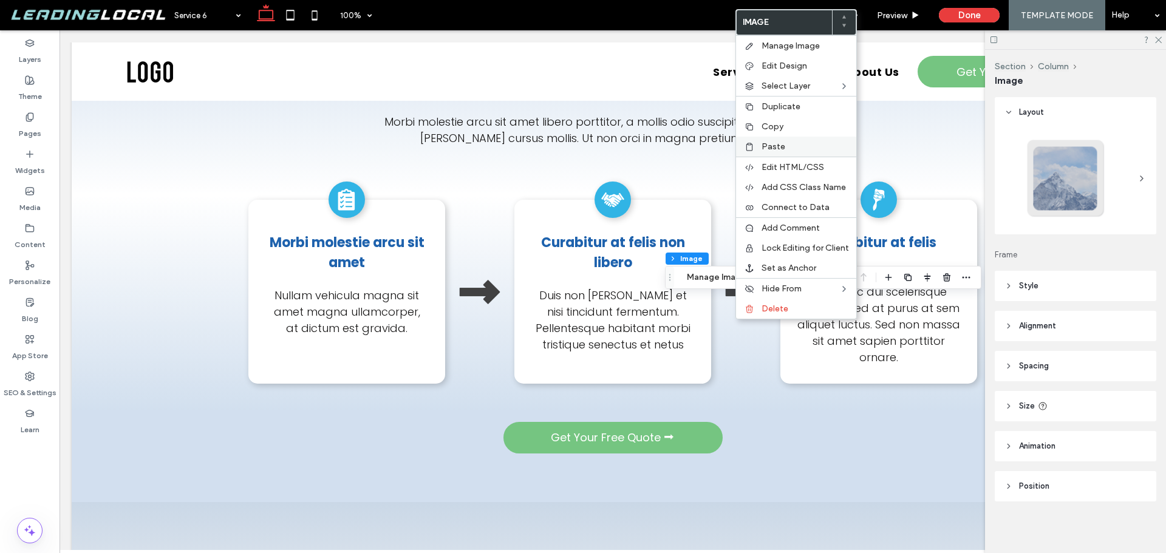
click at [782, 148] on span "Paste" at bounding box center [773, 146] width 24 height 10
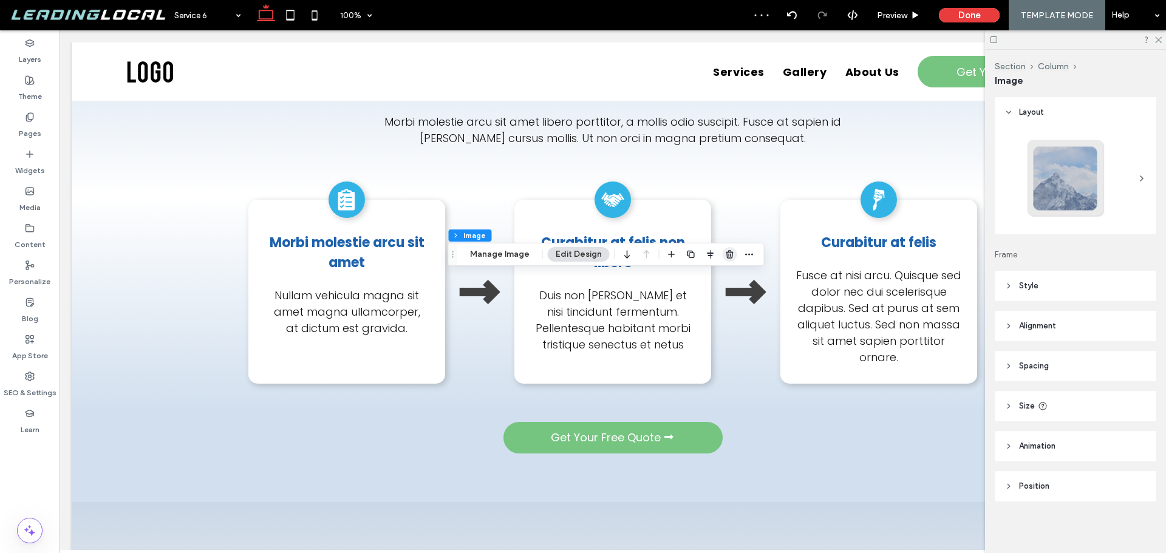
click at [727, 251] on icon "button" at bounding box center [730, 255] width 10 height 10
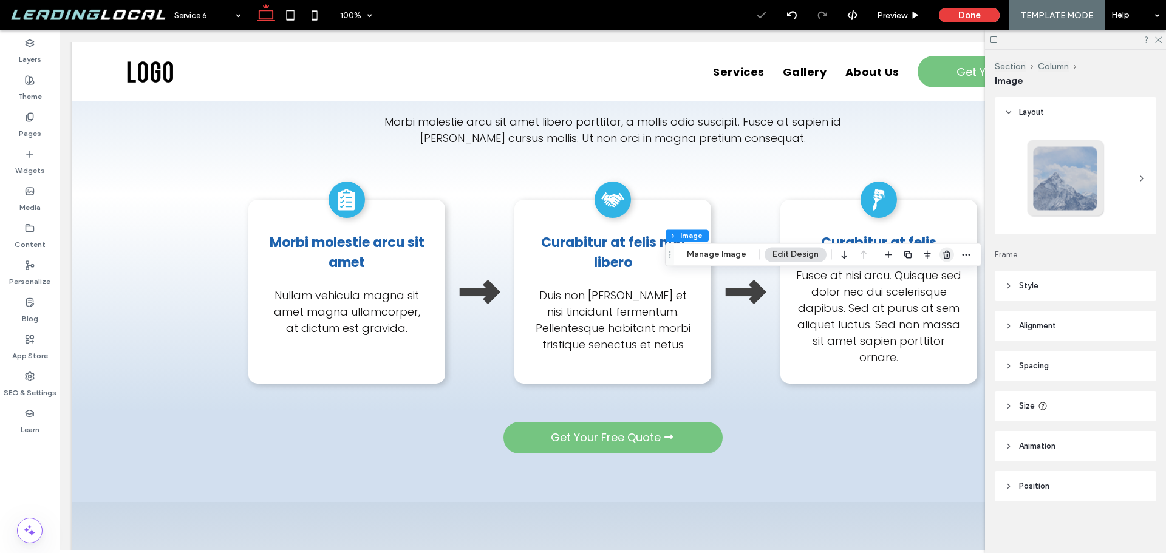
click at [942, 256] on icon "button" at bounding box center [947, 255] width 10 height 10
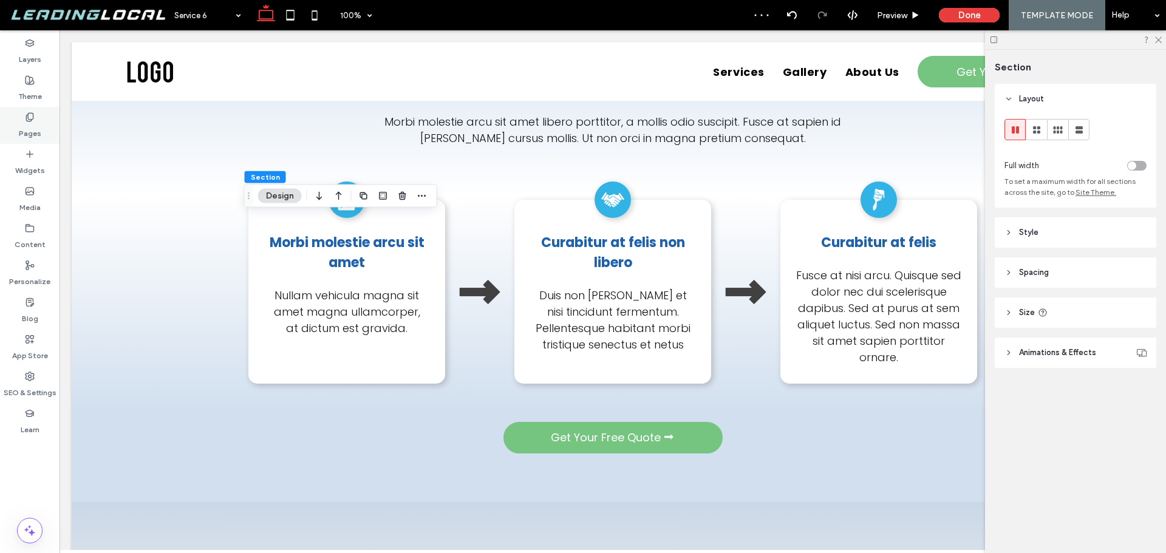
click at [25, 127] on label "Pages" at bounding box center [30, 130] width 22 height 17
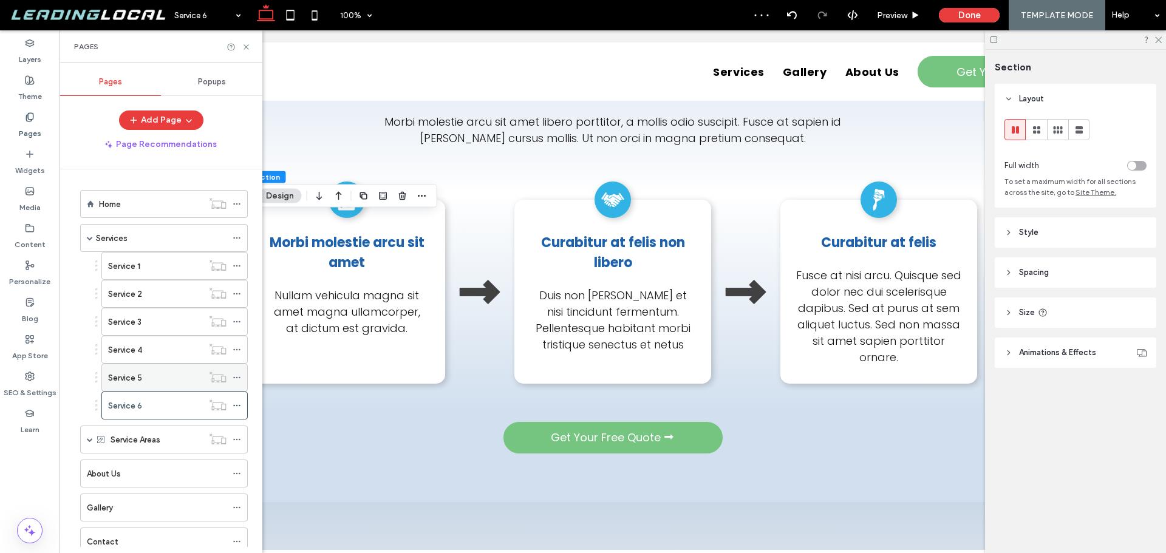
click at [160, 372] on div "Service 5" at bounding box center [155, 378] width 95 height 13
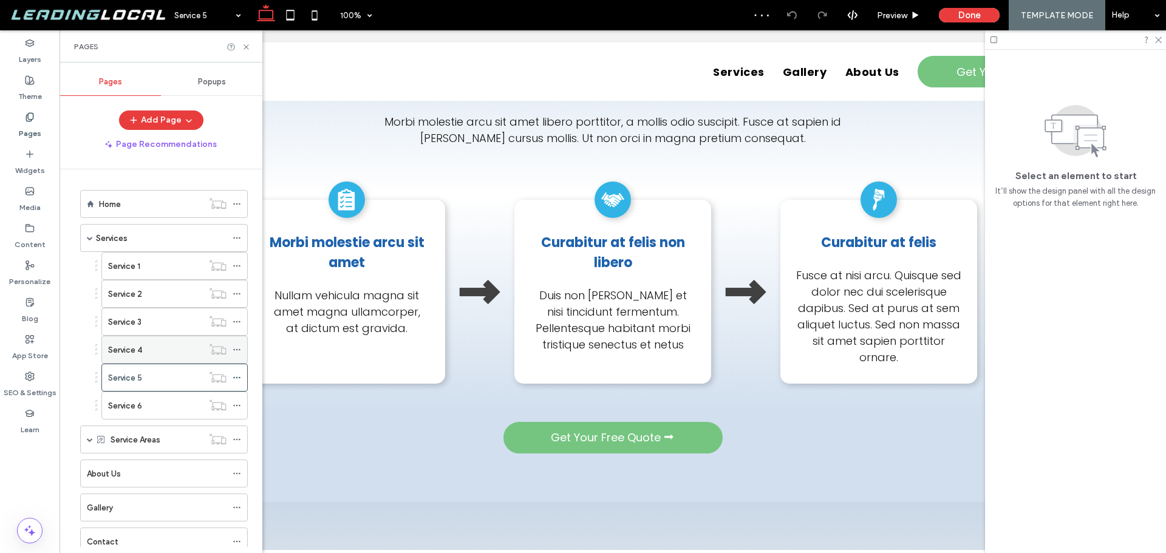
click at [149, 363] on div "Service 4" at bounding box center [174, 350] width 146 height 28
click at [155, 356] on div "Service 4" at bounding box center [155, 349] width 95 height 27
click at [171, 319] on div "Service 3" at bounding box center [155, 322] width 95 height 13
click at [165, 294] on div "Service 2" at bounding box center [155, 294] width 95 height 13
click at [169, 274] on div "Service 1" at bounding box center [155, 266] width 95 height 27
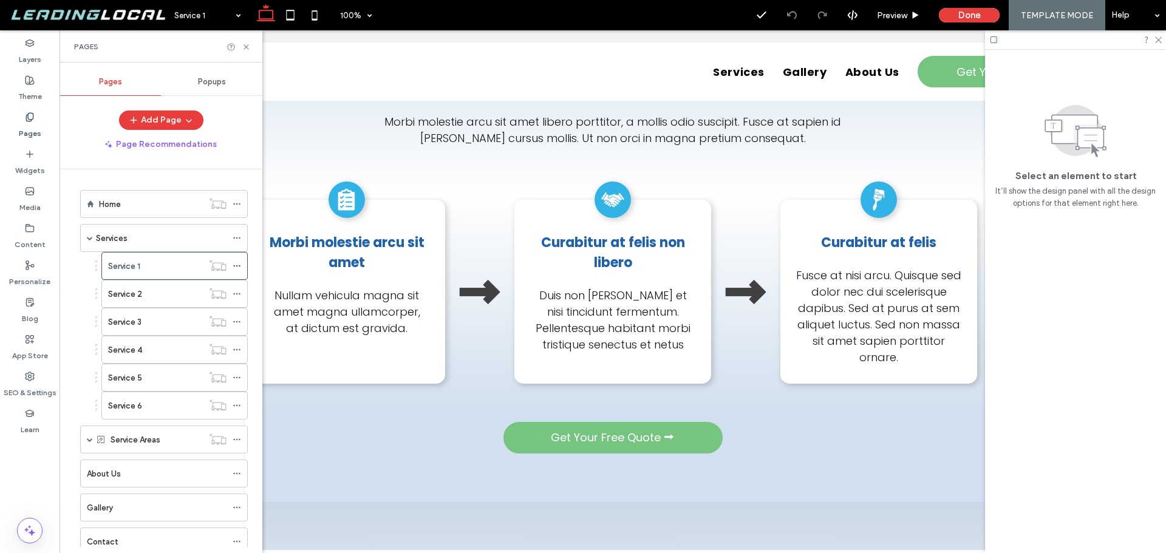
click at [146, 408] on div "Service 6" at bounding box center [155, 406] width 95 height 13
click at [152, 443] on label "Service Areas" at bounding box center [136, 439] width 50 height 21
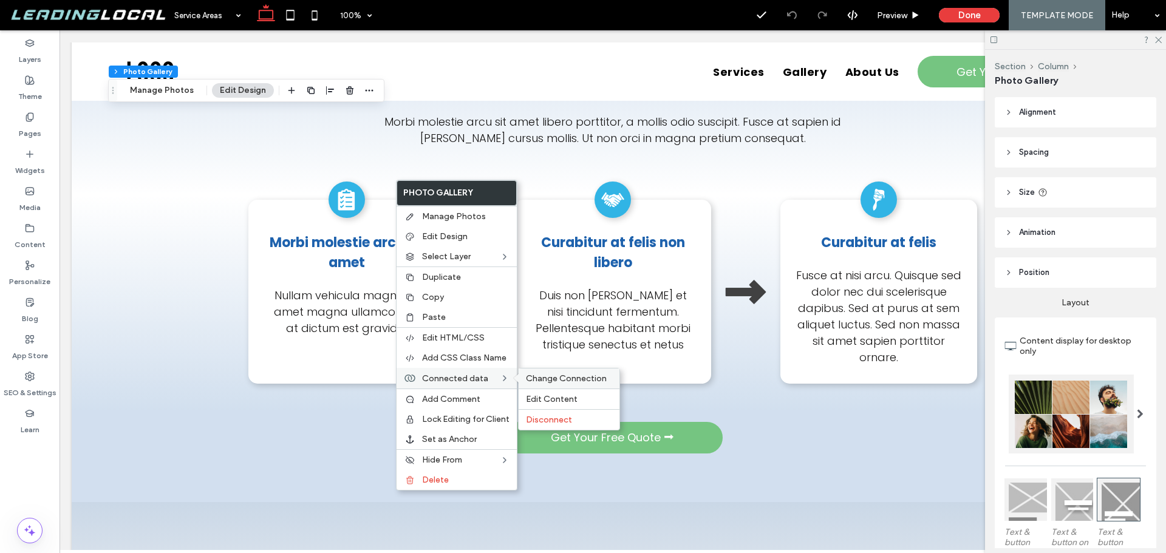
click at [557, 375] on span "Change Connection" at bounding box center [566, 378] width 81 height 10
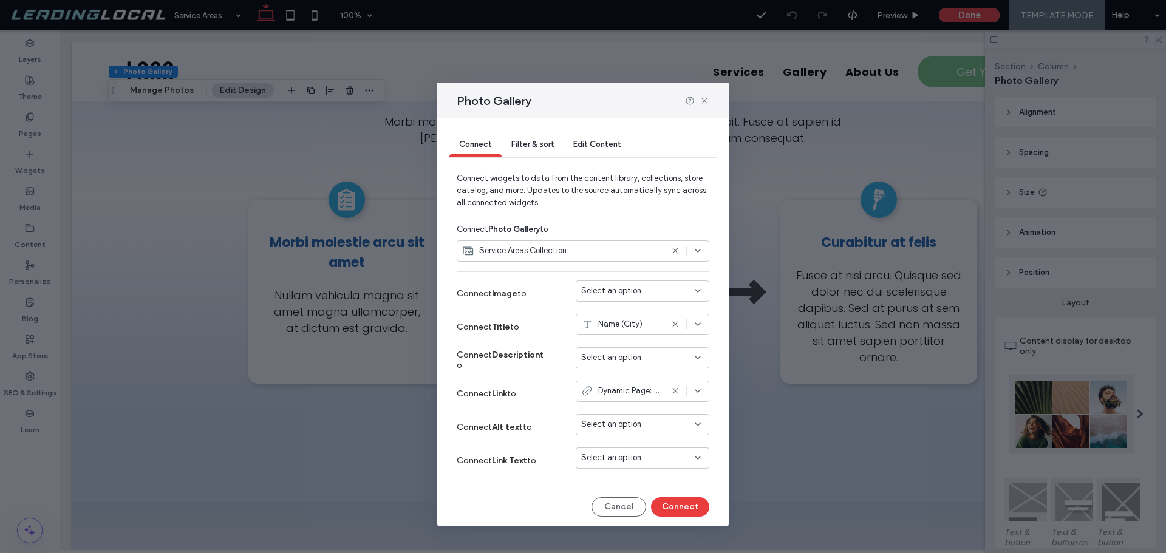
click at [643, 290] on div "Select an option" at bounding box center [635, 291] width 108 height 12
click at [652, 335] on div "Hero Image" at bounding box center [642, 333] width 132 height 21
click at [686, 508] on button "Connect" at bounding box center [680, 506] width 58 height 19
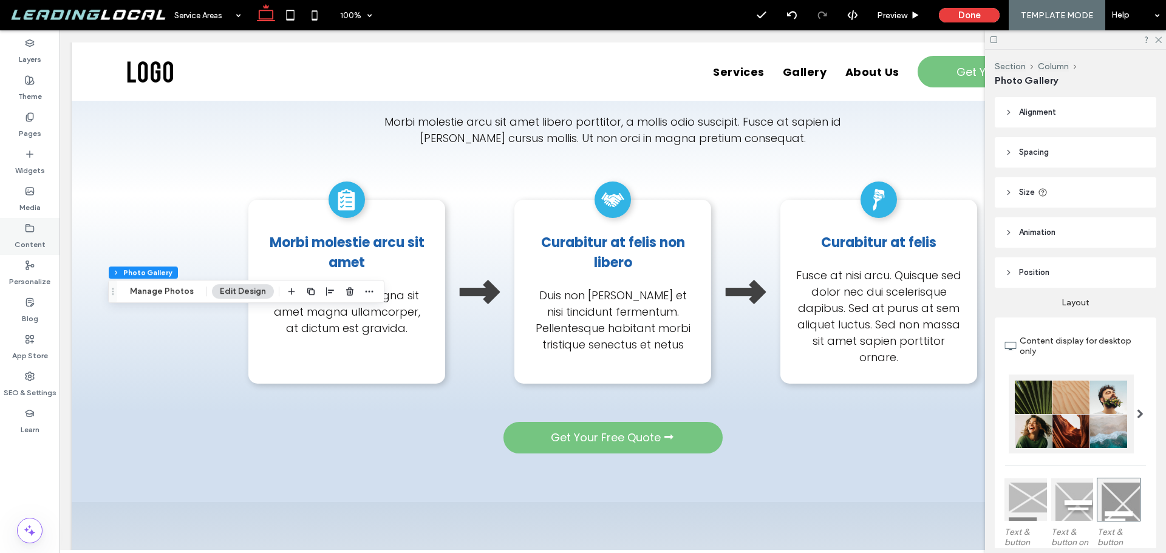
click at [30, 224] on icon at bounding box center [30, 228] width 10 height 10
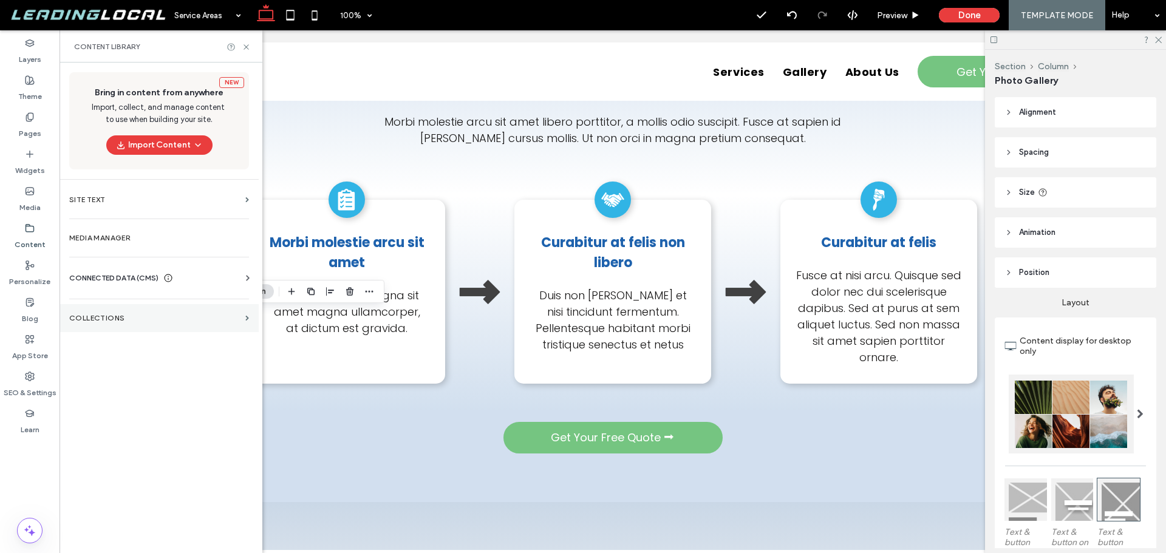
click at [137, 311] on section "Collections" at bounding box center [159, 318] width 199 height 28
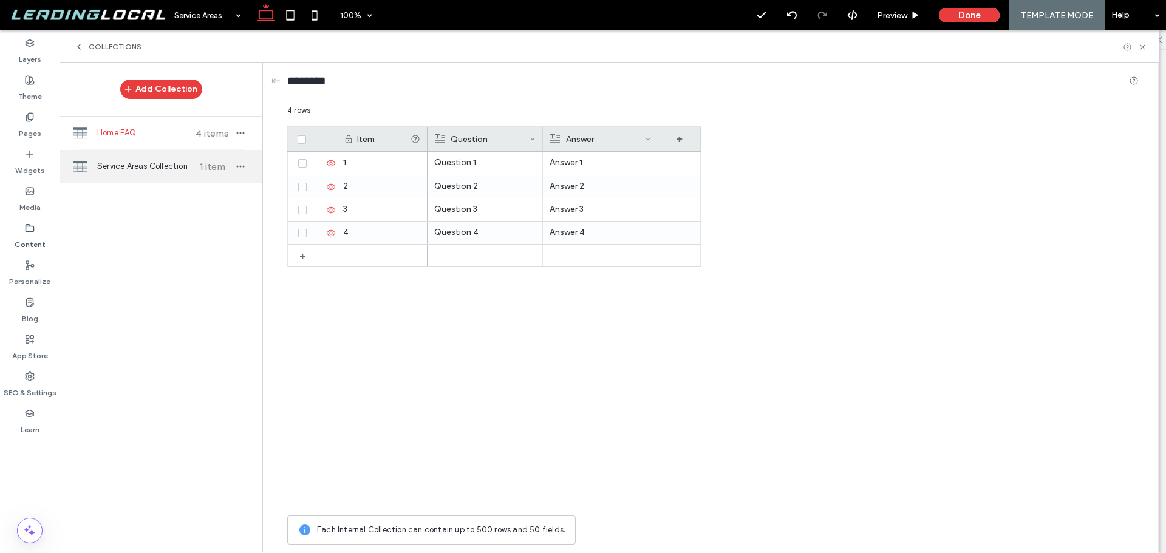
click at [180, 173] on div "Service Areas Collection 1 item" at bounding box center [161, 166] width 203 height 33
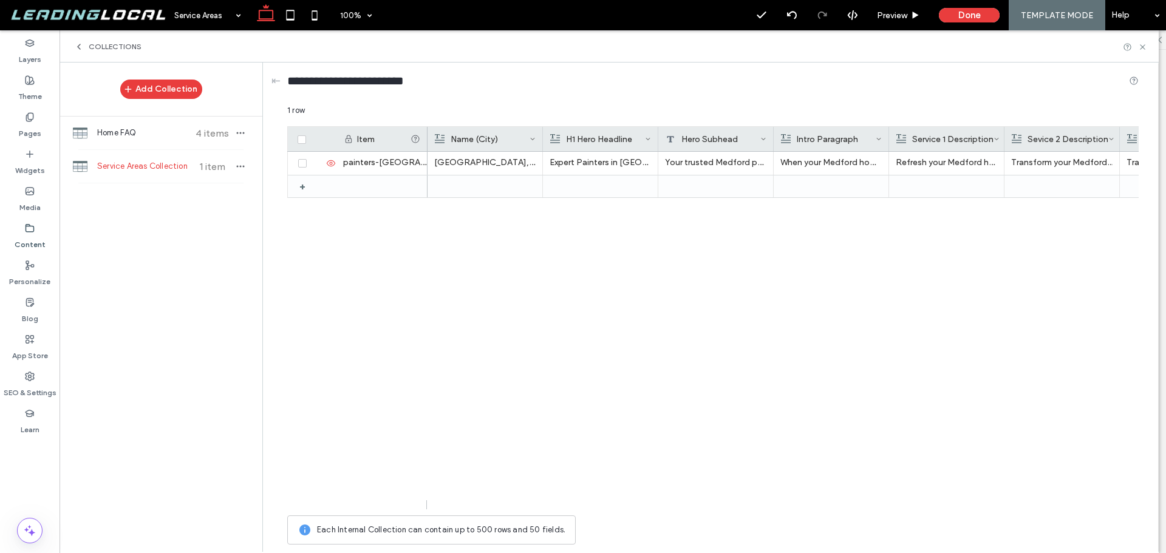
click at [81, 46] on icon at bounding box center [79, 47] width 10 height 10
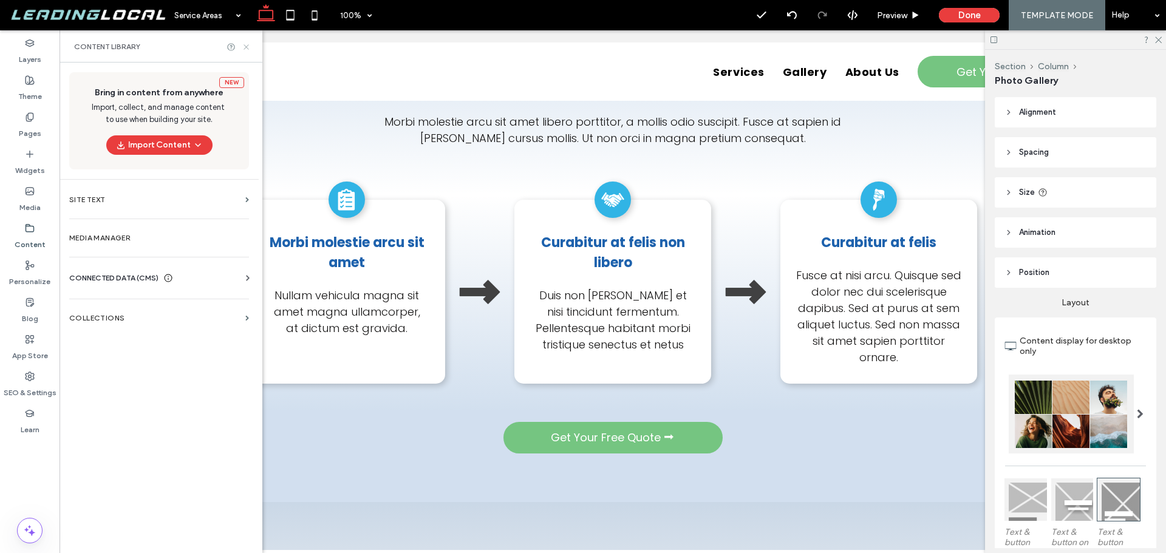
click at [244, 47] on icon at bounding box center [246, 47] width 9 height 9
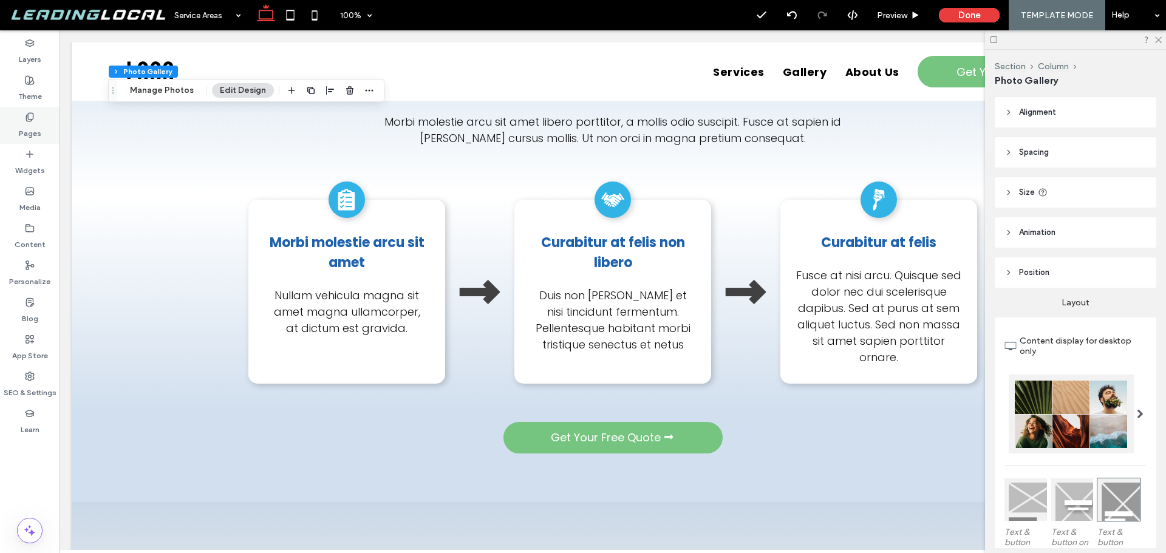
click at [37, 129] on label "Pages" at bounding box center [30, 130] width 22 height 17
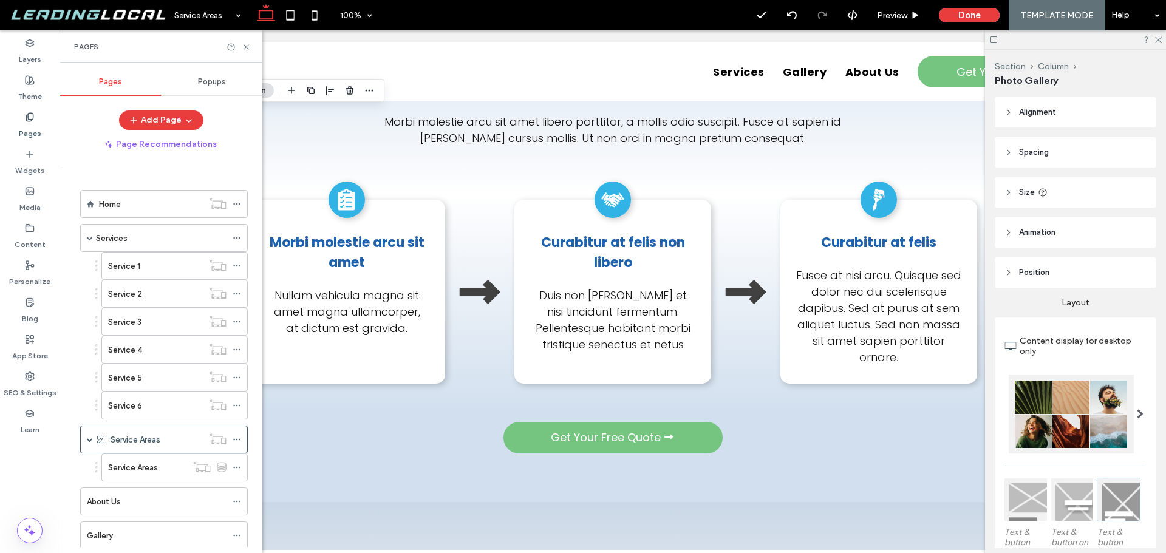
click at [143, 474] on div "Service Areas" at bounding box center [147, 467] width 79 height 27
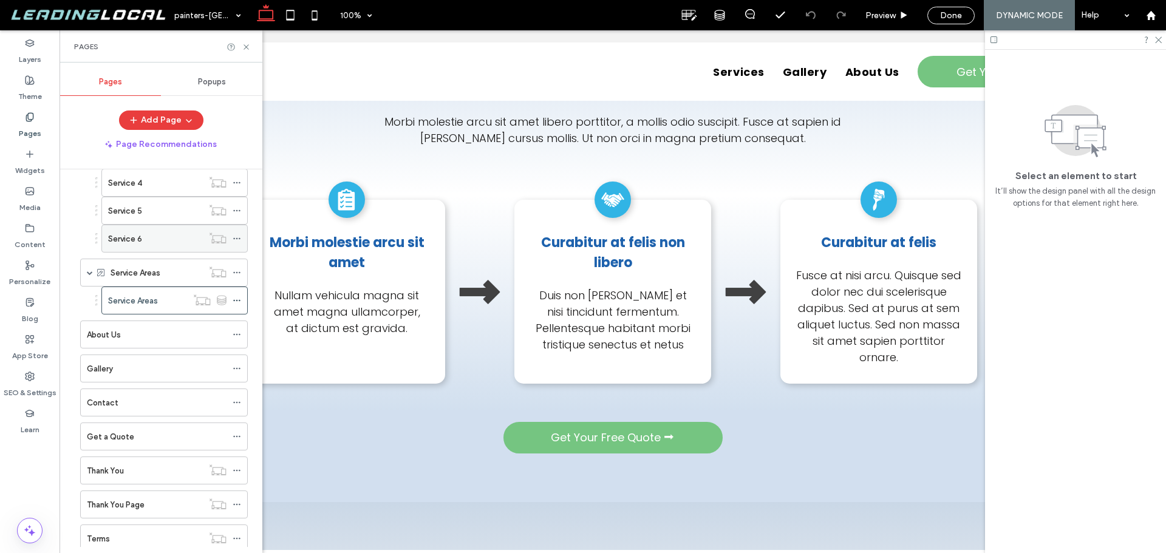
scroll to position [203, 0]
click at [152, 313] on ol "Home Services Service 1 Service 2 Service 3 Service 4 Service 5 Service 6 Servi…" at bounding box center [156, 251] width 183 height 529
click at [173, 305] on div "About Us" at bounding box center [157, 298] width 140 height 27
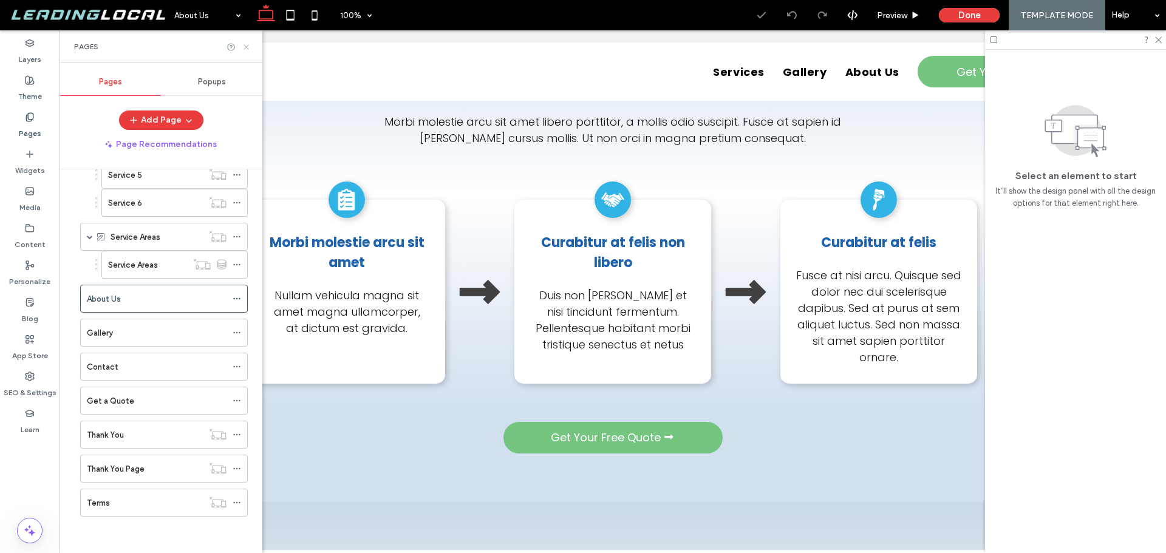
click at [247, 47] on use at bounding box center [245, 46] width 5 height 5
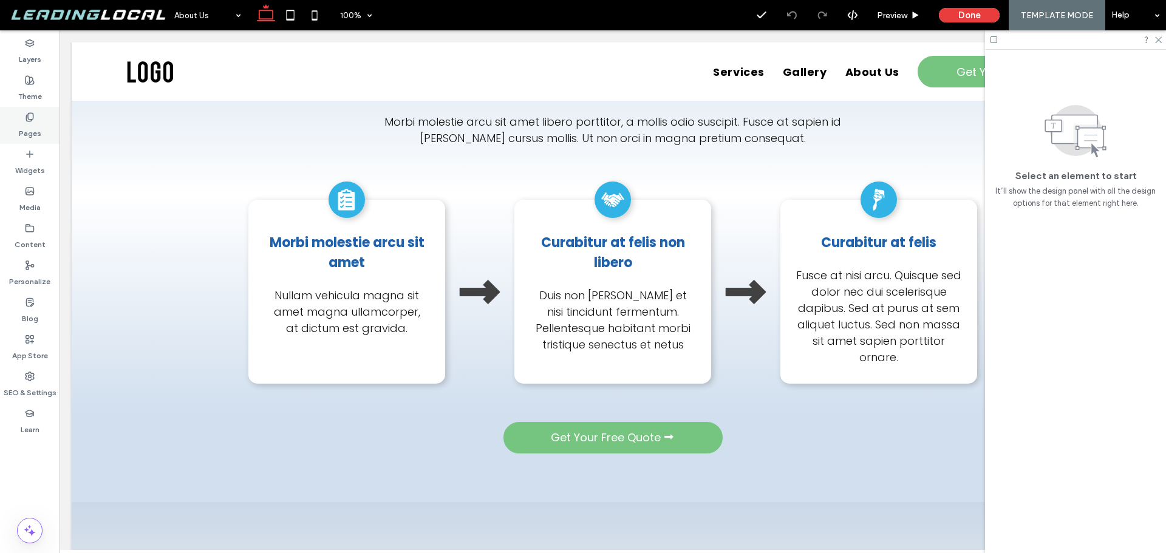
click at [41, 129] on div "Pages" at bounding box center [30, 125] width 60 height 37
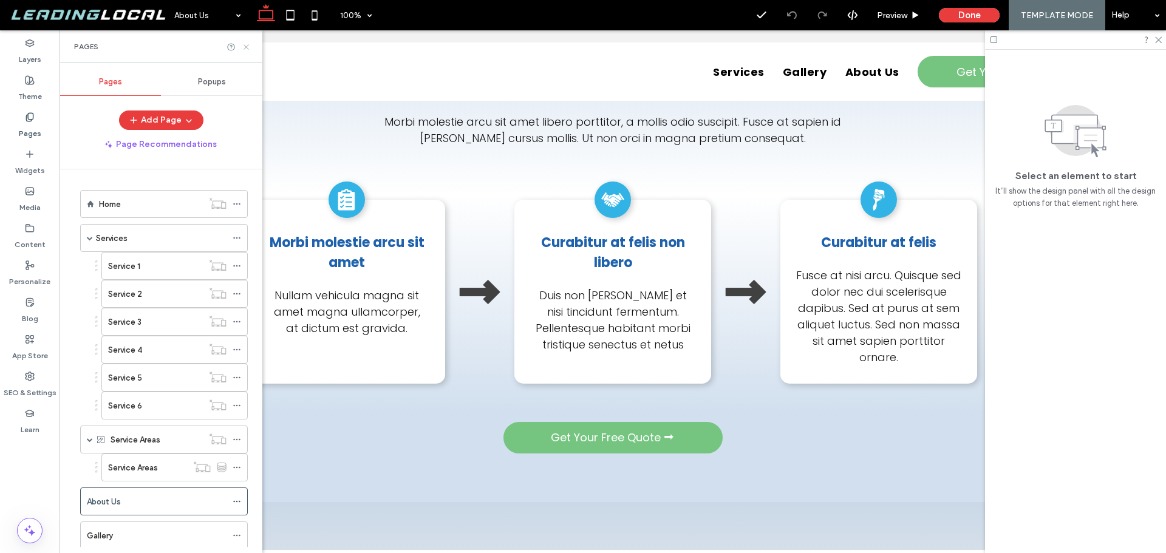
click at [245, 47] on icon at bounding box center [246, 47] width 9 height 9
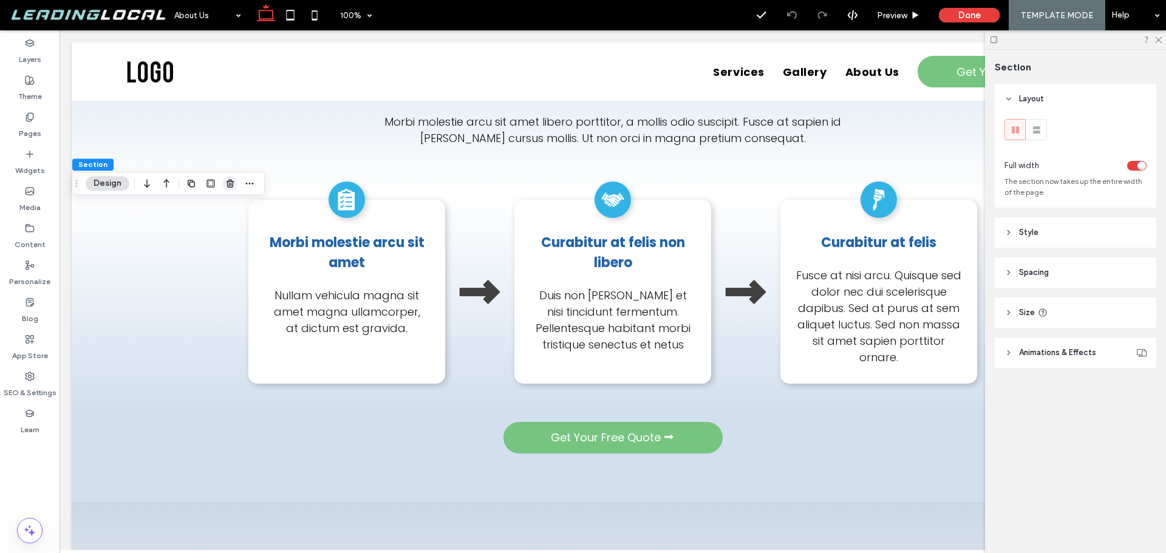
click at [229, 183] on use "button" at bounding box center [229, 184] width 7 height 8
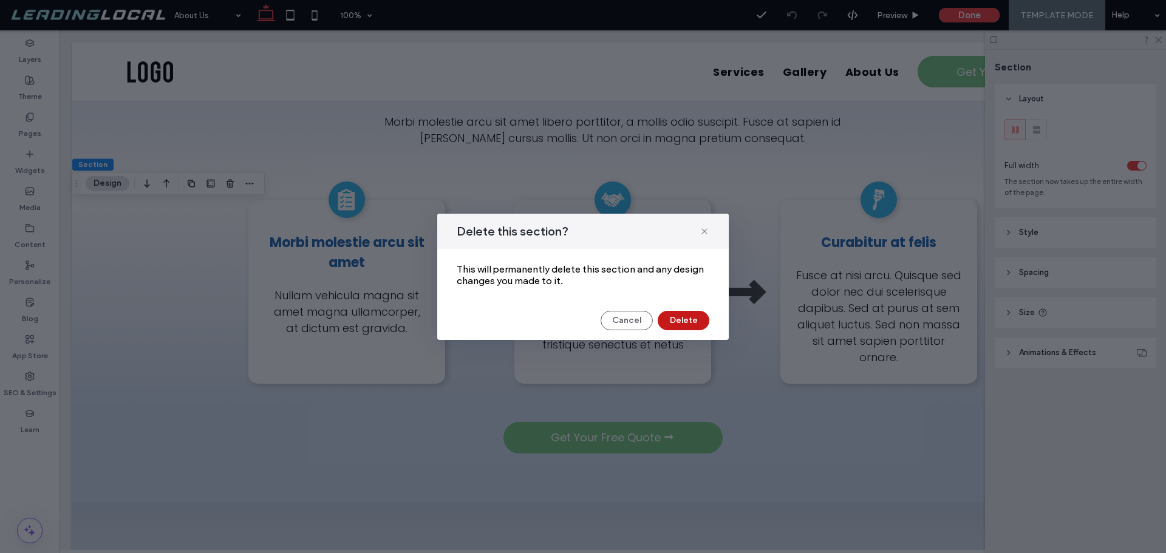
click at [664, 324] on button "Delete" at bounding box center [684, 320] width 52 height 19
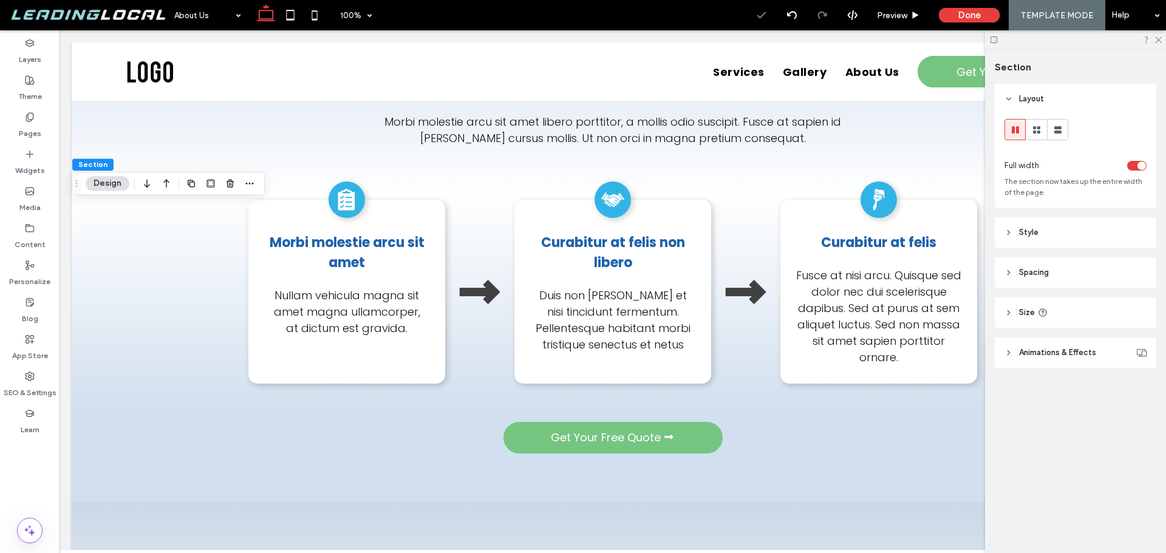
click at [227, 192] on div at bounding box center [230, 183] width 15 height 22
click at [230, 183] on icon "button" at bounding box center [230, 184] width 10 height 10
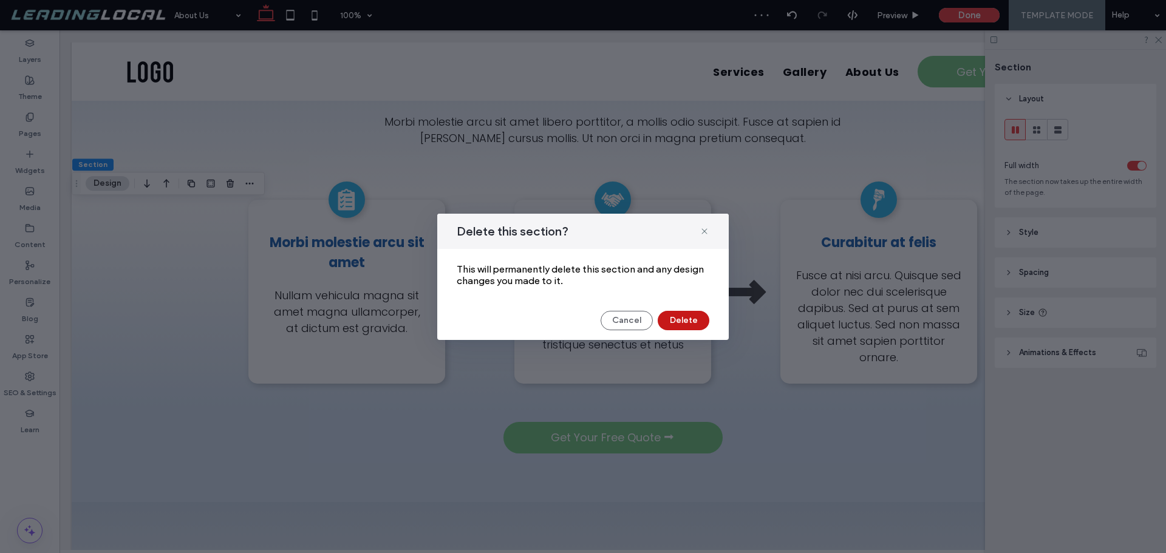
click at [701, 319] on button "Delete" at bounding box center [684, 320] width 52 height 19
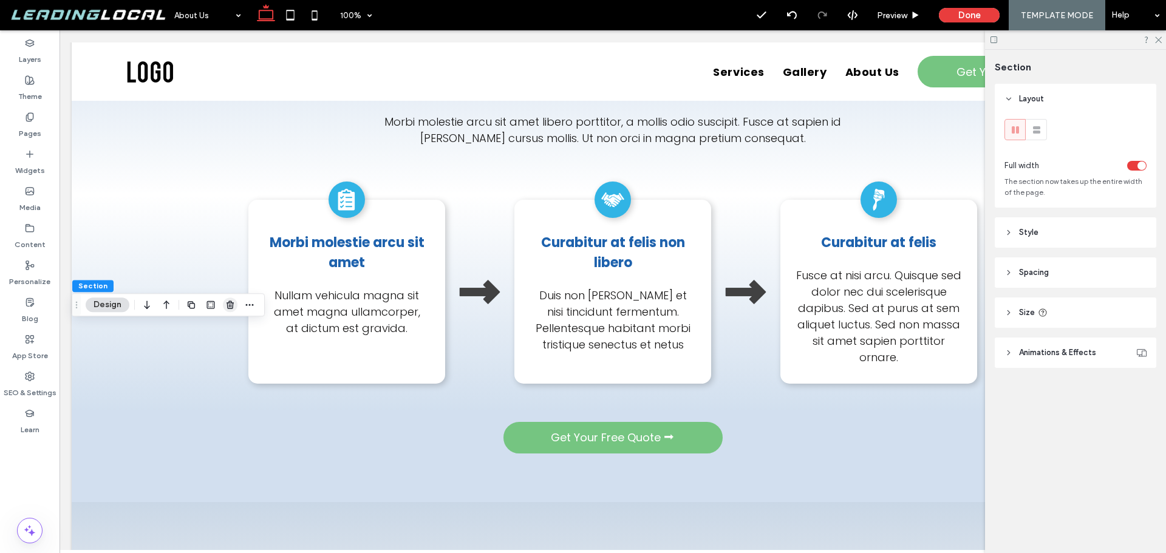
click at [230, 302] on icon "button" at bounding box center [230, 305] width 10 height 10
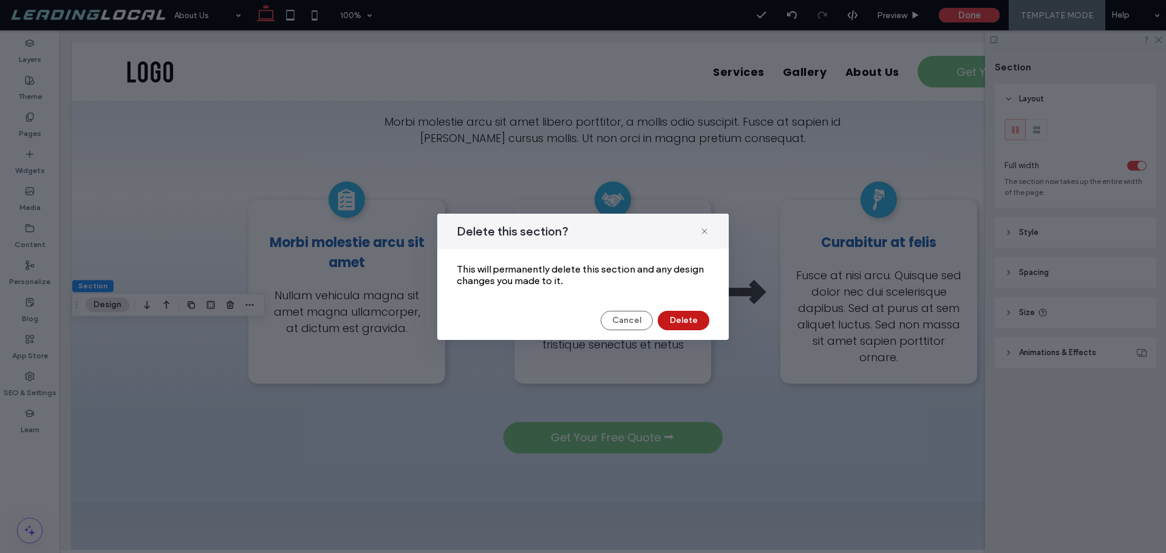
click at [670, 322] on button "Delete" at bounding box center [684, 320] width 52 height 19
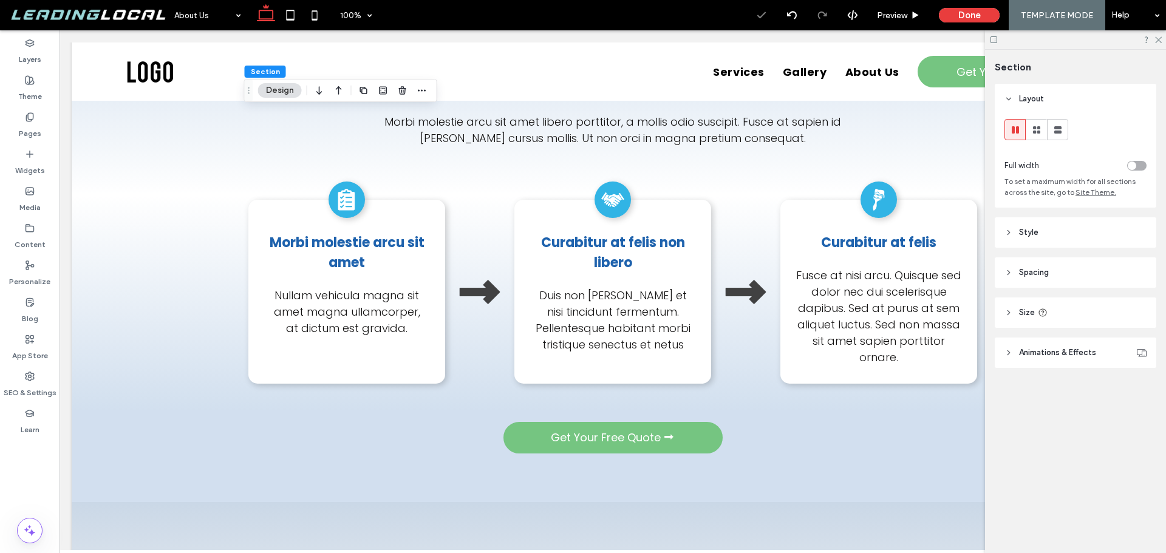
click at [1061, 277] on header "Spacing" at bounding box center [1076, 272] width 162 height 30
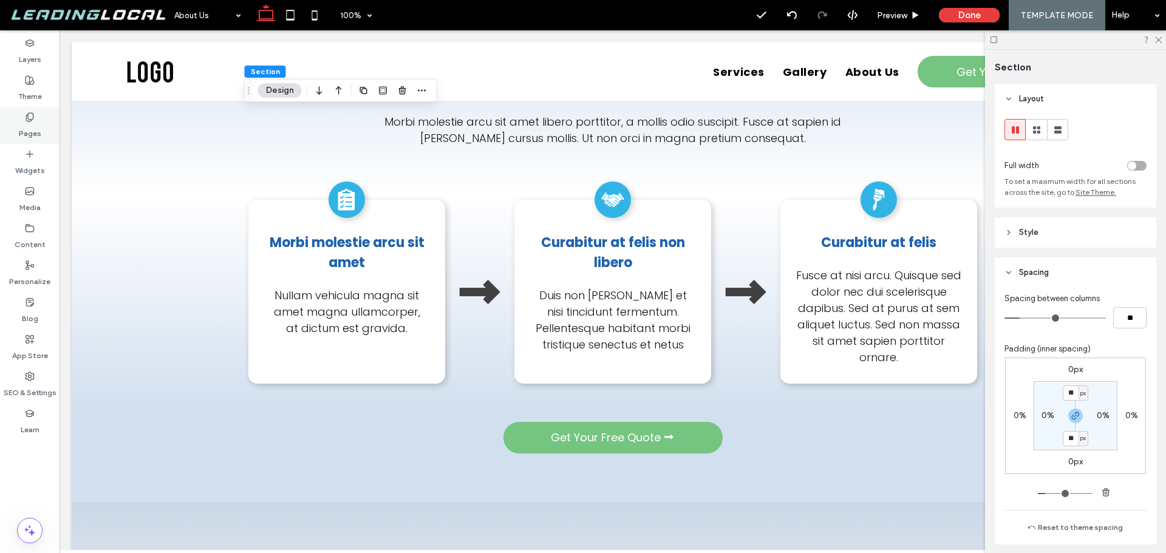
click at [26, 128] on label "Pages" at bounding box center [30, 130] width 22 height 17
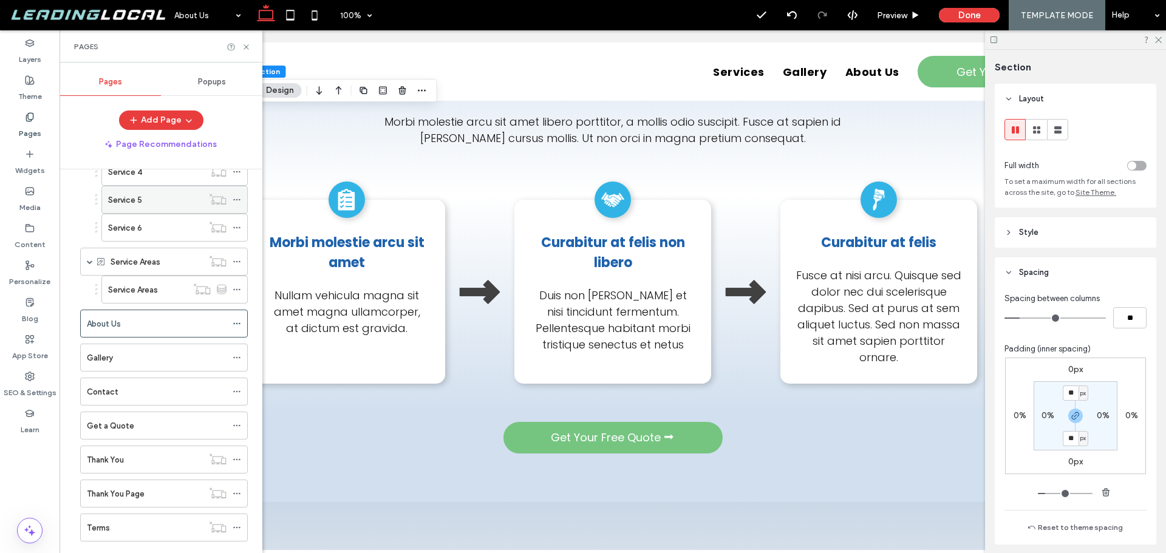
scroll to position [203, 0]
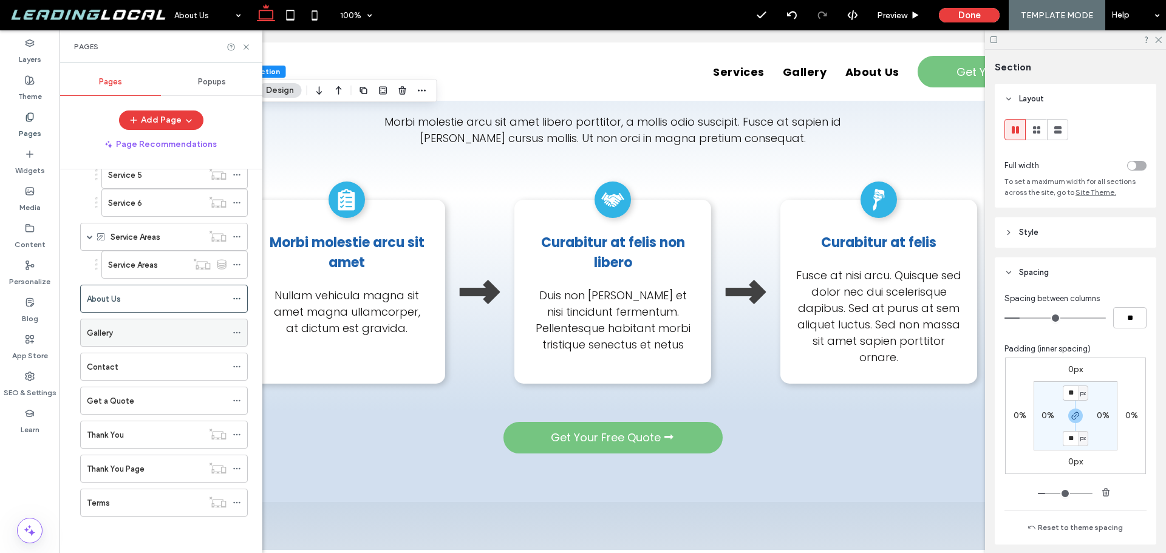
click at [188, 325] on div "Gallery" at bounding box center [157, 332] width 140 height 27
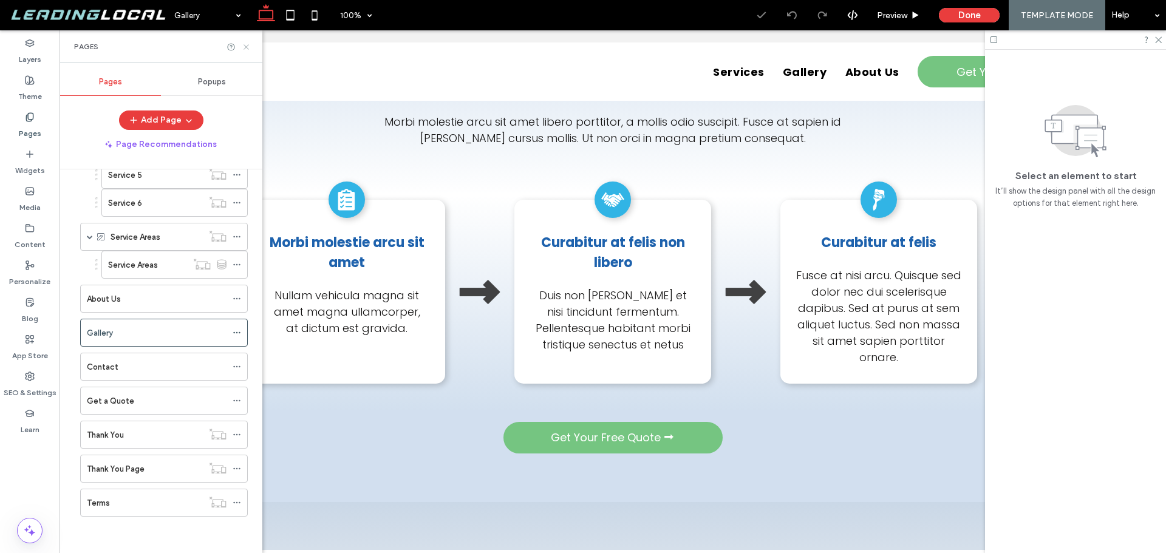
click at [246, 47] on use at bounding box center [245, 46] width 5 height 5
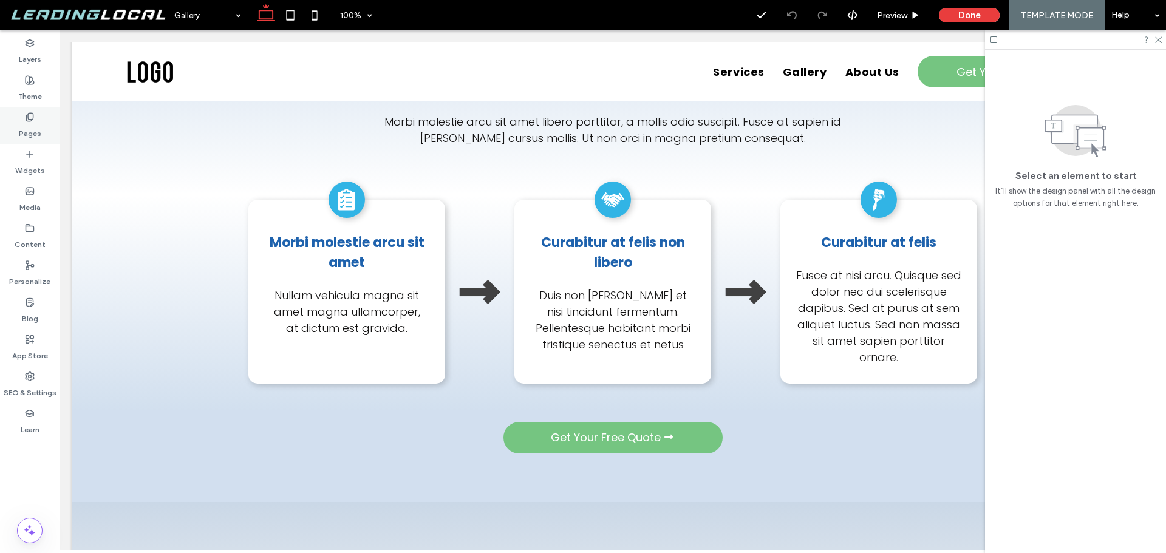
drag, startPoint x: 40, startPoint y: 125, endPoint x: 57, endPoint y: 135, distance: 19.6
click at [39, 125] on label "Pages" at bounding box center [30, 130] width 22 height 17
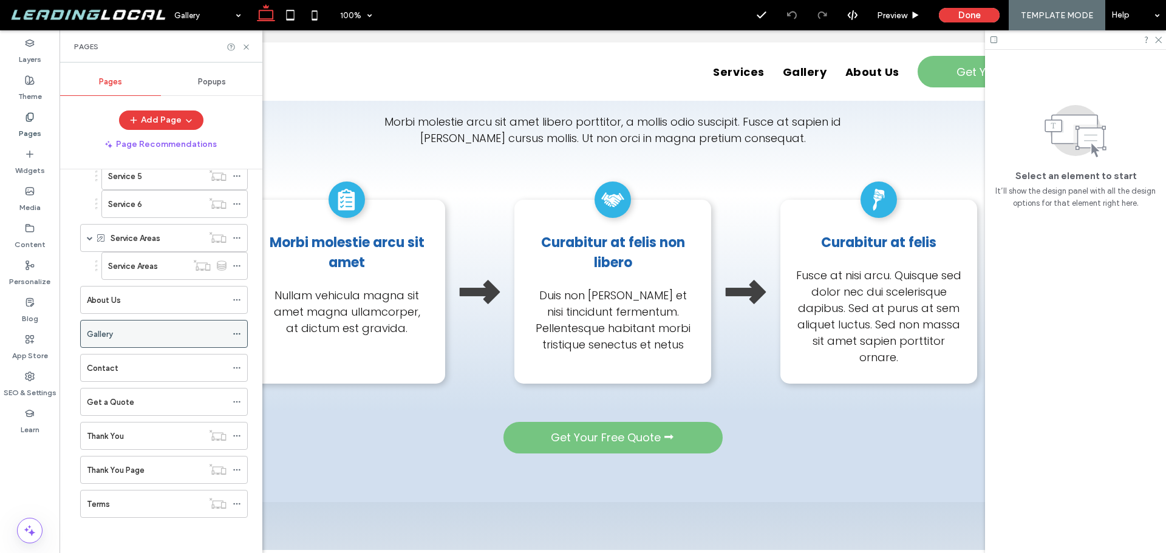
scroll to position [203, 0]
click at [174, 359] on div "Contact" at bounding box center [157, 366] width 140 height 27
click at [246, 47] on use at bounding box center [245, 46] width 5 height 5
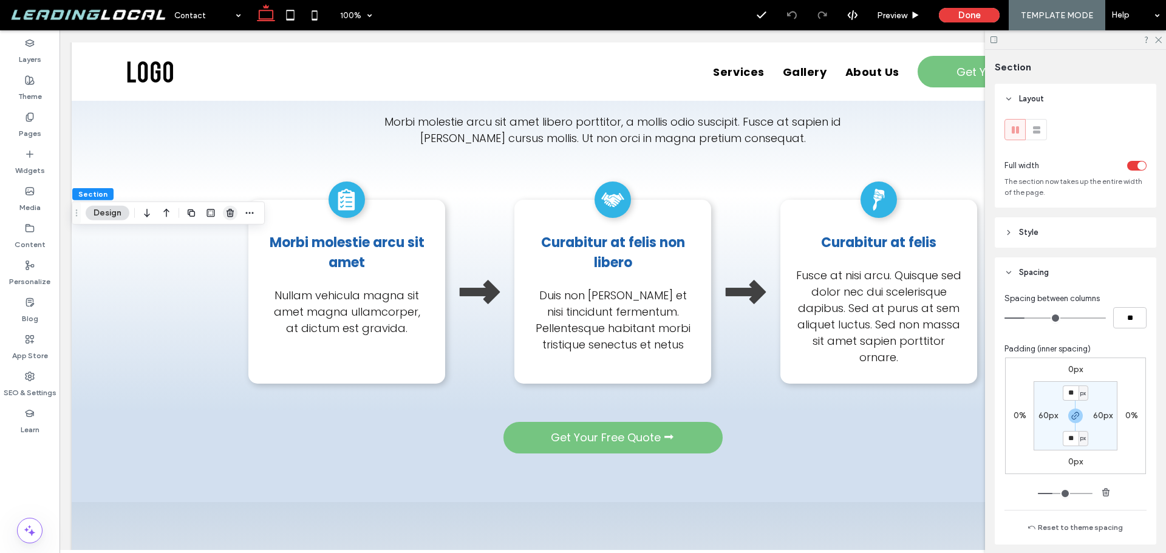
click at [233, 211] on use "button" at bounding box center [229, 213] width 7 height 8
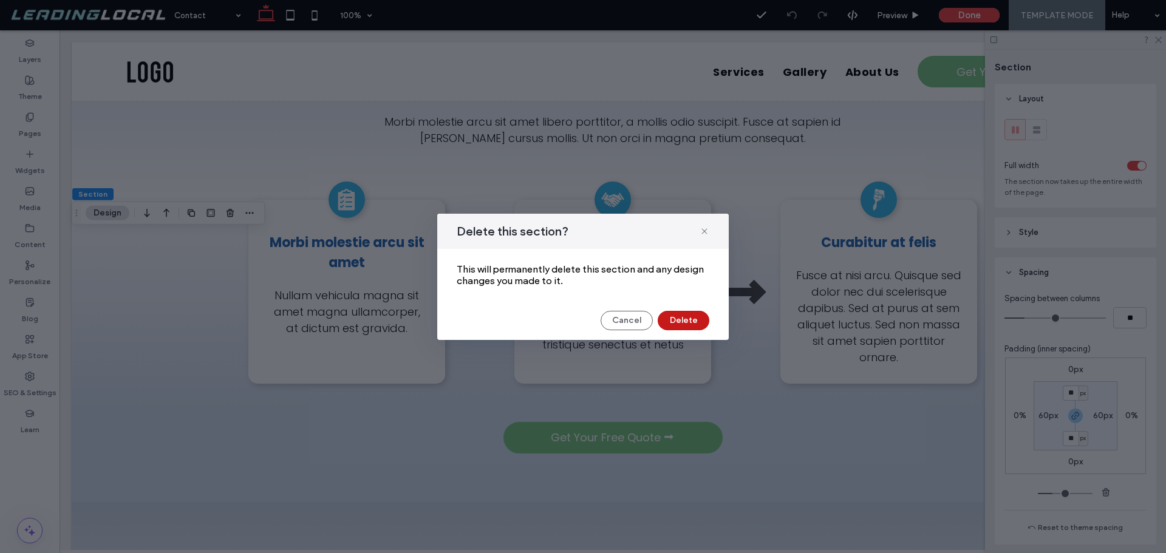
click at [672, 324] on button "Delete" at bounding box center [684, 320] width 52 height 19
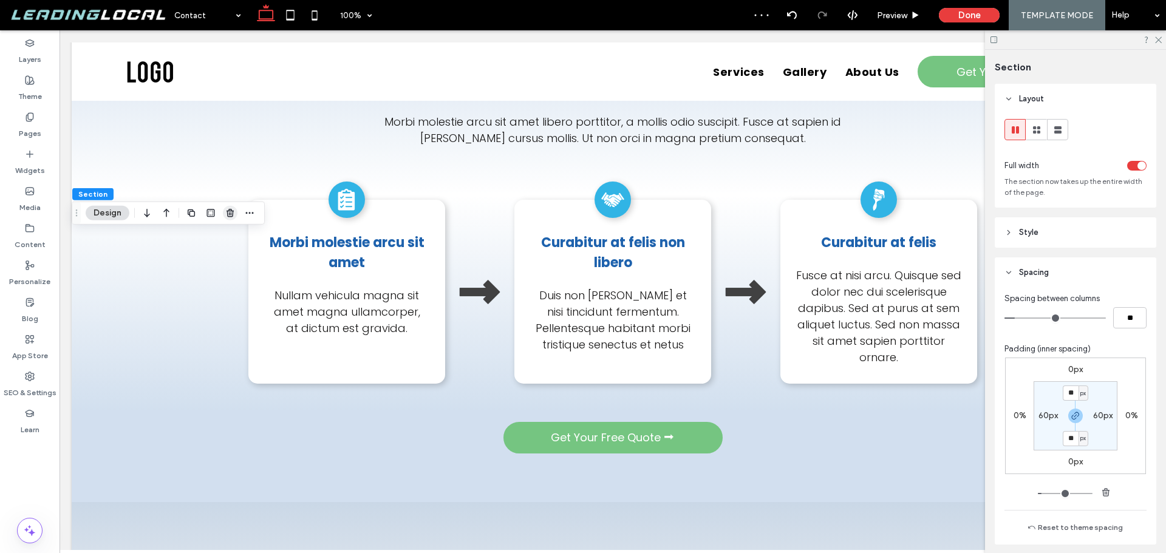
click at [230, 208] on icon "button" at bounding box center [230, 213] width 10 height 10
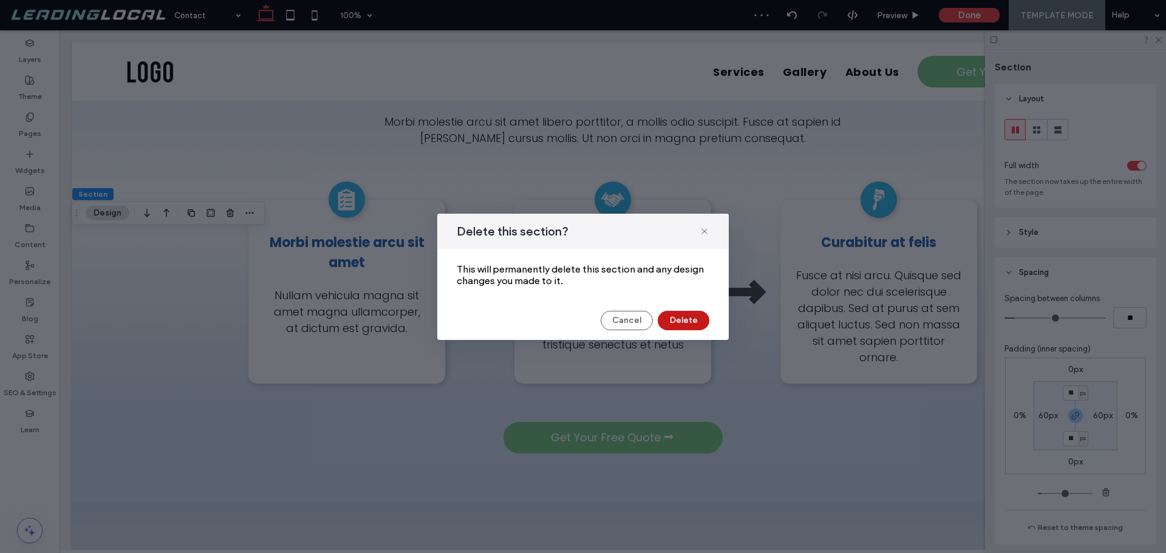
click at [688, 316] on button "Delete" at bounding box center [684, 320] width 52 height 19
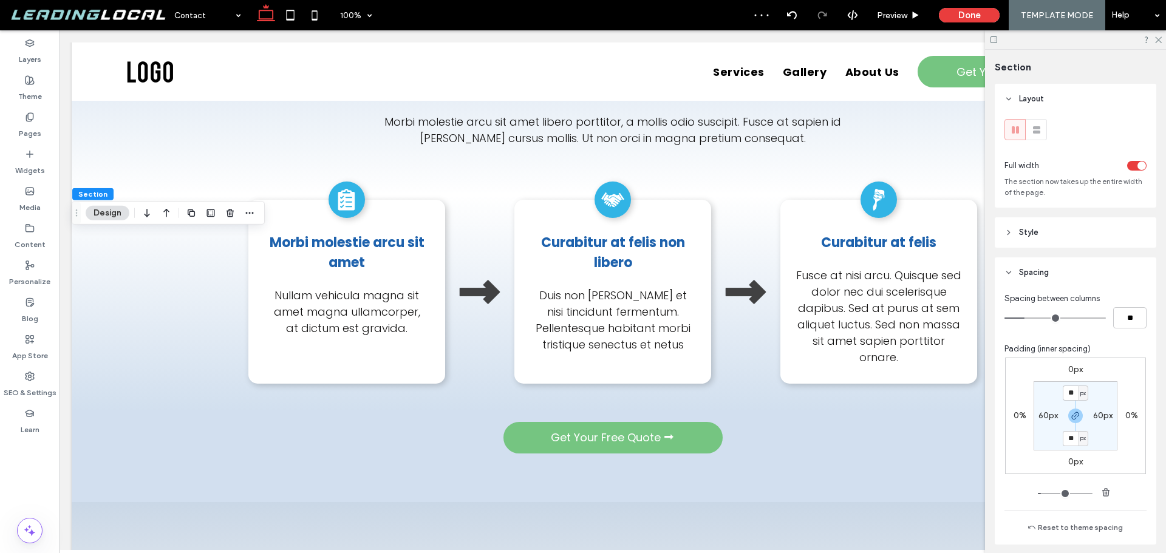
click at [226, 224] on div "Section Design" at bounding box center [168, 213] width 193 height 23
click at [226, 222] on div at bounding box center [230, 213] width 15 height 22
click at [228, 219] on span "button" at bounding box center [230, 213] width 15 height 15
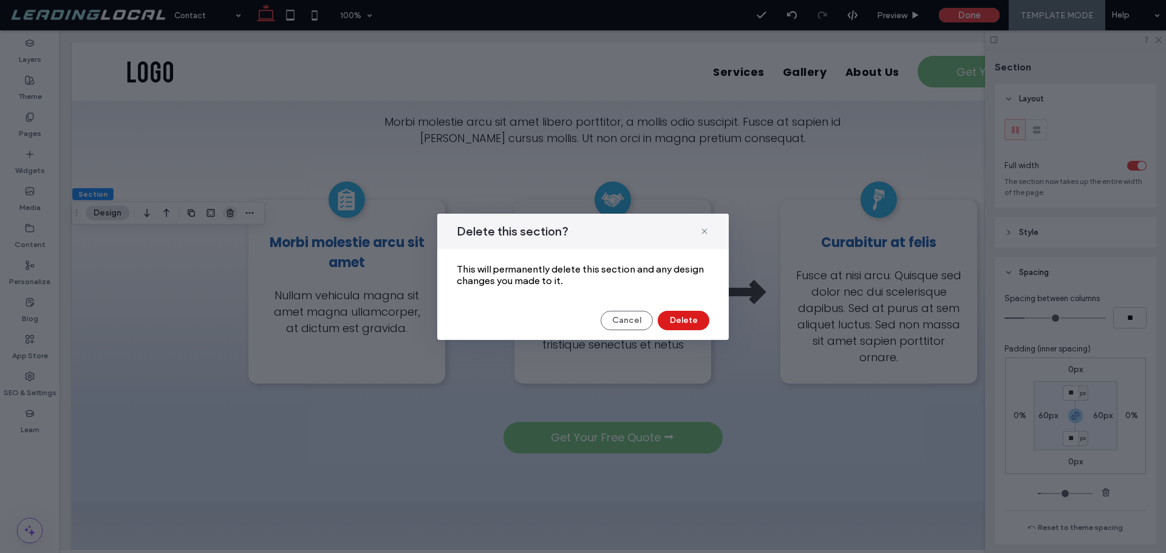
click at [228, 217] on div "Delete this section? This will permanently delete this section and any design c…" at bounding box center [583, 276] width 1166 height 553
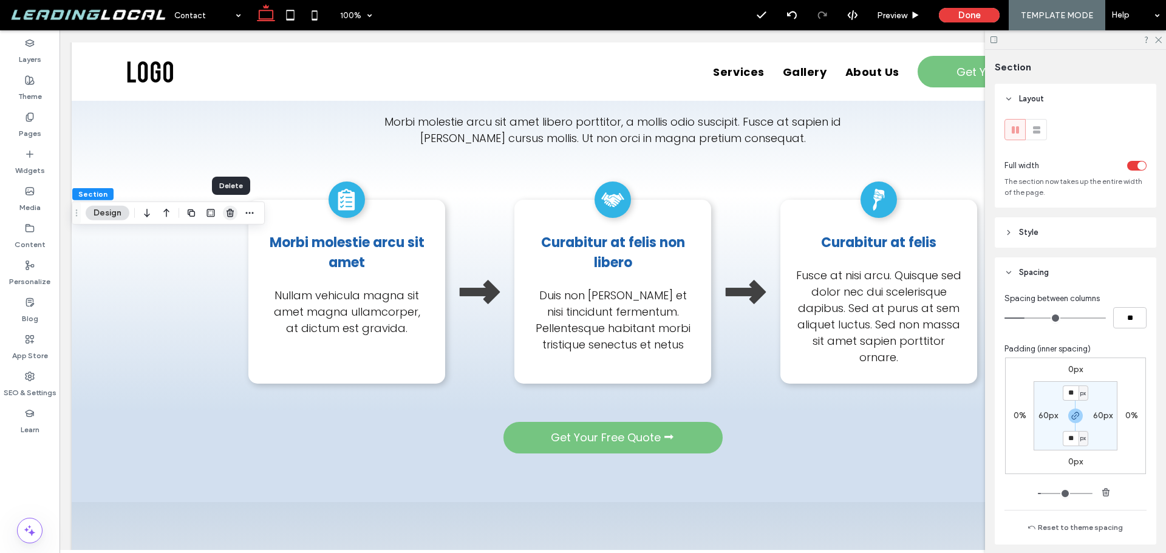
click at [230, 213] on icon "button" at bounding box center [230, 213] width 10 height 10
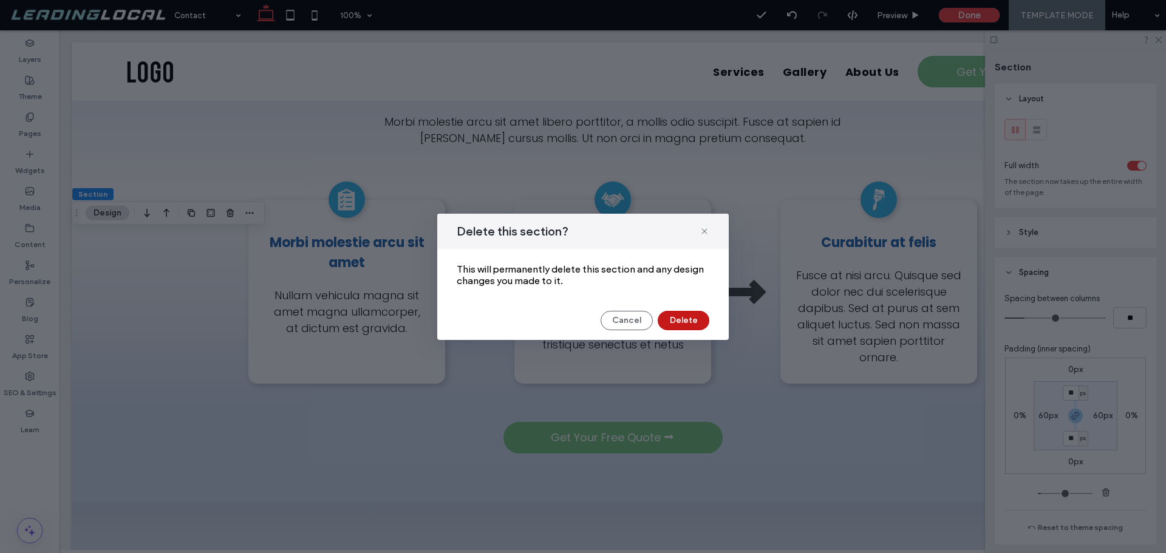
click at [686, 320] on button "Delete" at bounding box center [684, 320] width 52 height 19
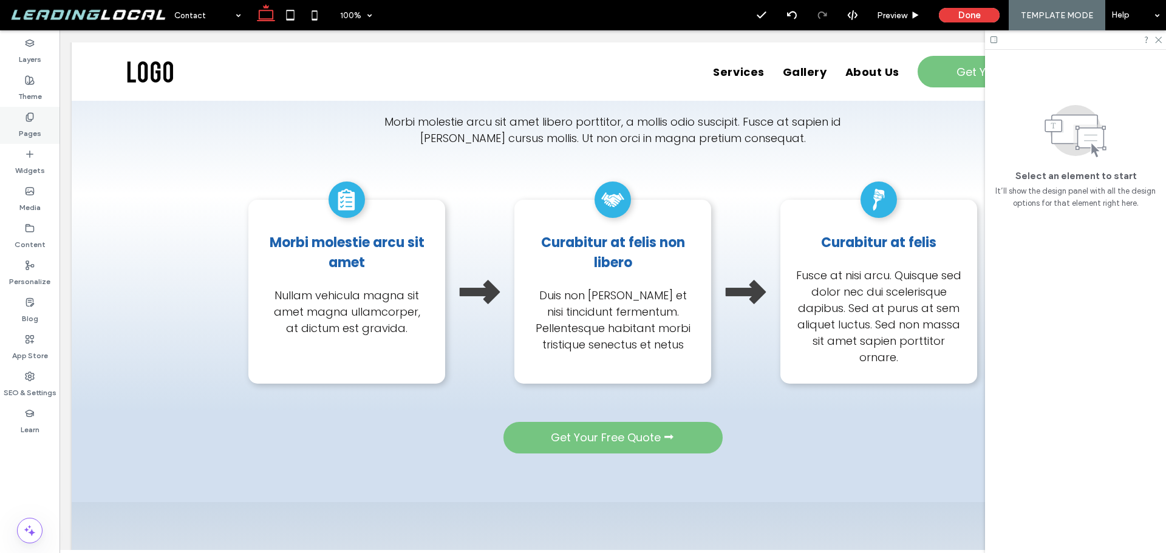
click at [43, 125] on div "Pages" at bounding box center [30, 125] width 60 height 37
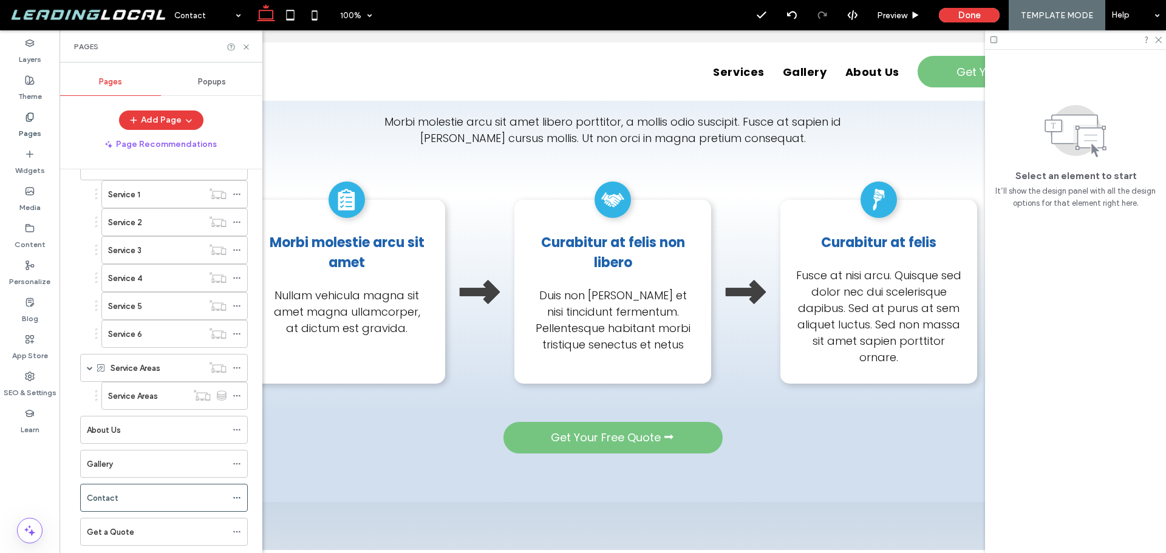
scroll to position [203, 0]
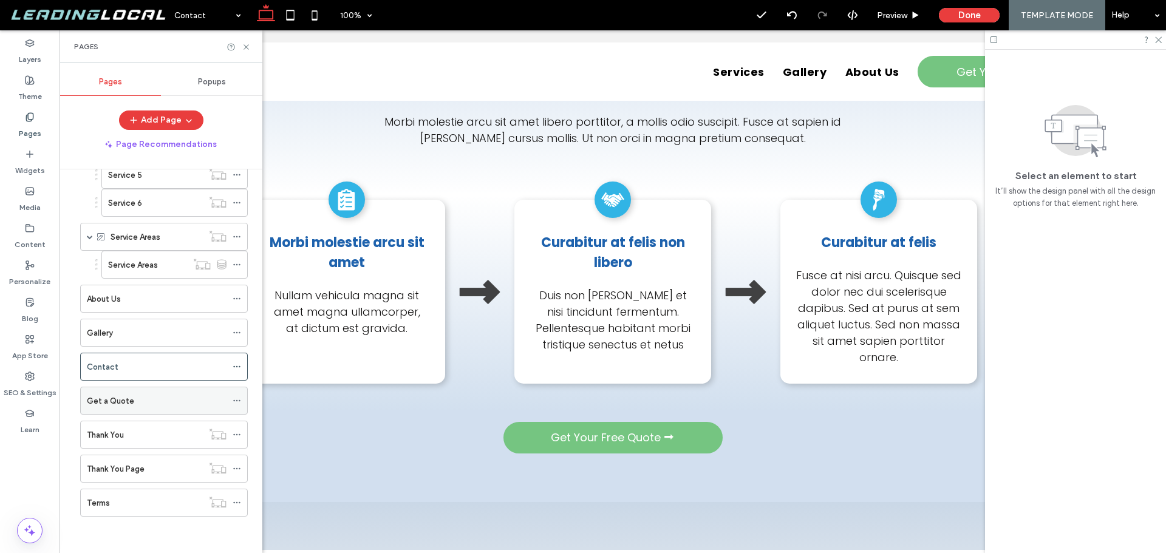
click at [159, 398] on div "Get a Quote" at bounding box center [157, 401] width 140 height 13
click at [244, 47] on icon at bounding box center [246, 47] width 9 height 9
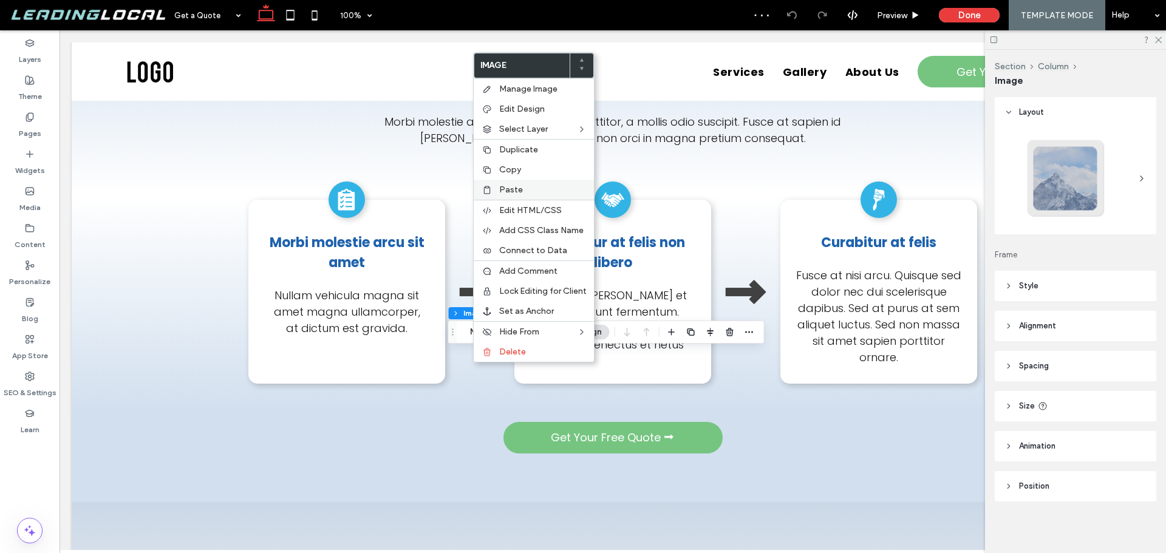
click at [528, 188] on label "Paste" at bounding box center [542, 190] width 87 height 10
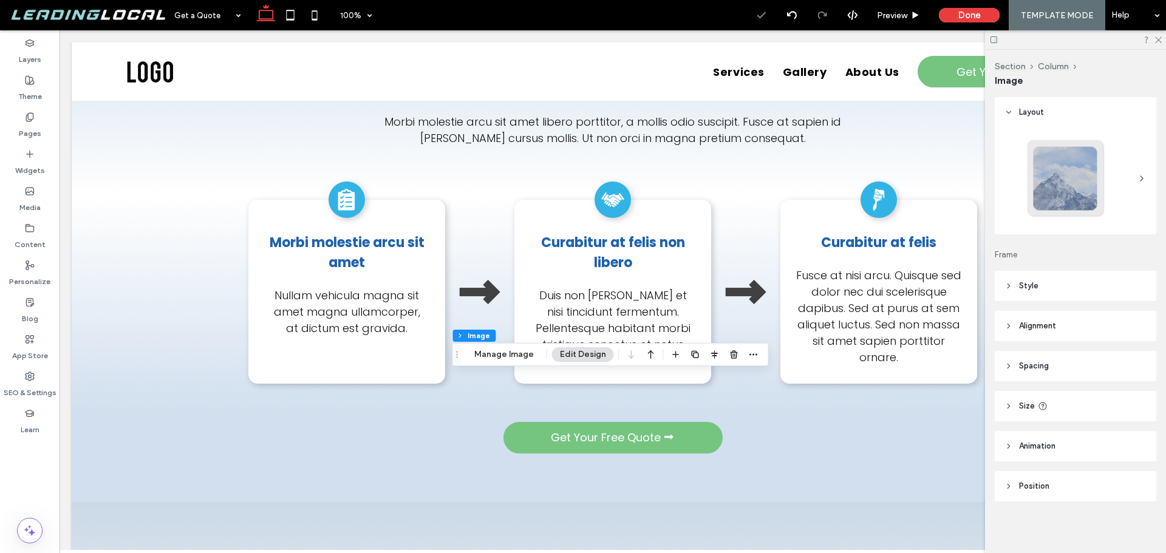
click at [734, 363] on div at bounding box center [734, 355] width 15 height 22
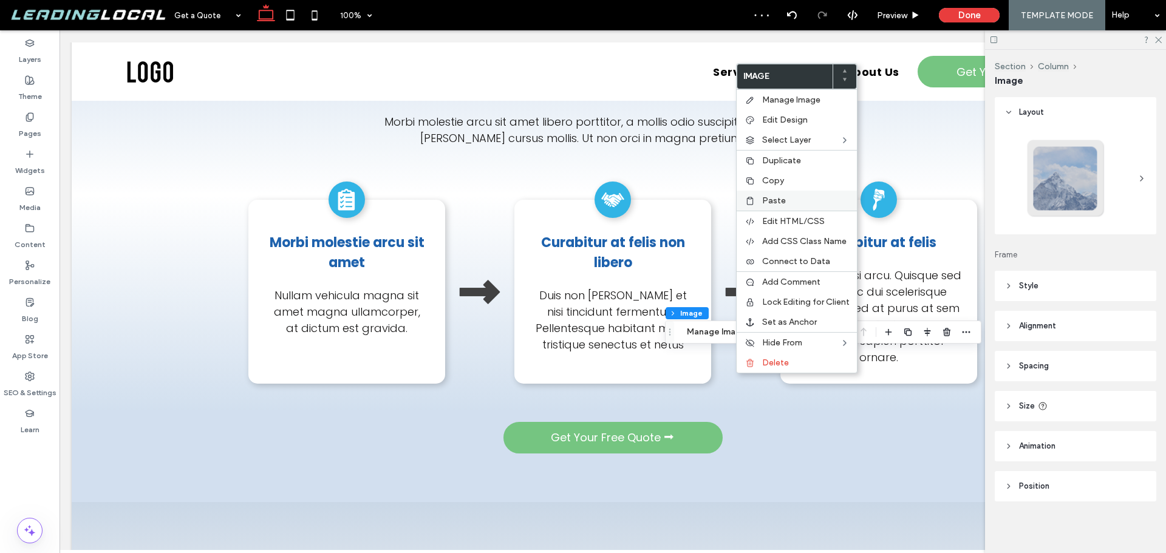
click at [783, 202] on span "Paste" at bounding box center [774, 201] width 24 height 10
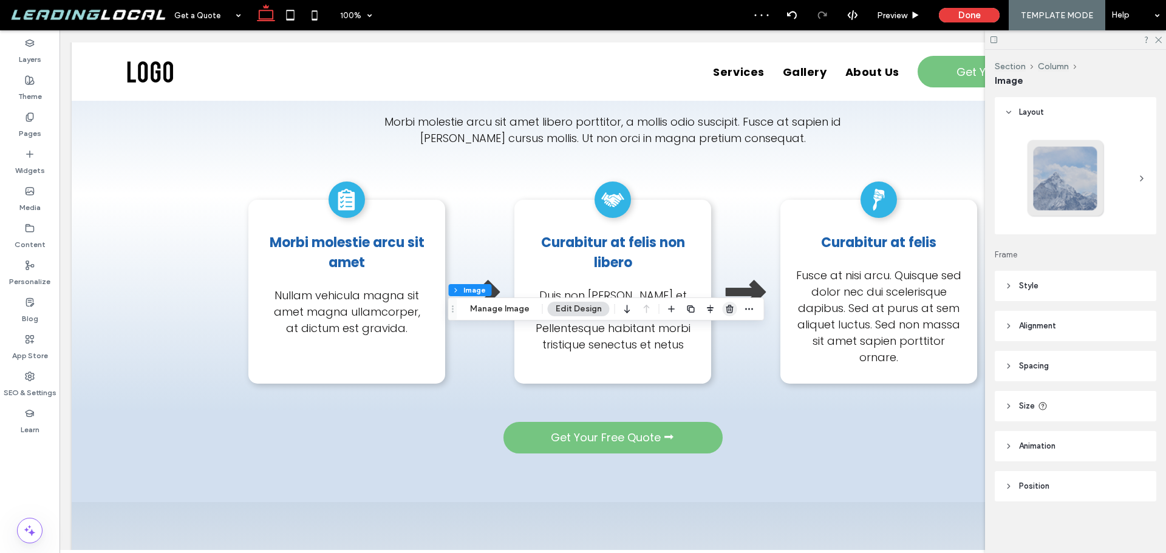
click at [725, 308] on icon "button" at bounding box center [730, 309] width 10 height 10
click at [943, 308] on icon "button" at bounding box center [947, 310] width 10 height 10
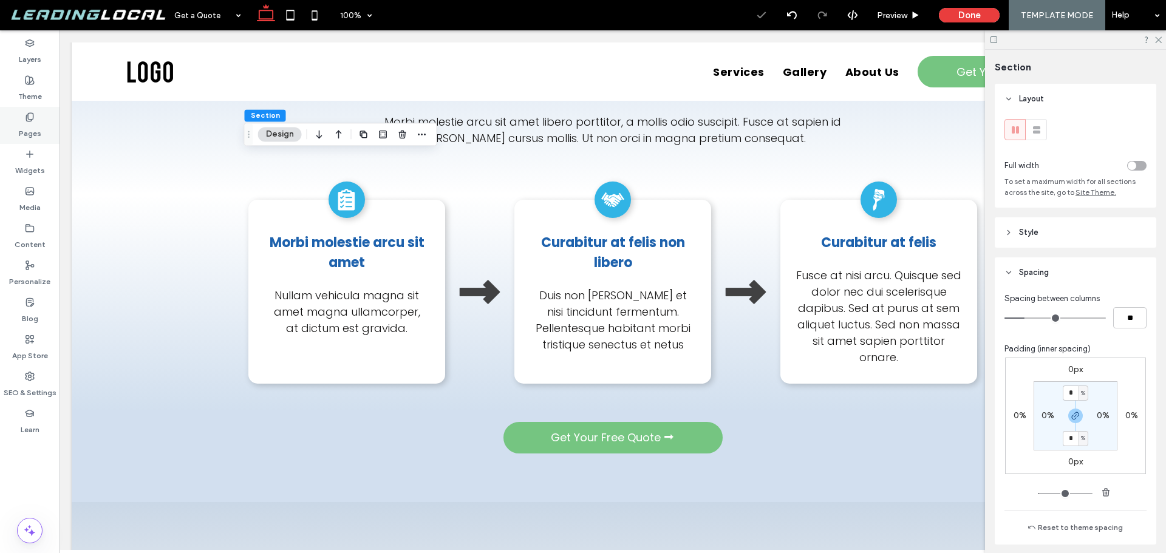
click at [24, 122] on label "Pages" at bounding box center [30, 130] width 22 height 17
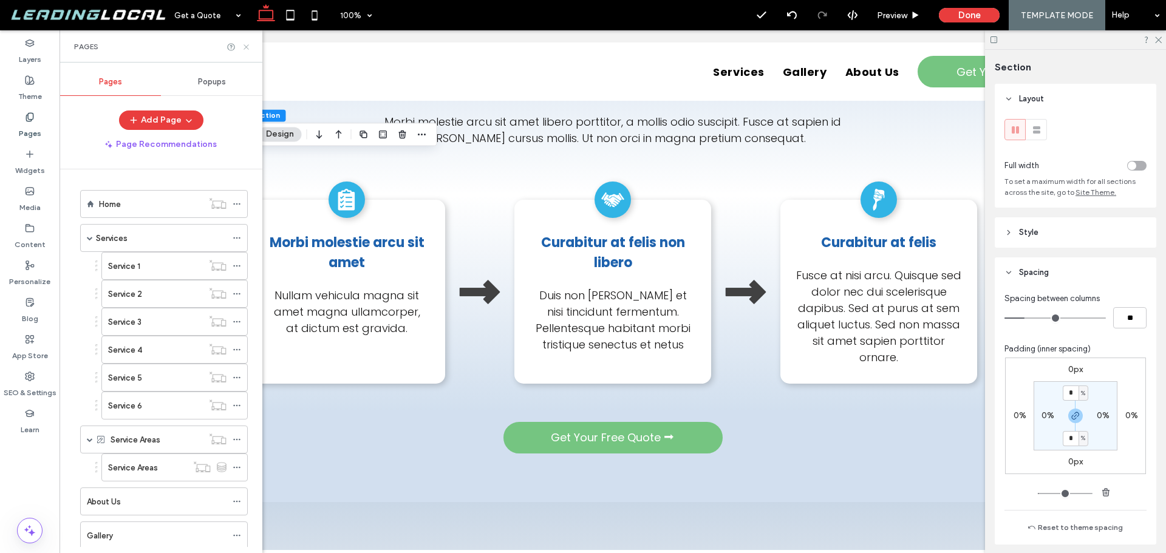
click at [248, 47] on icon at bounding box center [246, 47] width 9 height 9
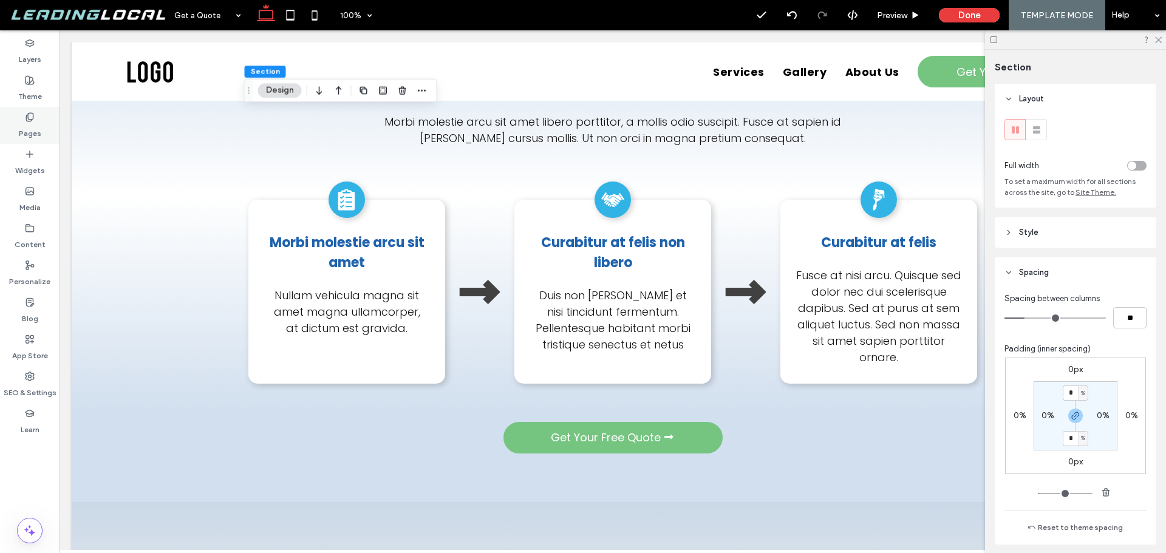
click at [44, 141] on div "Pages" at bounding box center [30, 125] width 60 height 37
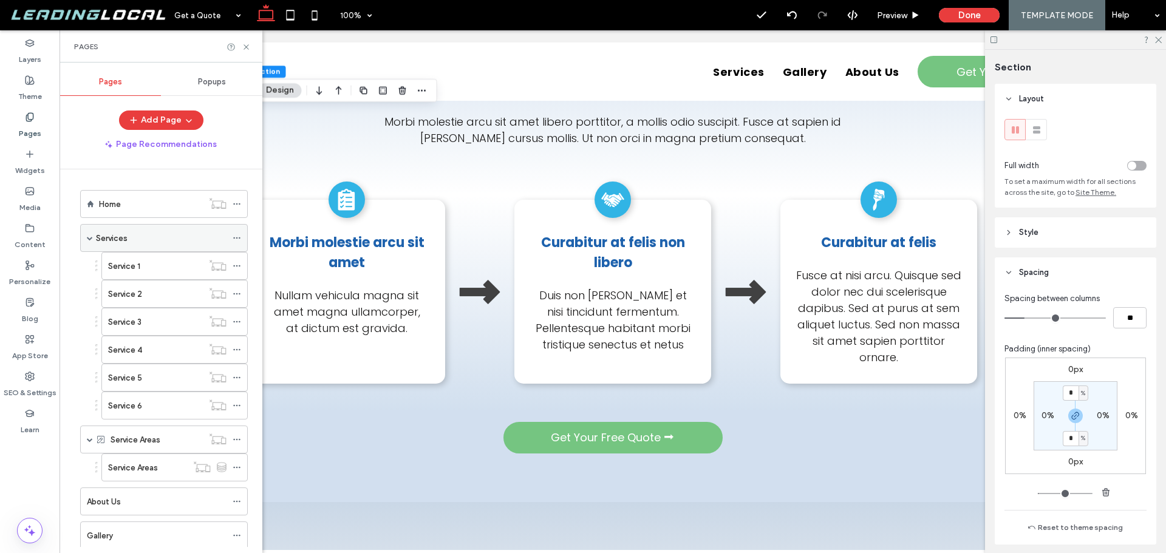
click at [93, 239] on div "Services" at bounding box center [164, 238] width 168 height 28
click at [91, 239] on span at bounding box center [90, 238] width 6 height 6
